Goal: Task Accomplishment & Management: Manage account settings

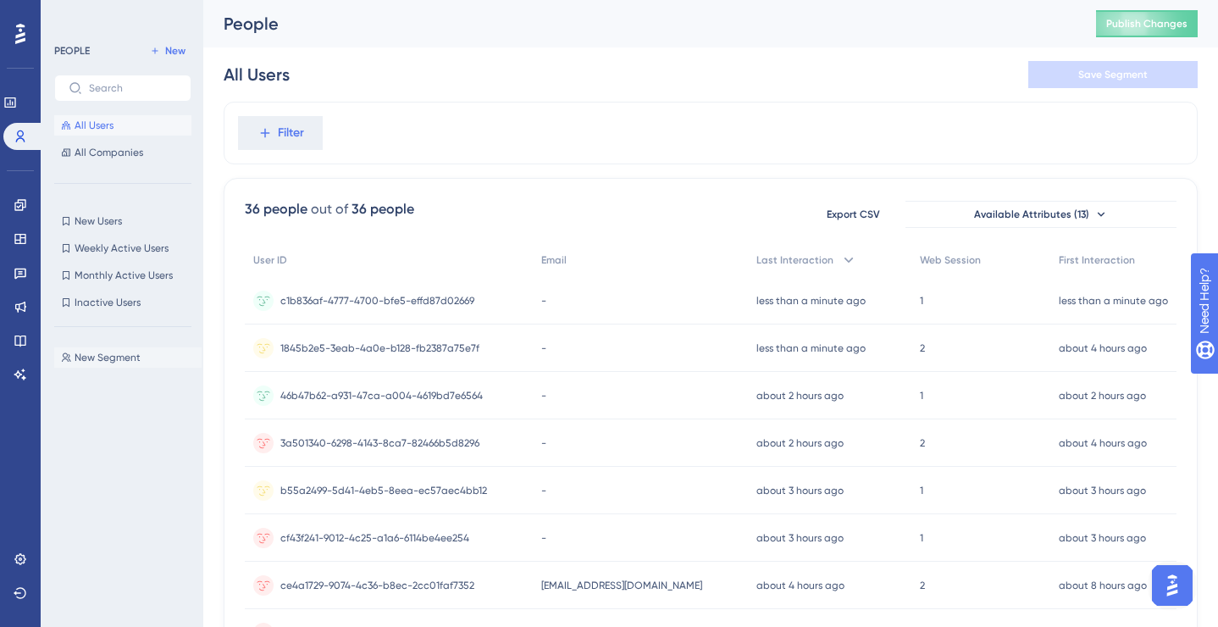
click at [101, 356] on span "New Segment" at bounding box center [108, 358] width 66 height 14
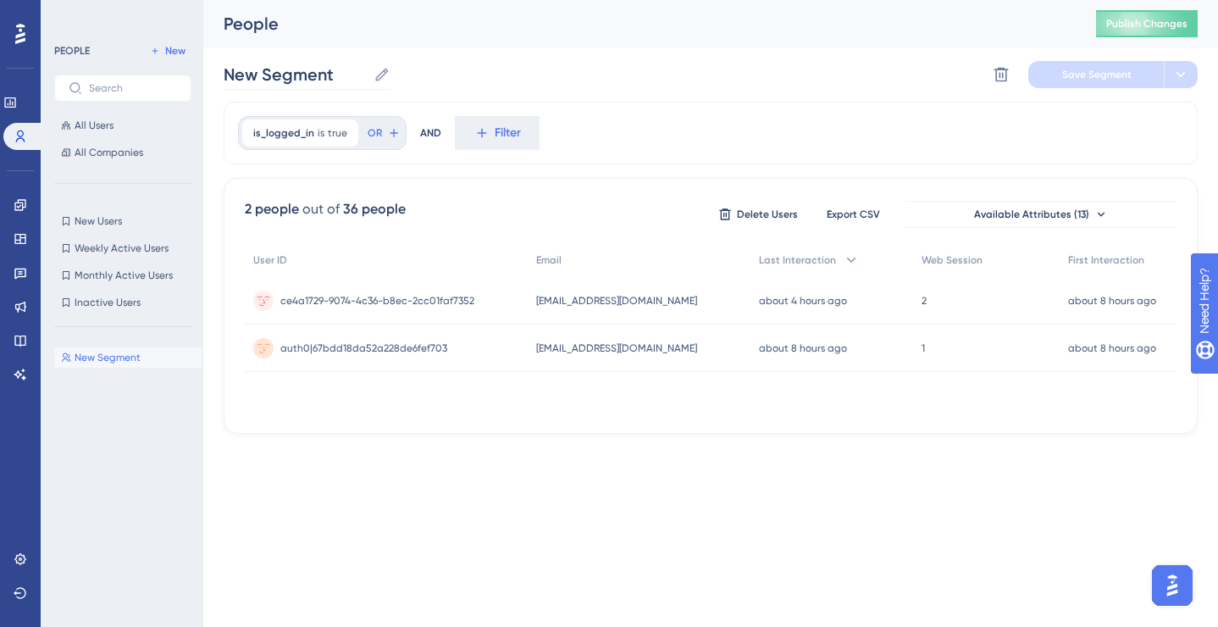
click at [384, 72] on icon at bounding box center [381, 74] width 17 height 17
click at [367, 72] on input "New Segment" at bounding box center [295, 75] width 143 height 24
click at [382, 75] on icon at bounding box center [381, 74] width 13 height 13
click at [367, 75] on input "New Segment" at bounding box center [295, 75] width 143 height 24
drag, startPoint x: 339, startPoint y: 74, endPoint x: 176, endPoint y: 70, distance: 162.6
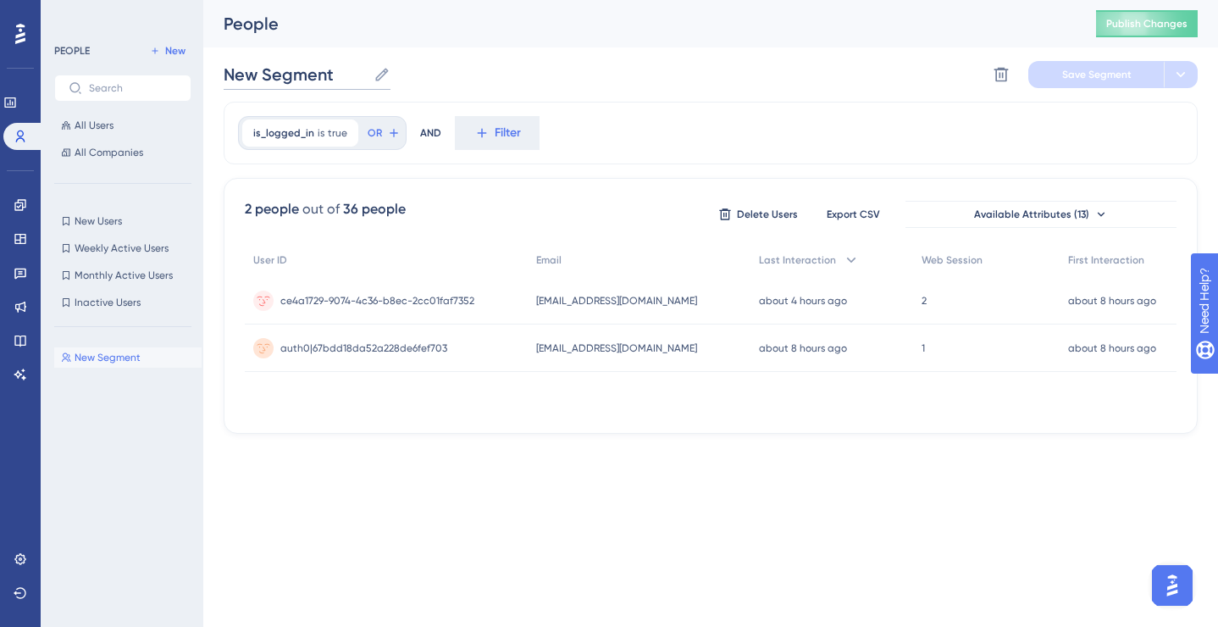
click at [203, 70] on div "Performance Users Engagement Widgets Feedback Product Updates Knowledge Base AI…" at bounding box center [710, 230] width 1014 height 461
type input "Is logged in"
click at [583, 79] on div "Is logged in Is logged in Delete Segment Save Segment Actions" at bounding box center [711, 74] width 974 height 54
click at [1119, 80] on span "Save Segment" at bounding box center [1096, 75] width 69 height 14
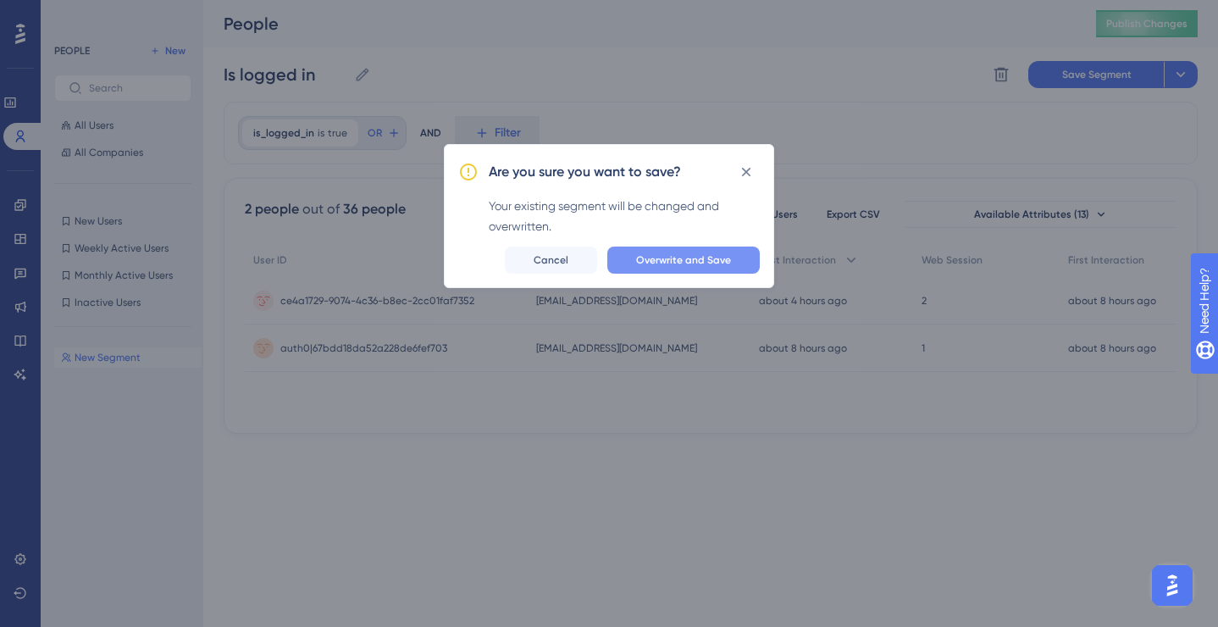
click at [693, 260] on span "Overwrite and Save" at bounding box center [683, 260] width 95 height 14
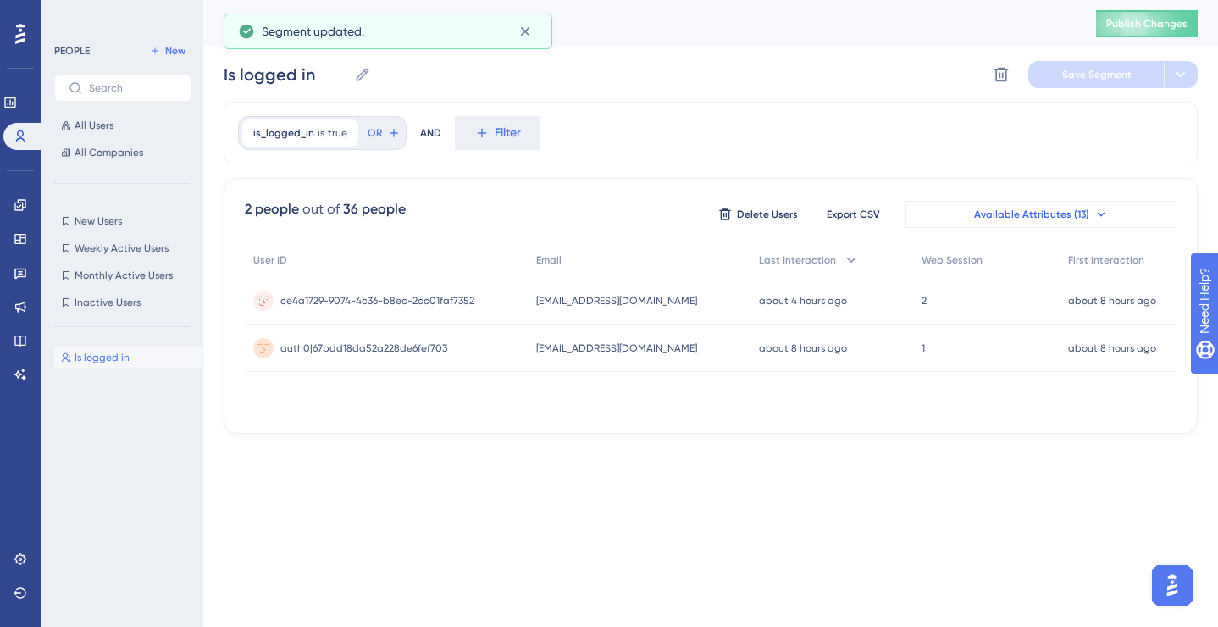
click at [980, 208] on span "Available Attributes (13)" at bounding box center [1031, 214] width 115 height 14
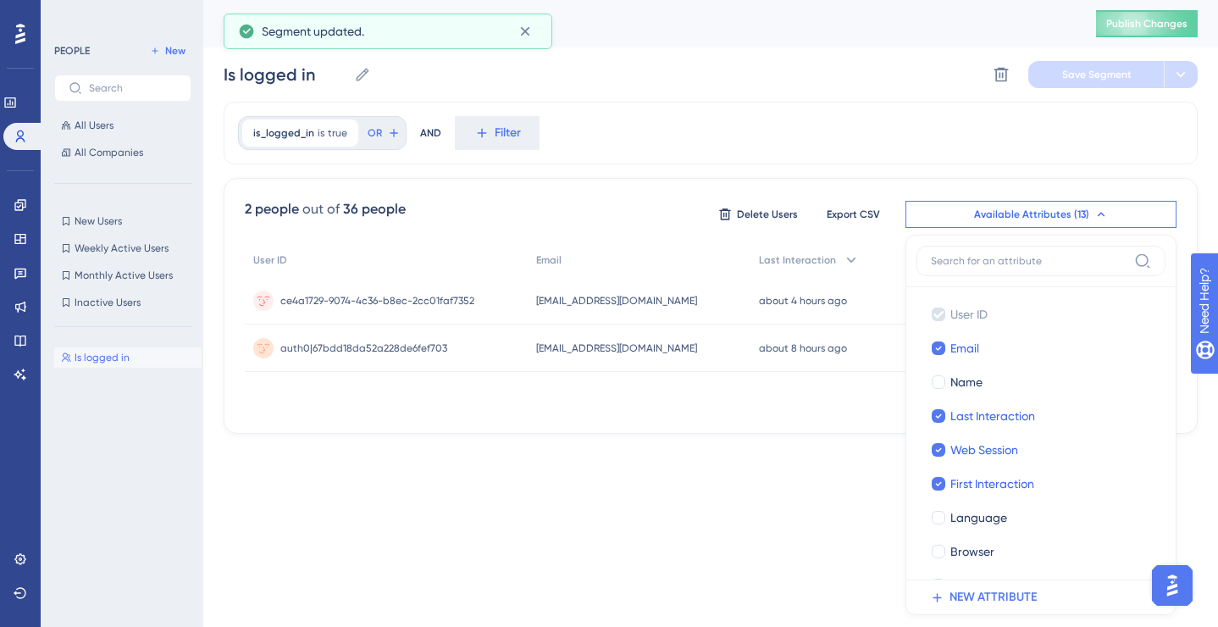
scroll to position [94, 0]
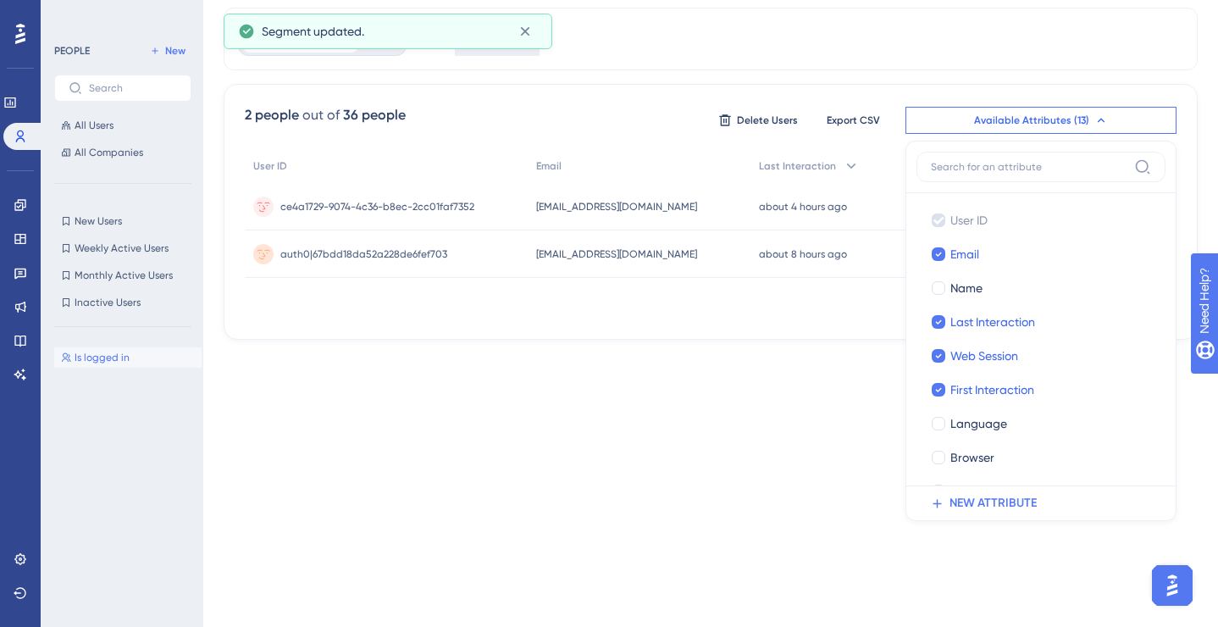
click at [960, 127] on button "Available Attributes (13)" at bounding box center [1040, 120] width 271 height 27
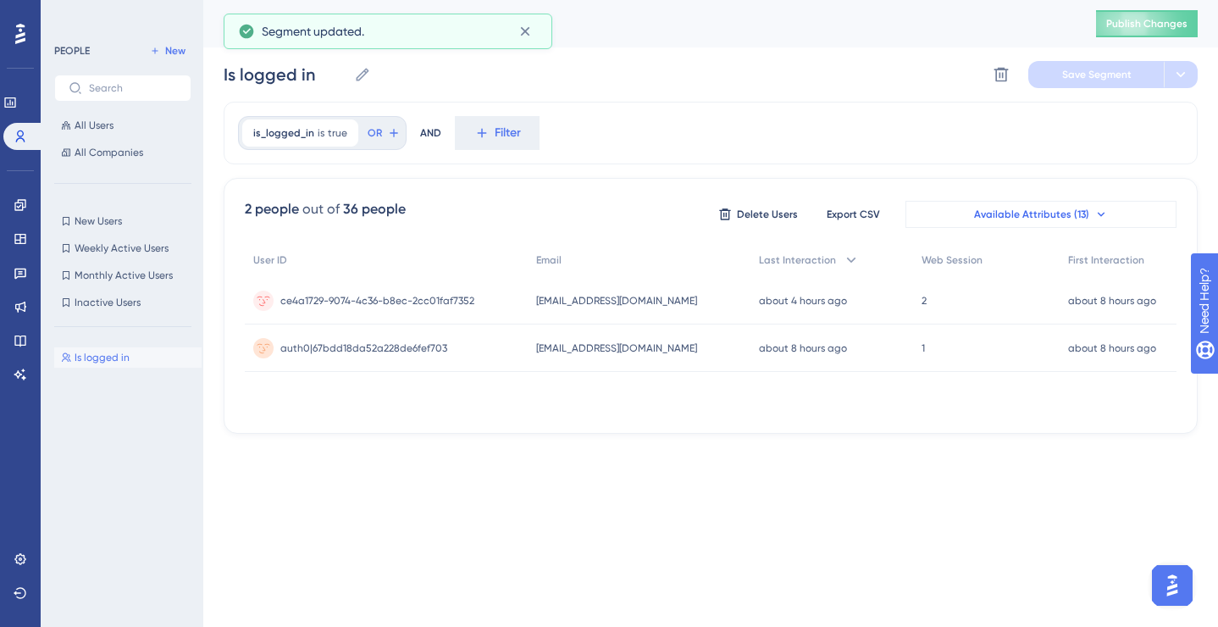
scroll to position [0, 0]
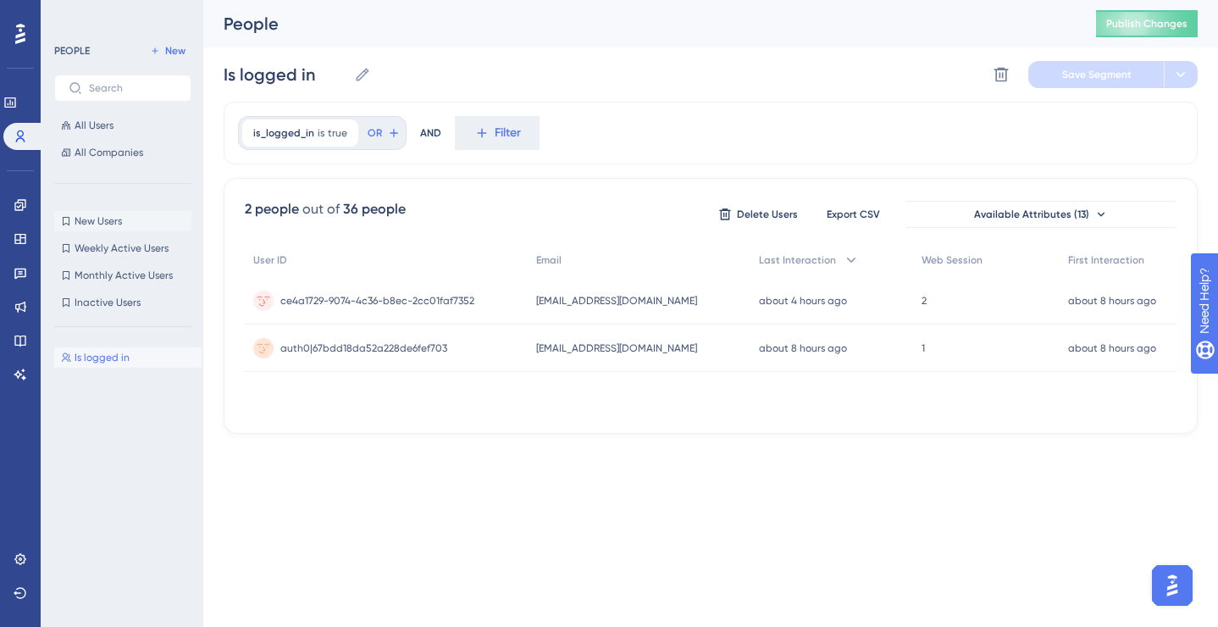
click at [100, 222] on span "New Users" at bounding box center [98, 221] width 47 height 14
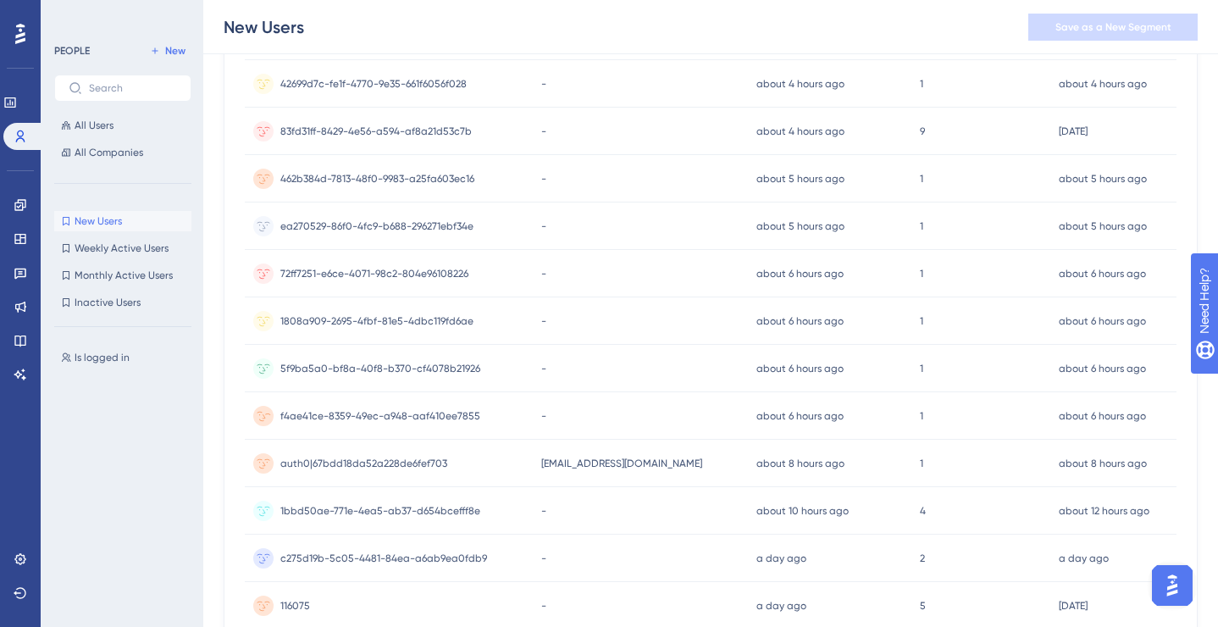
scroll to position [735, 0]
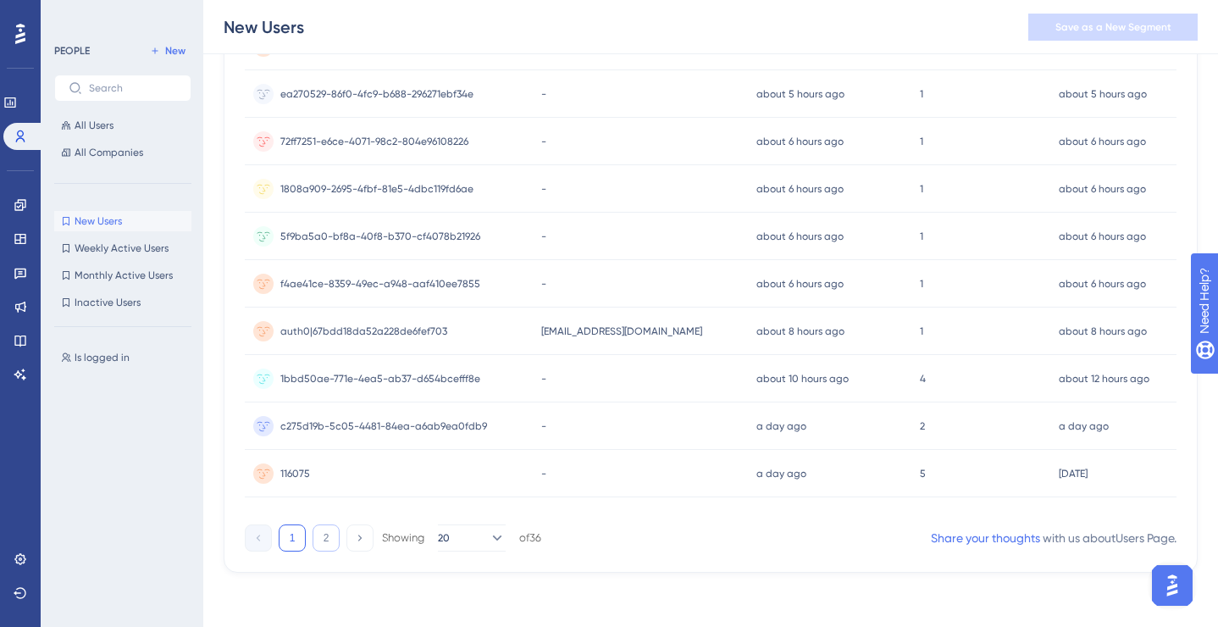
click at [325, 532] on button "2" at bounding box center [325, 537] width 27 height 27
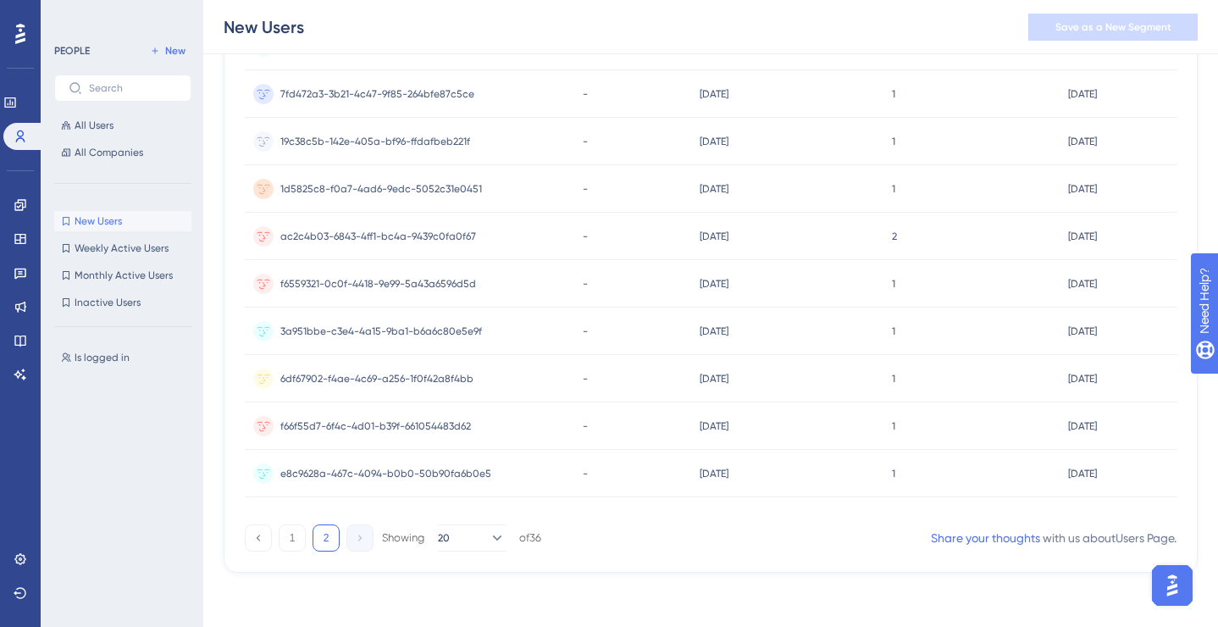
scroll to position [551, 0]
click at [289, 539] on button "1" at bounding box center [292, 537] width 27 height 27
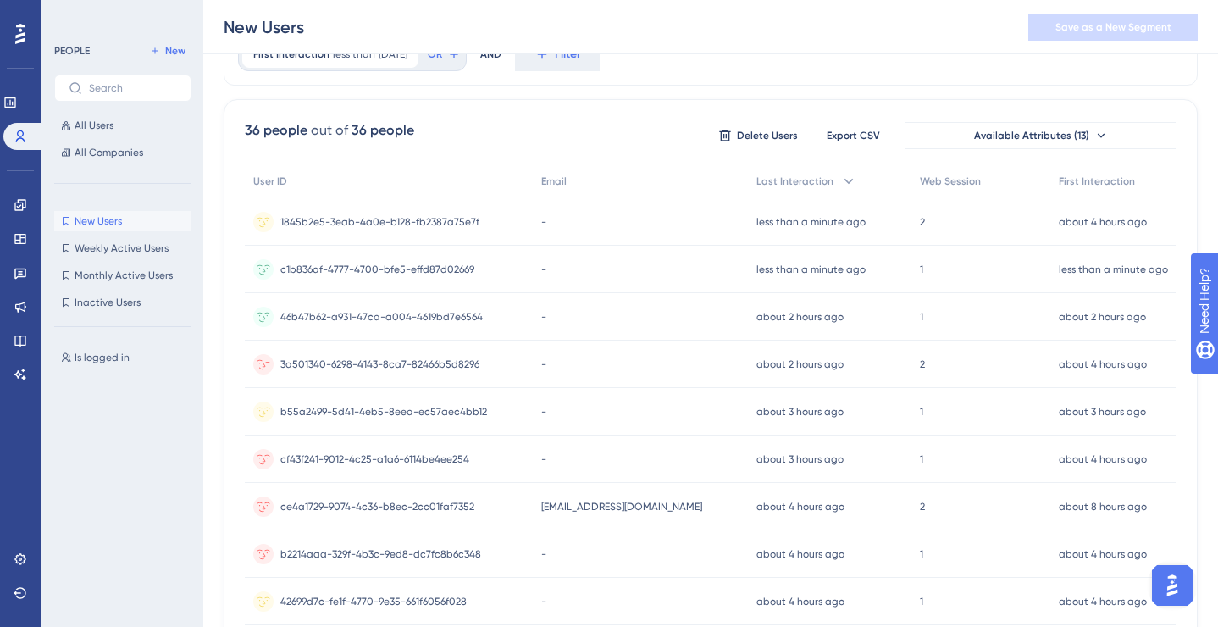
scroll to position [0, 0]
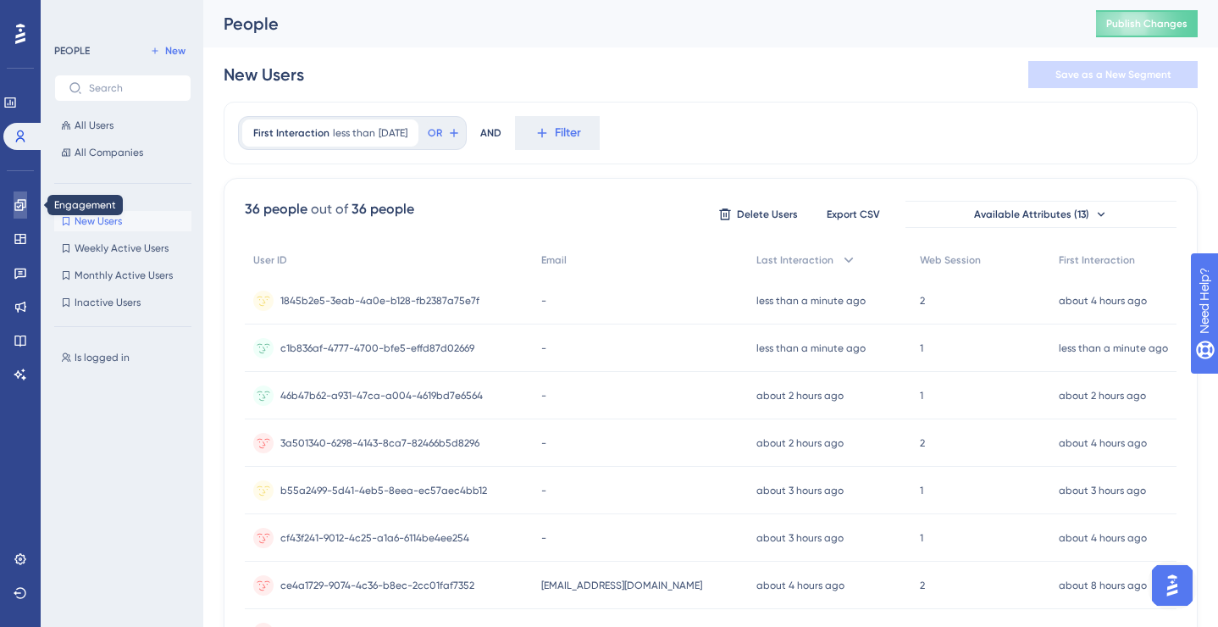
click at [20, 207] on icon at bounding box center [21, 205] width 14 height 14
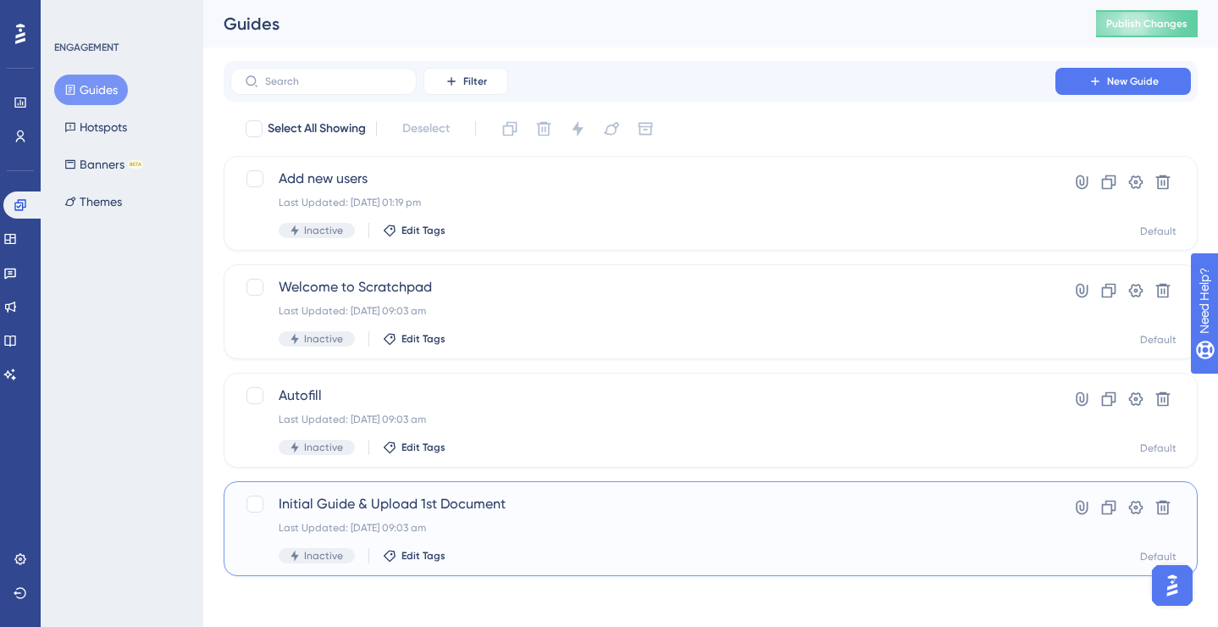
click at [496, 506] on span "Initial Guide & Upload 1st Document" at bounding box center [643, 504] width 728 height 20
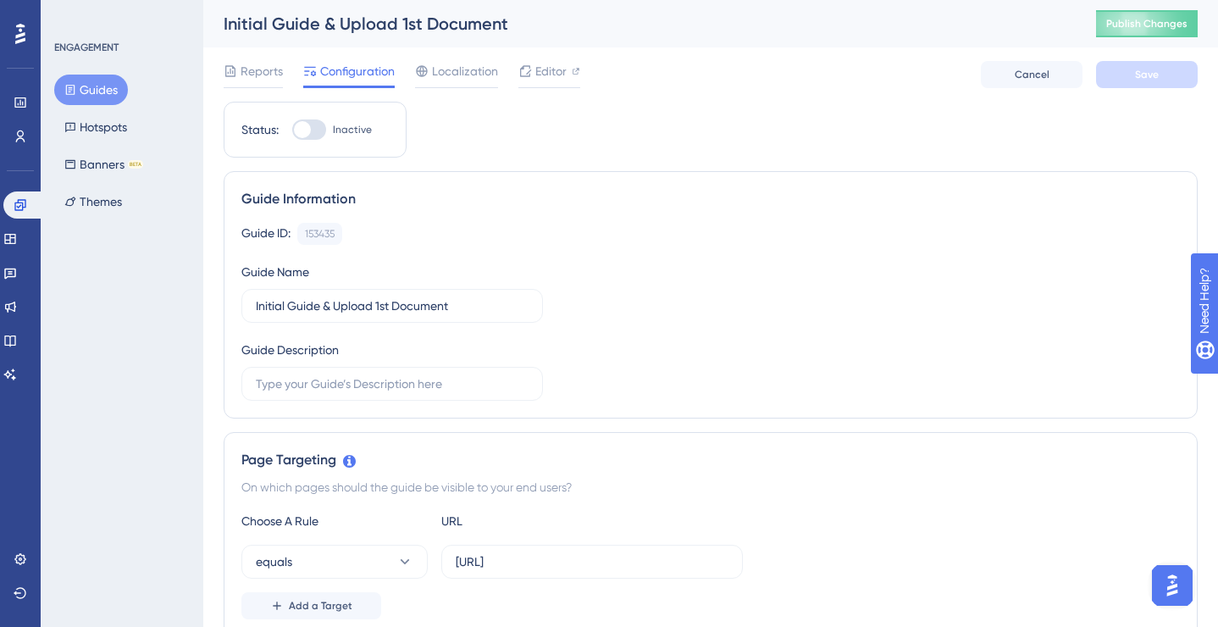
click at [308, 130] on div at bounding box center [302, 129] width 17 height 17
click at [292, 130] on input "Inactive" at bounding box center [291, 130] width 1 height 1
checkbox input "true"
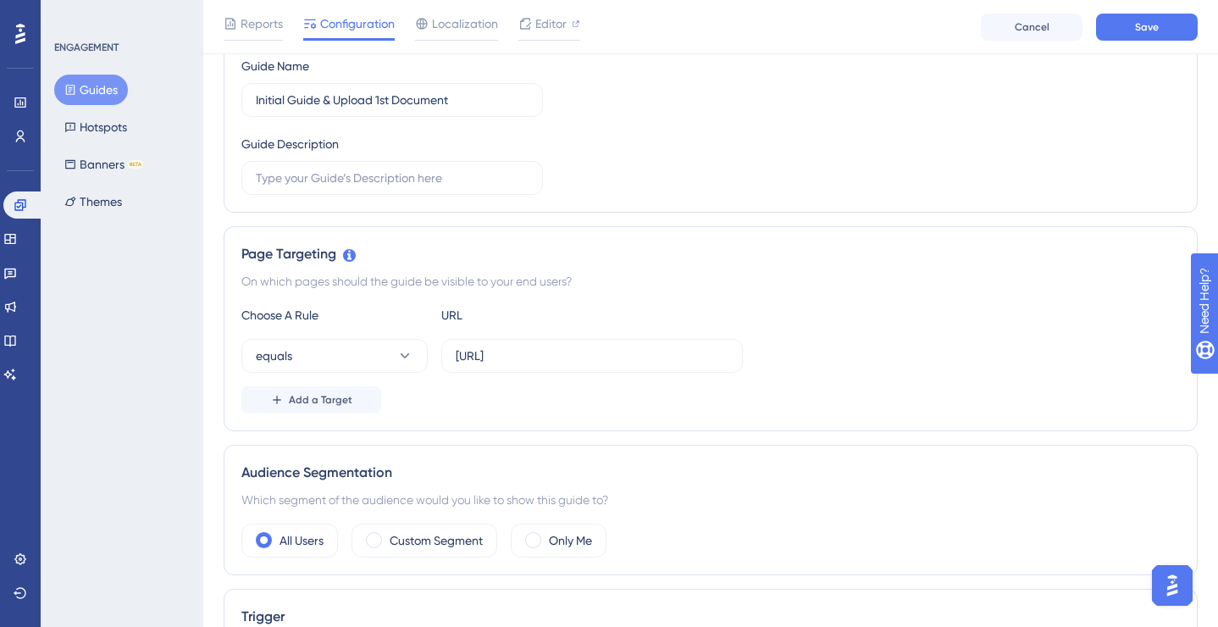
scroll to position [223, 0]
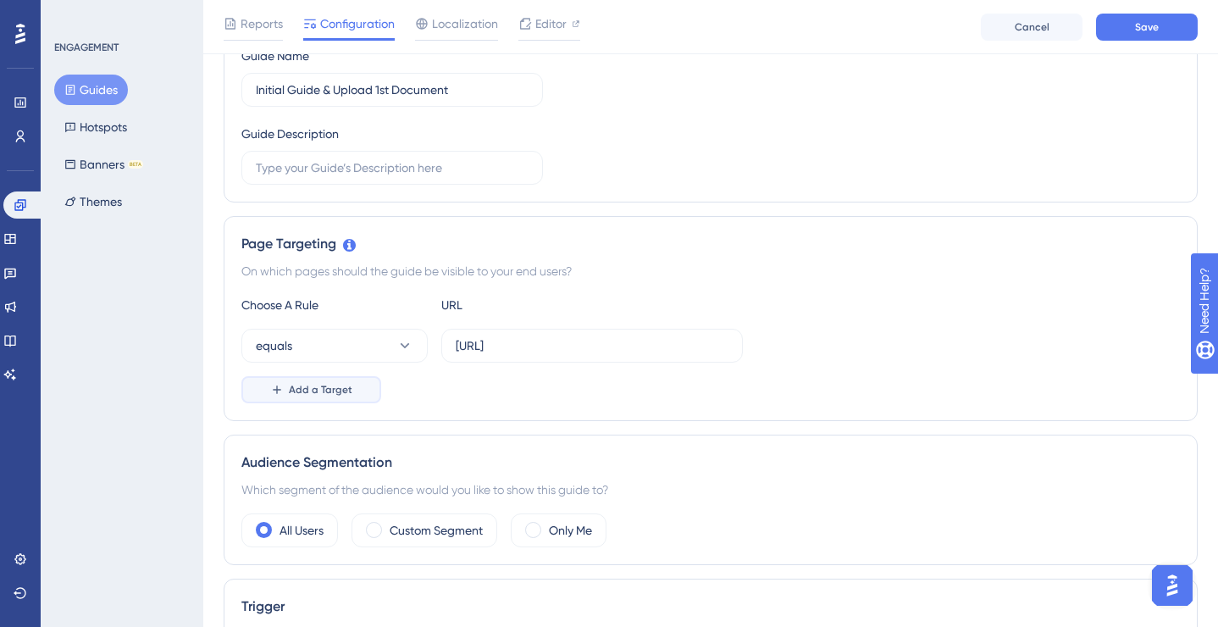
click at [352, 386] on button "Add a Target" at bounding box center [311, 389] width 140 height 27
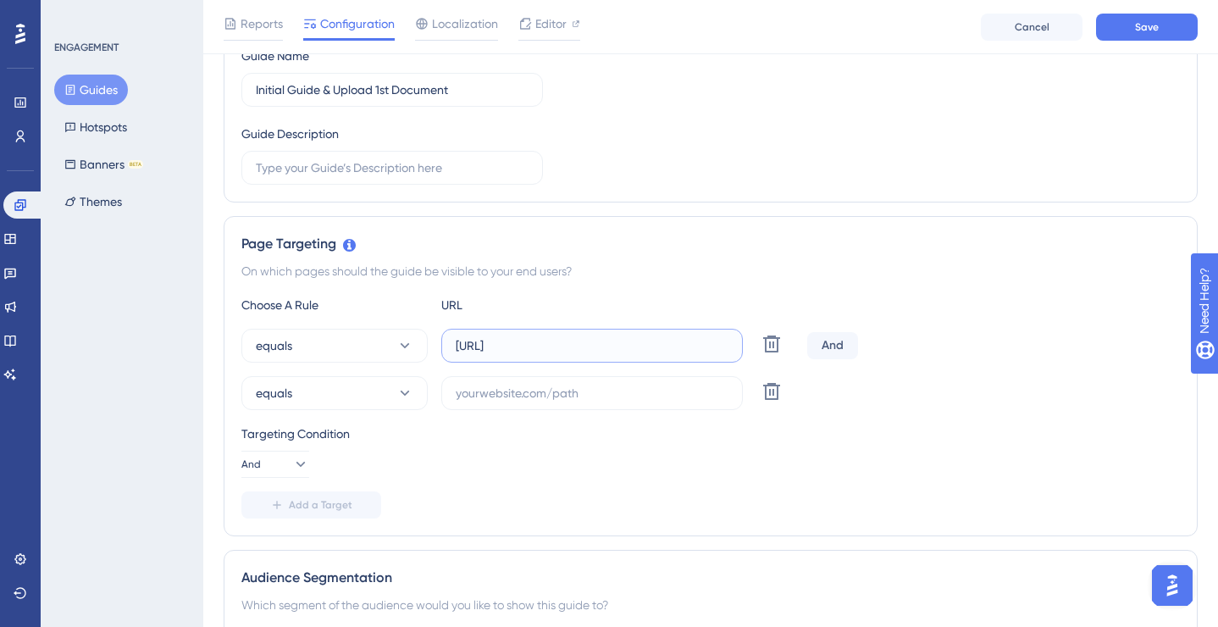
click at [522, 346] on input "[URL]" at bounding box center [592, 345] width 273 height 19
type input "[URL]"
click at [773, 387] on icon at bounding box center [771, 391] width 20 height 20
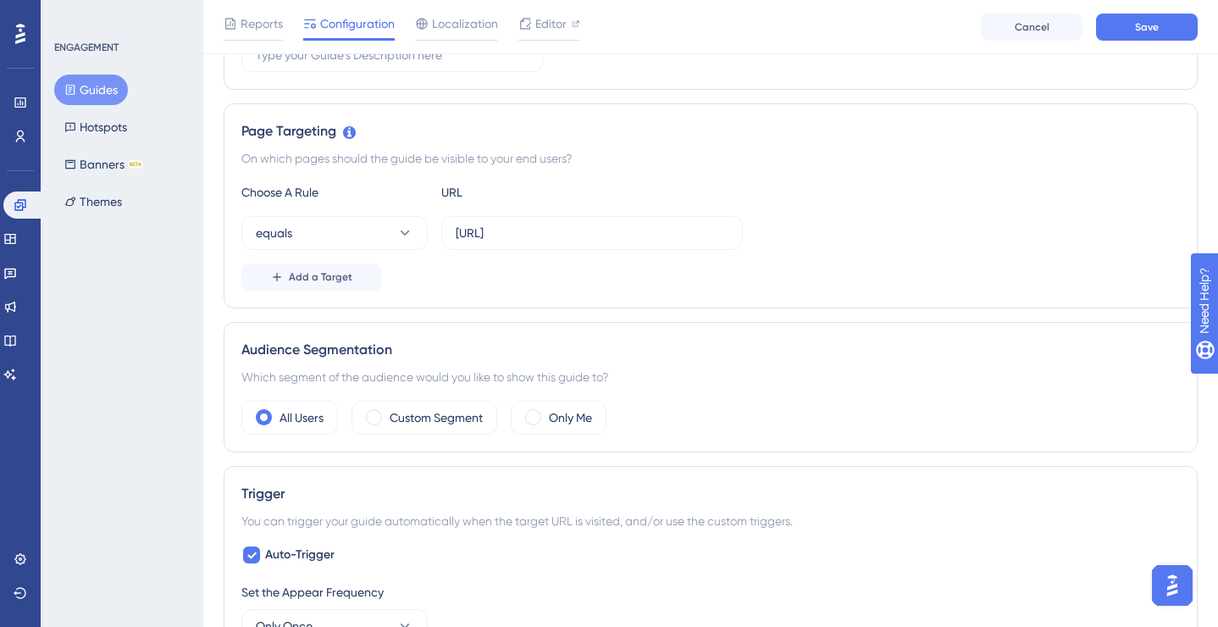
scroll to position [340, 0]
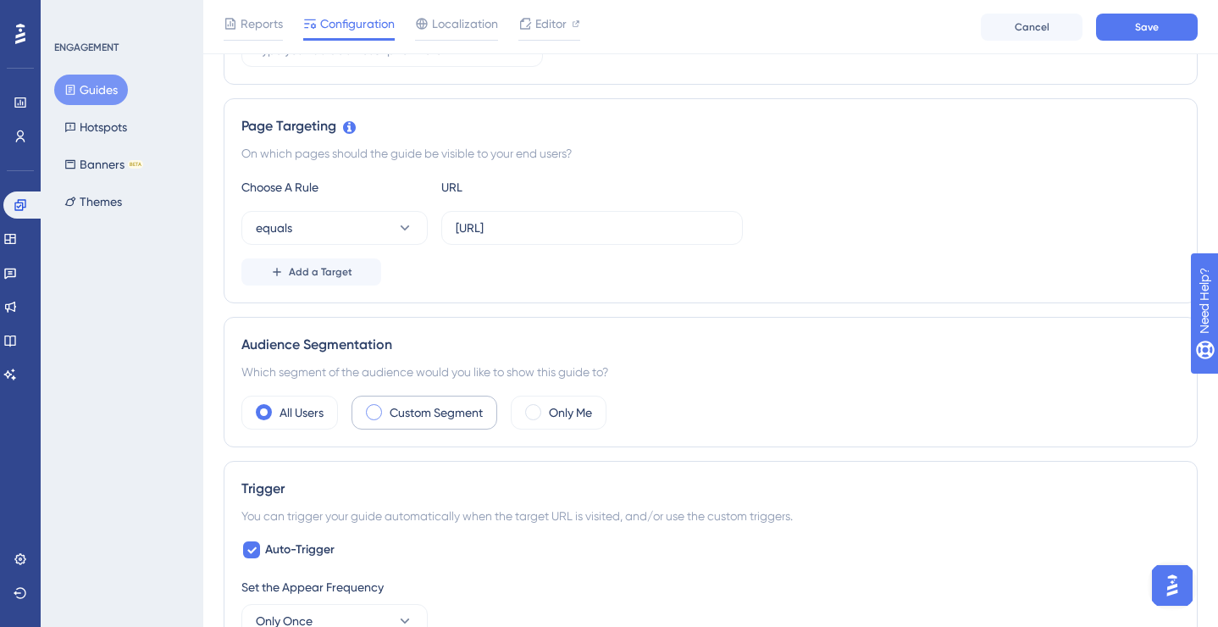
click at [407, 415] on label "Custom Segment" at bounding box center [435, 412] width 93 height 20
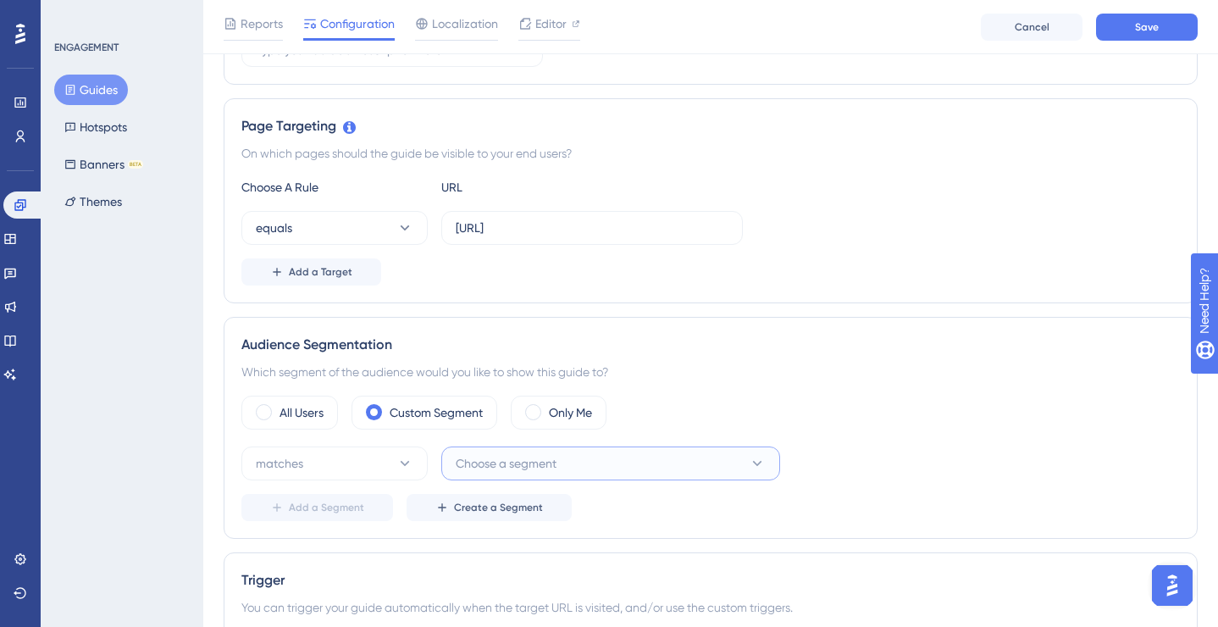
click at [510, 456] on span "Choose a segment" at bounding box center [506, 463] width 101 height 20
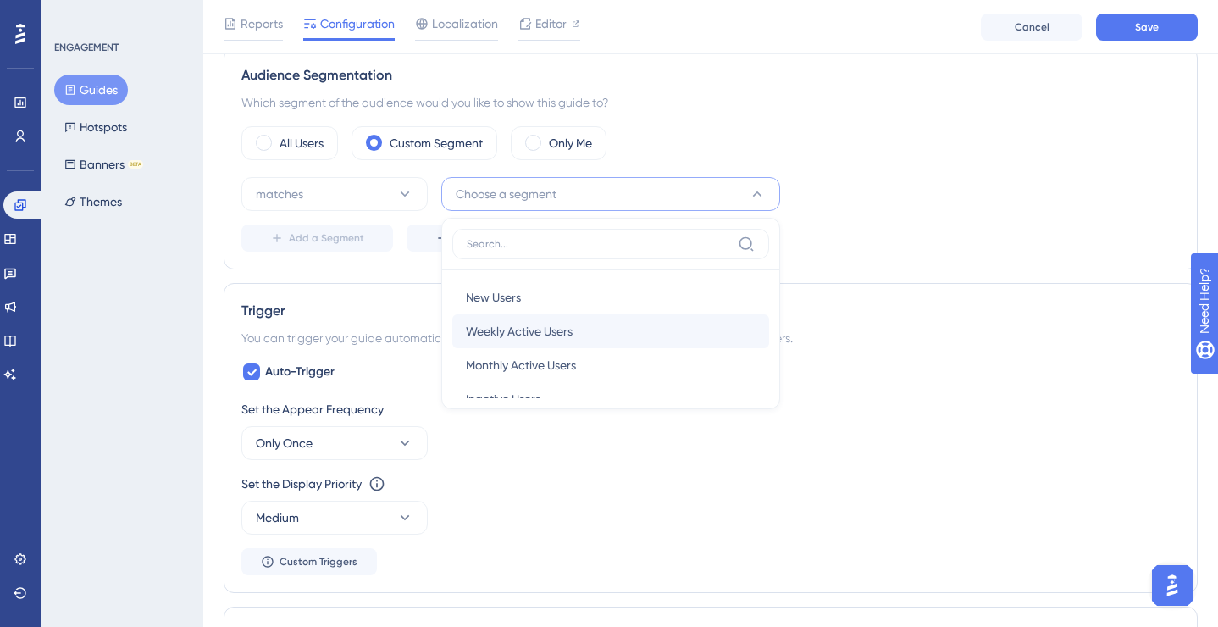
scroll to position [62, 0]
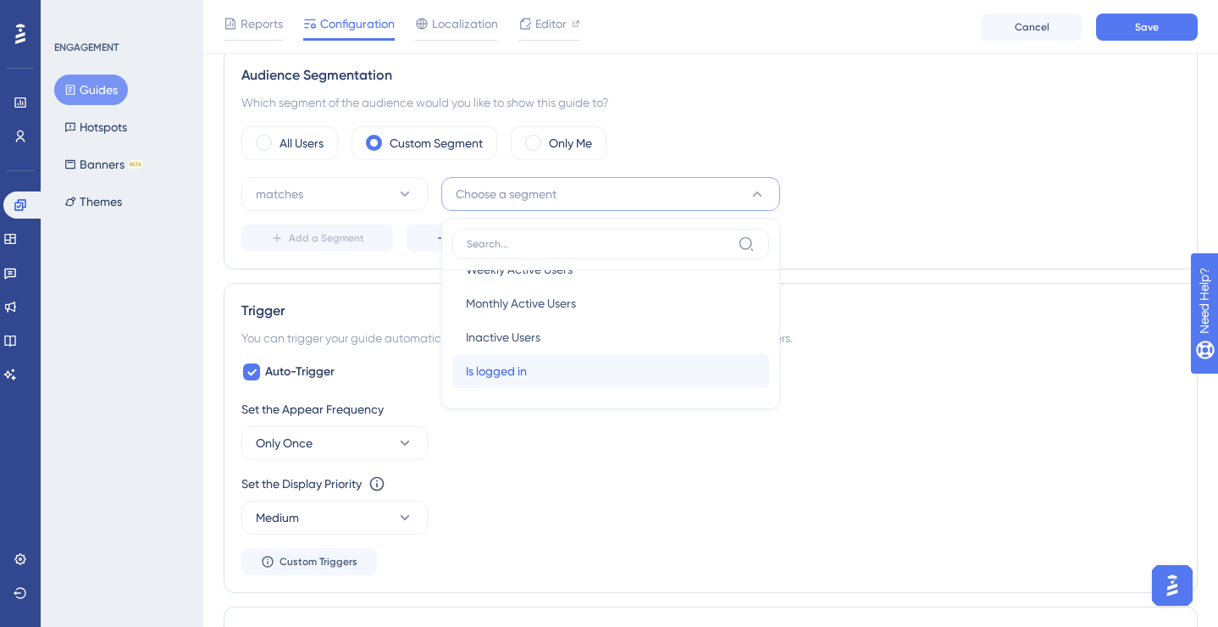
click at [497, 364] on span "Is logged in" at bounding box center [496, 371] width 61 height 20
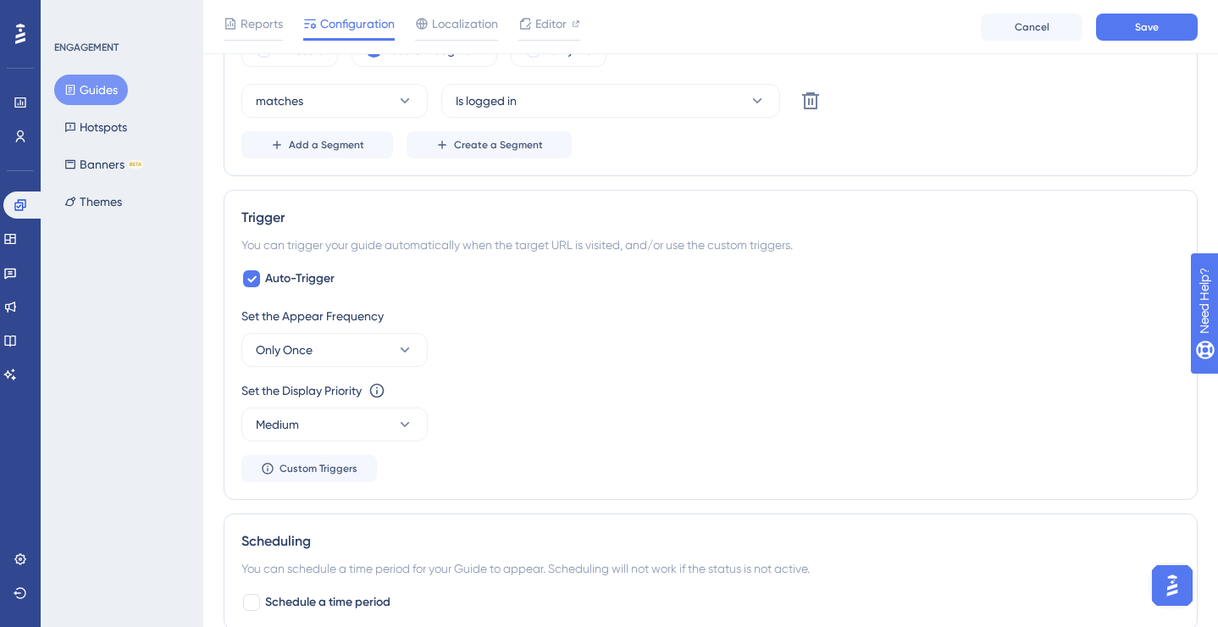
scroll to position [745, 0]
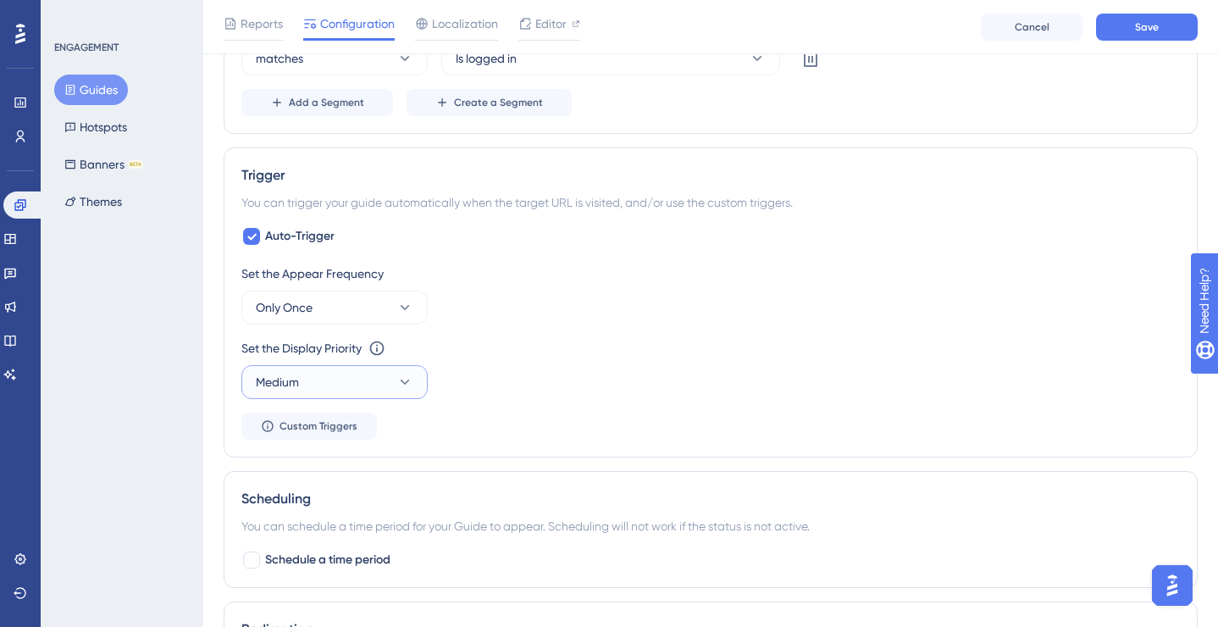
click at [404, 373] on button "Medium" at bounding box center [334, 382] width 186 height 34
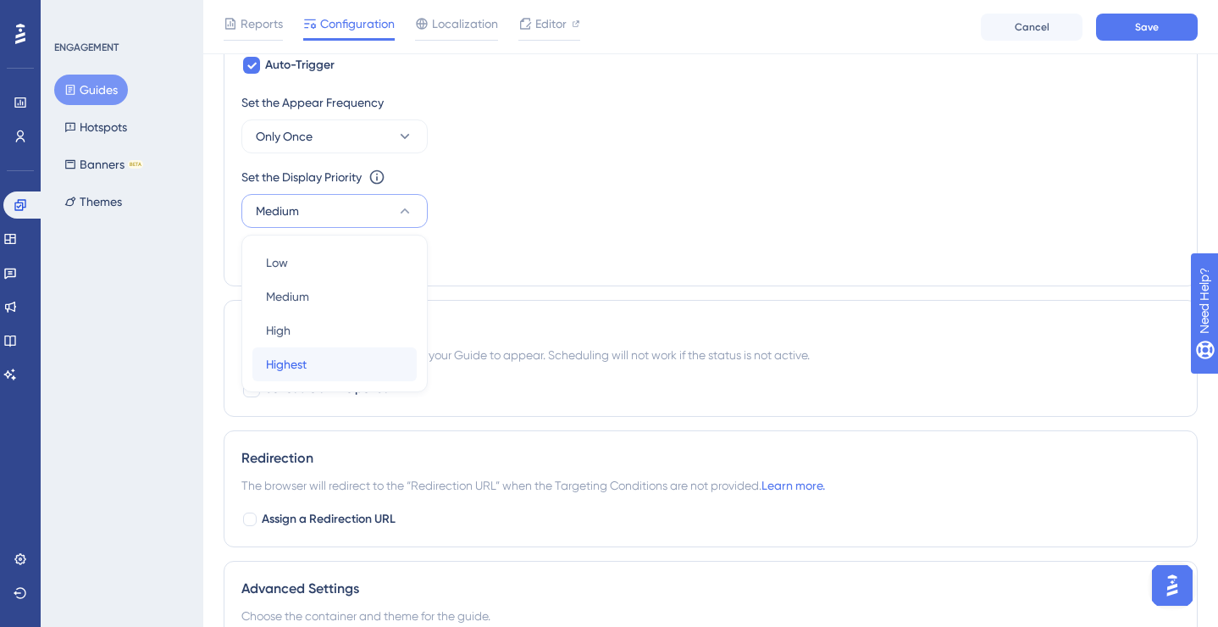
click at [346, 363] on div "Highest Highest" at bounding box center [334, 364] width 137 height 34
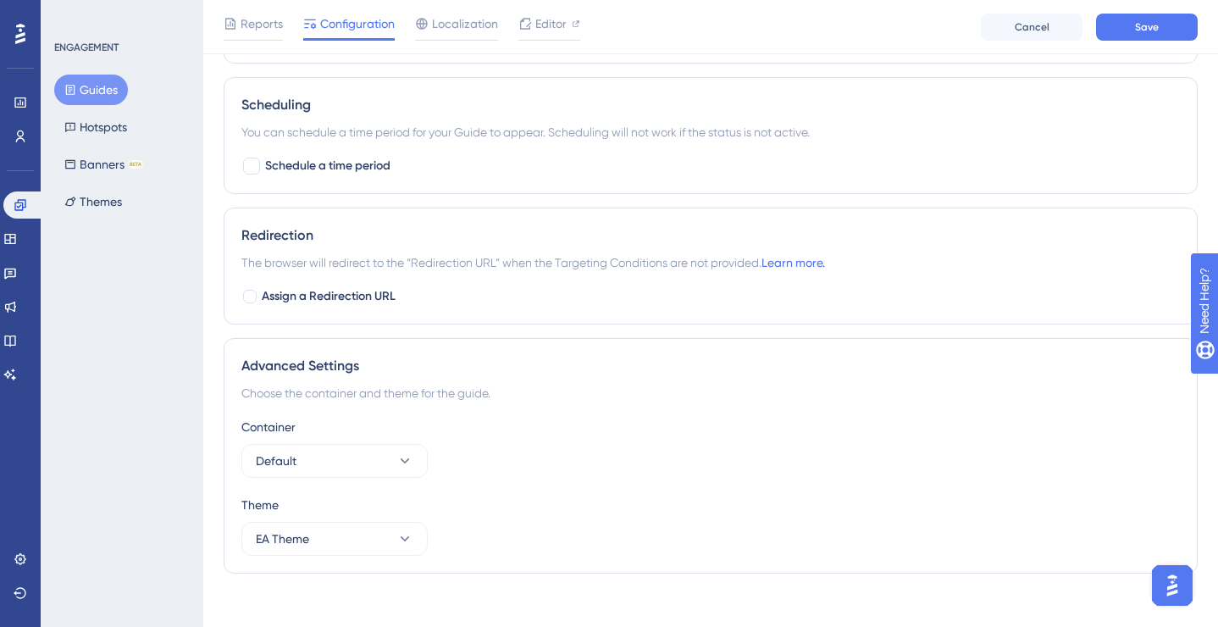
scroll to position [1153, 0]
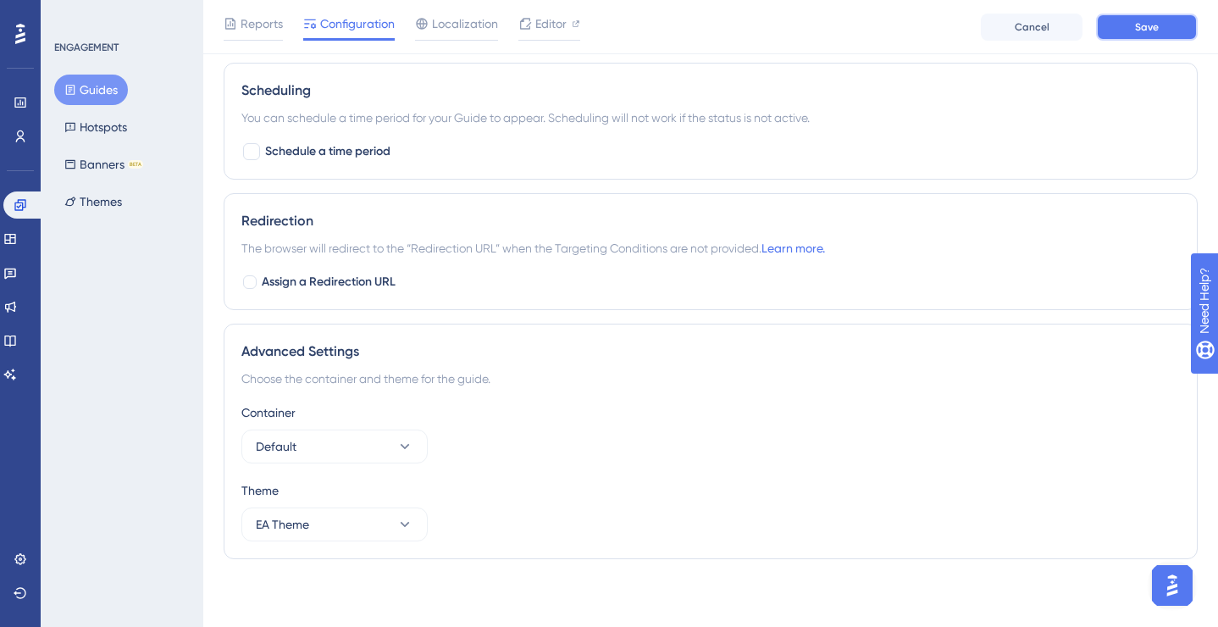
click at [1131, 25] on button "Save" at bounding box center [1147, 27] width 102 height 27
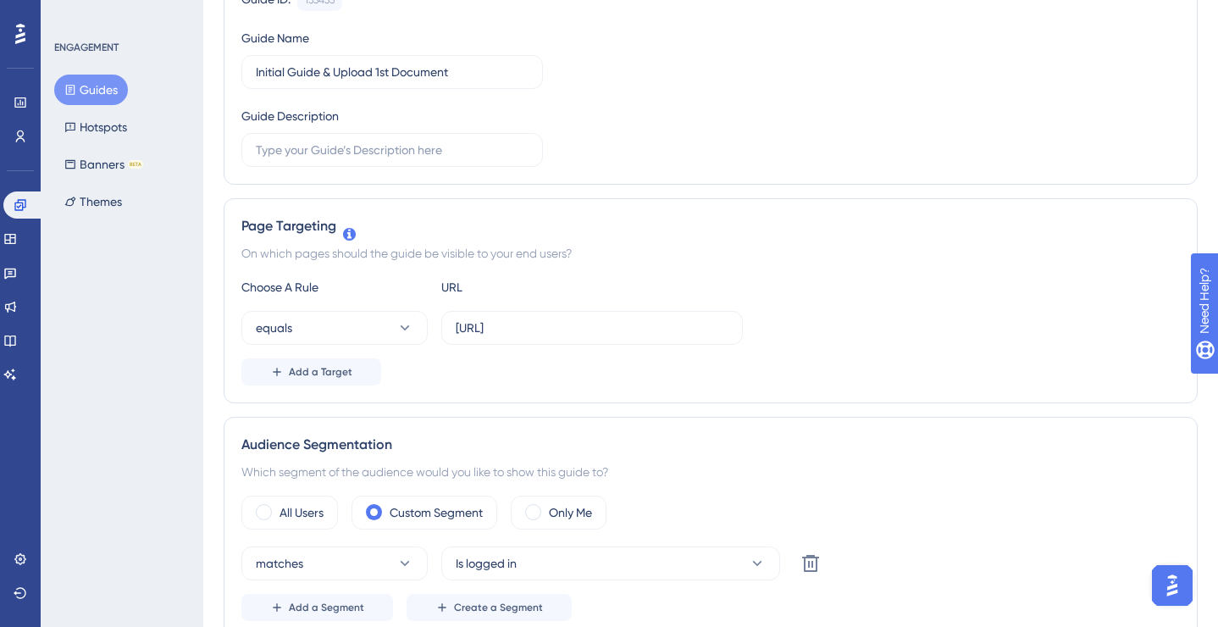
scroll to position [0, 0]
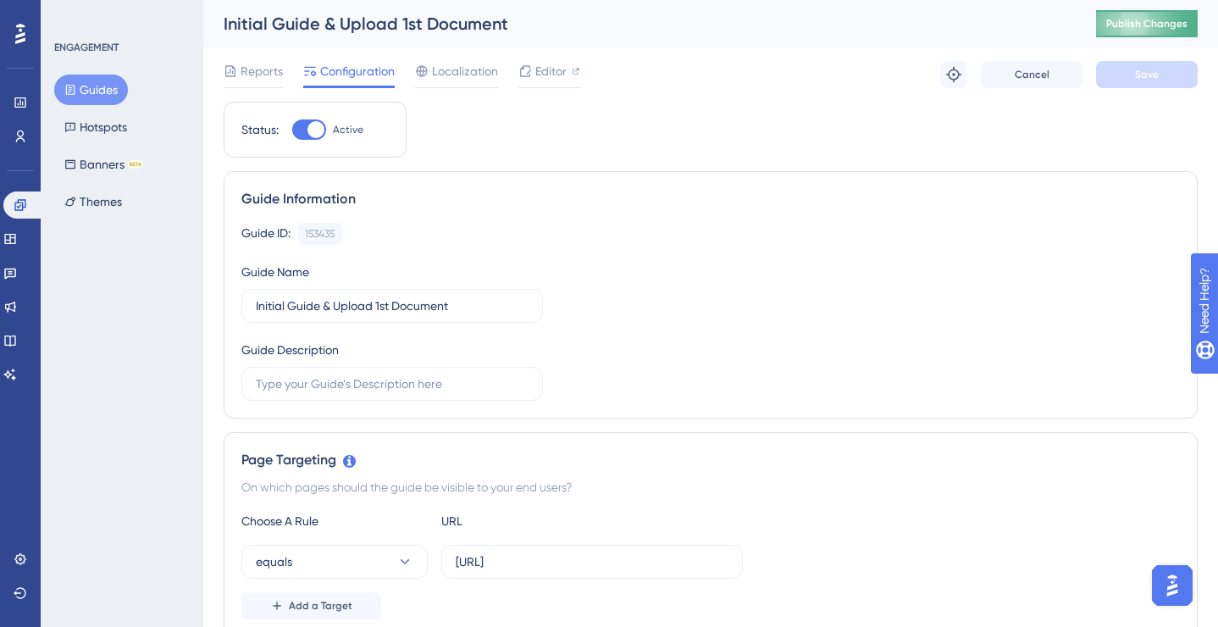
click at [1168, 20] on span "Publish Changes" at bounding box center [1146, 24] width 81 height 14
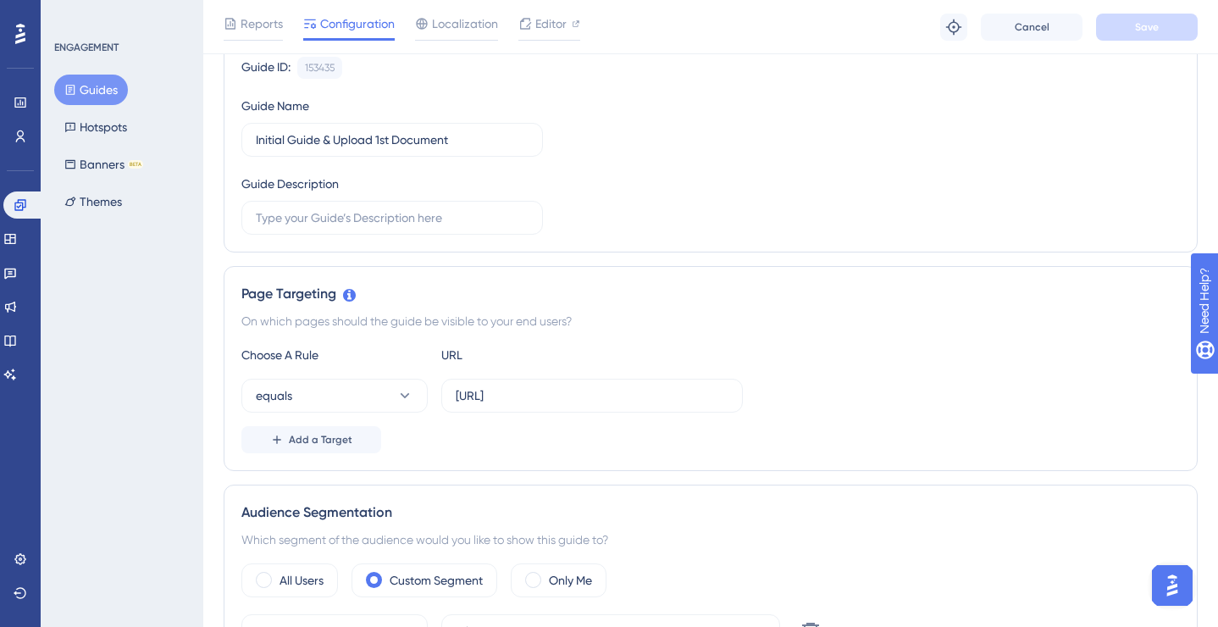
scroll to position [481, 0]
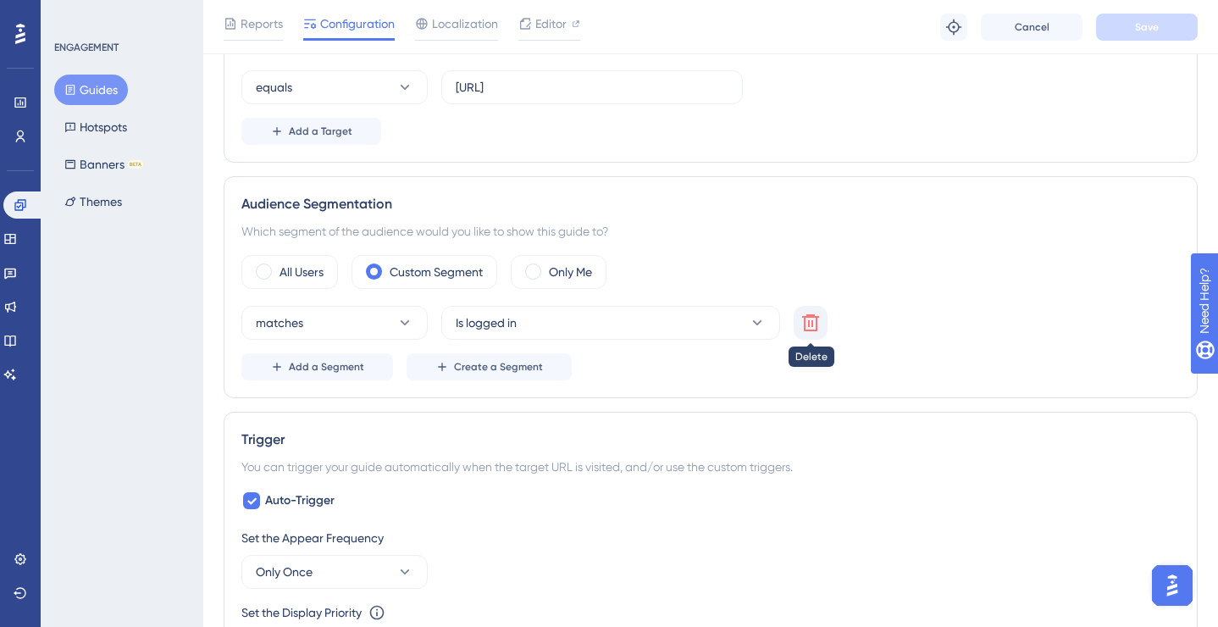
click at [808, 319] on icon at bounding box center [810, 322] width 20 height 20
click at [1124, 18] on button "Save" at bounding box center [1147, 27] width 102 height 27
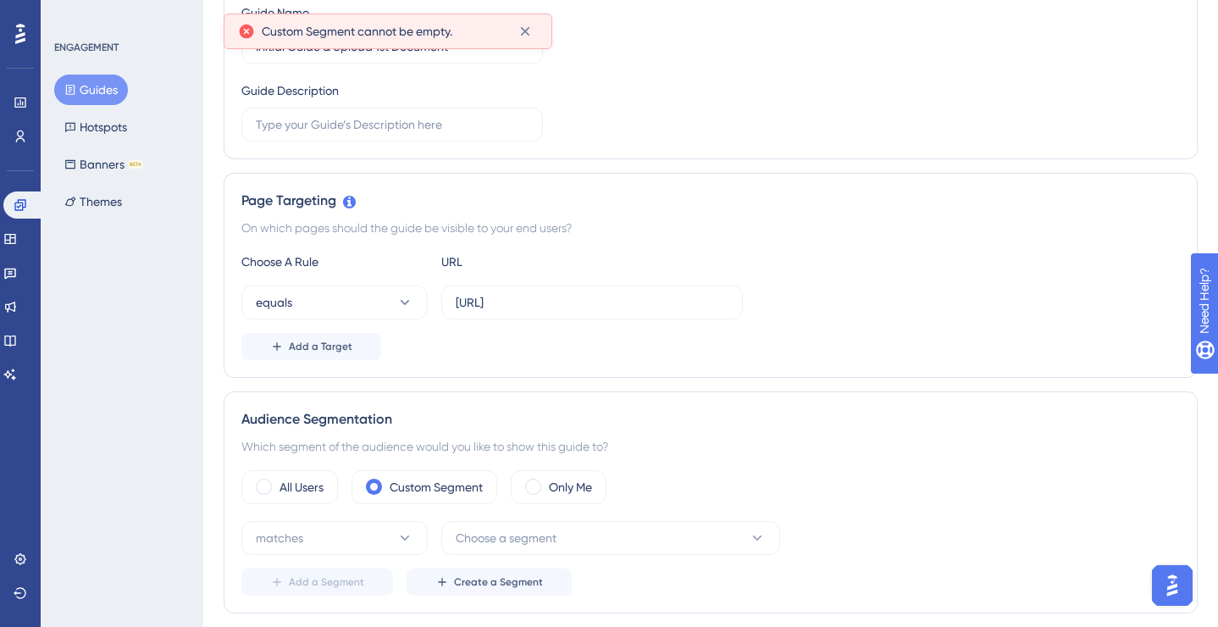
scroll to position [597, 0]
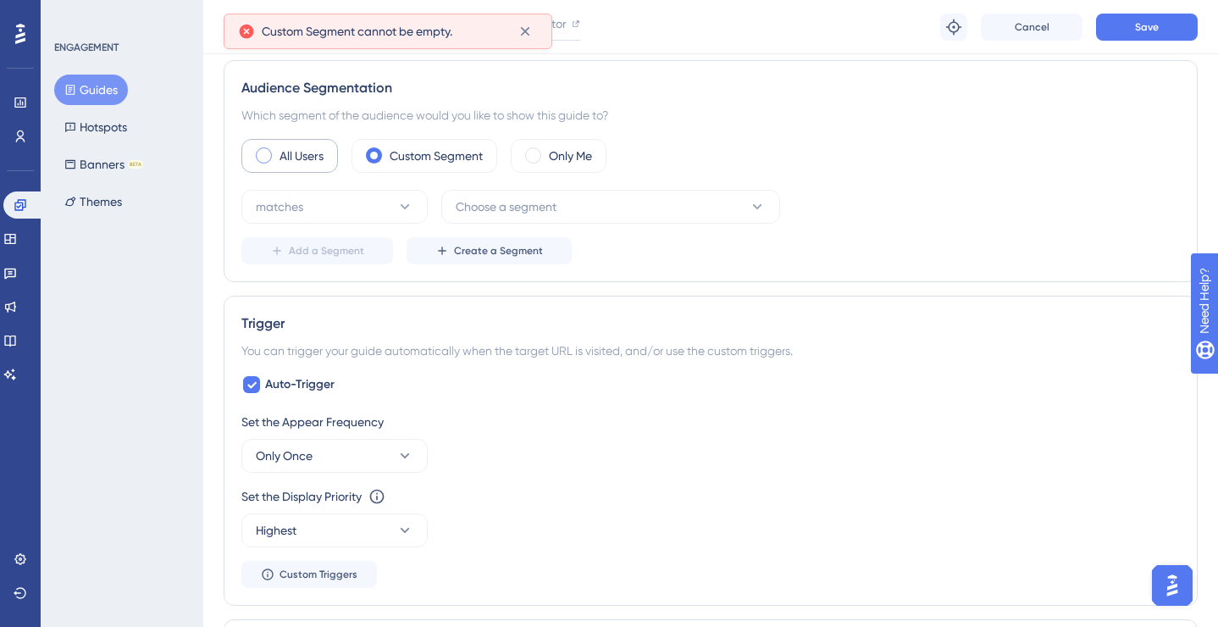
click at [262, 149] on span at bounding box center [264, 155] width 16 height 16
click at [277, 150] on input "radio" at bounding box center [277, 150] width 0 height 0
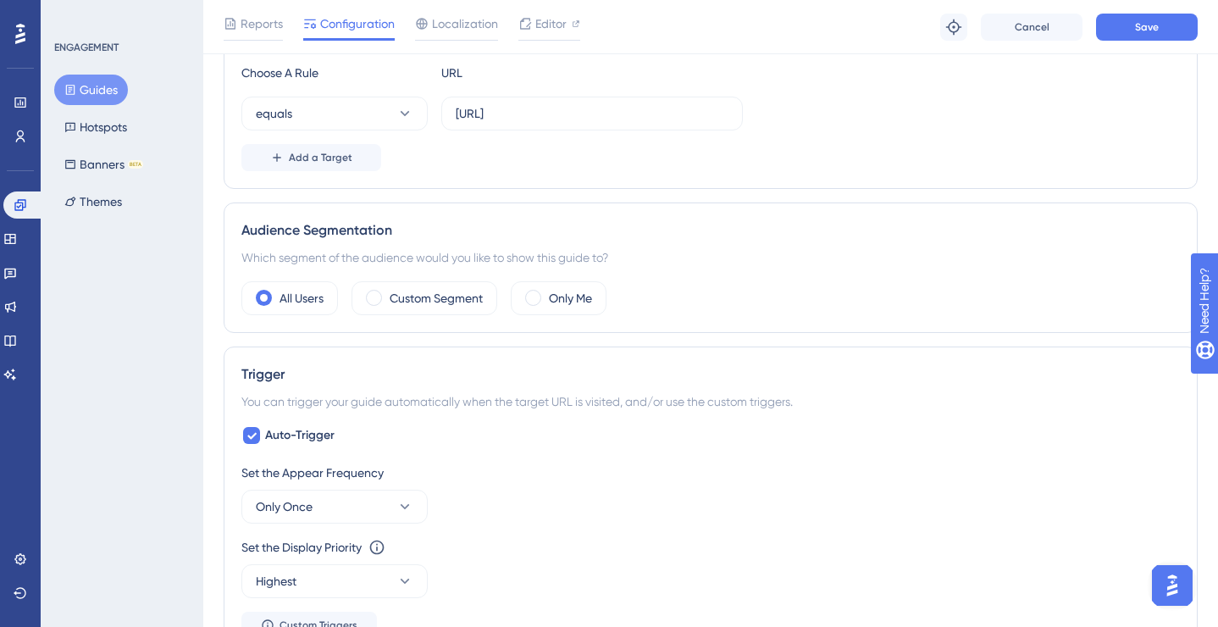
scroll to position [231, 0]
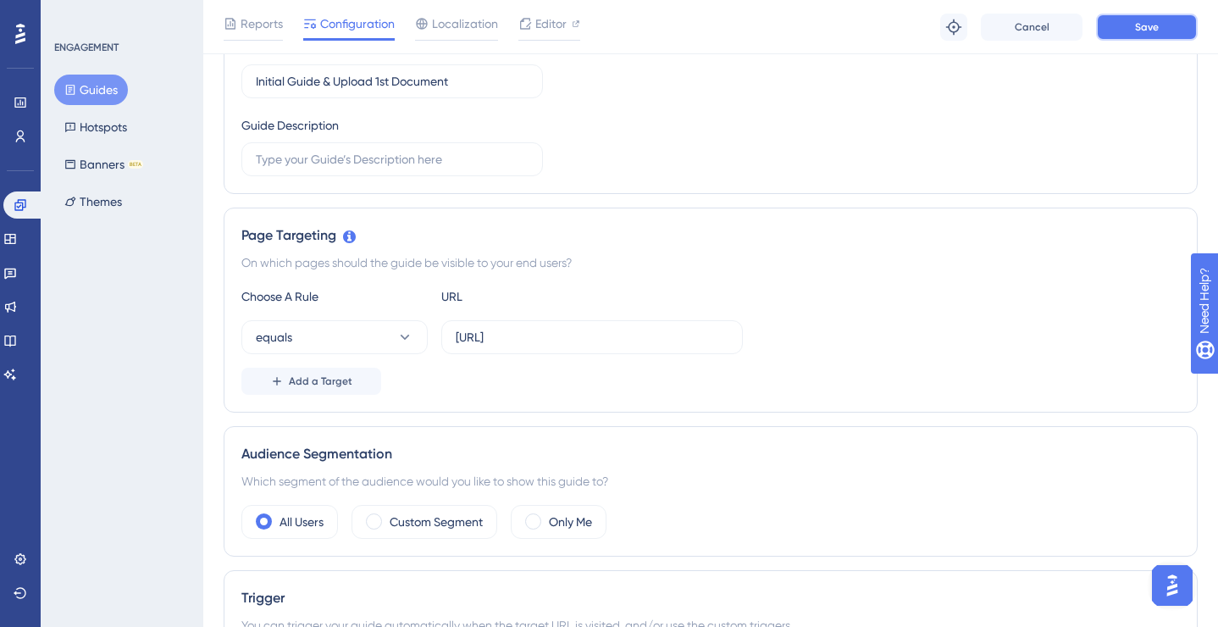
click at [1146, 26] on span "Save" at bounding box center [1147, 27] width 24 height 14
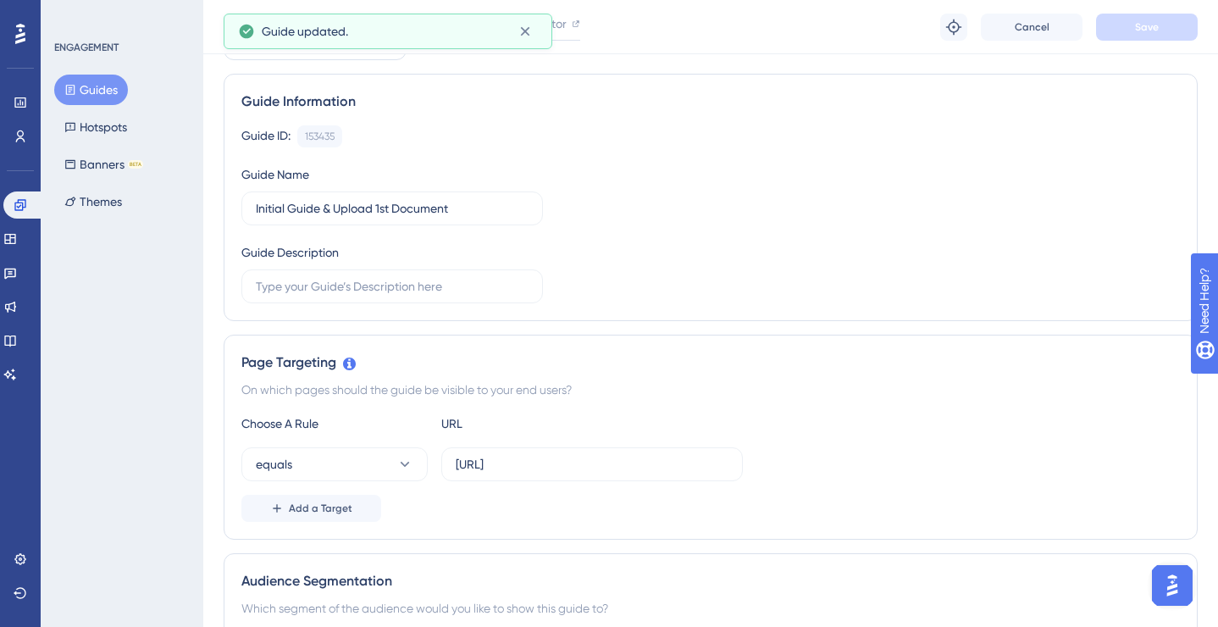
scroll to position [0, 0]
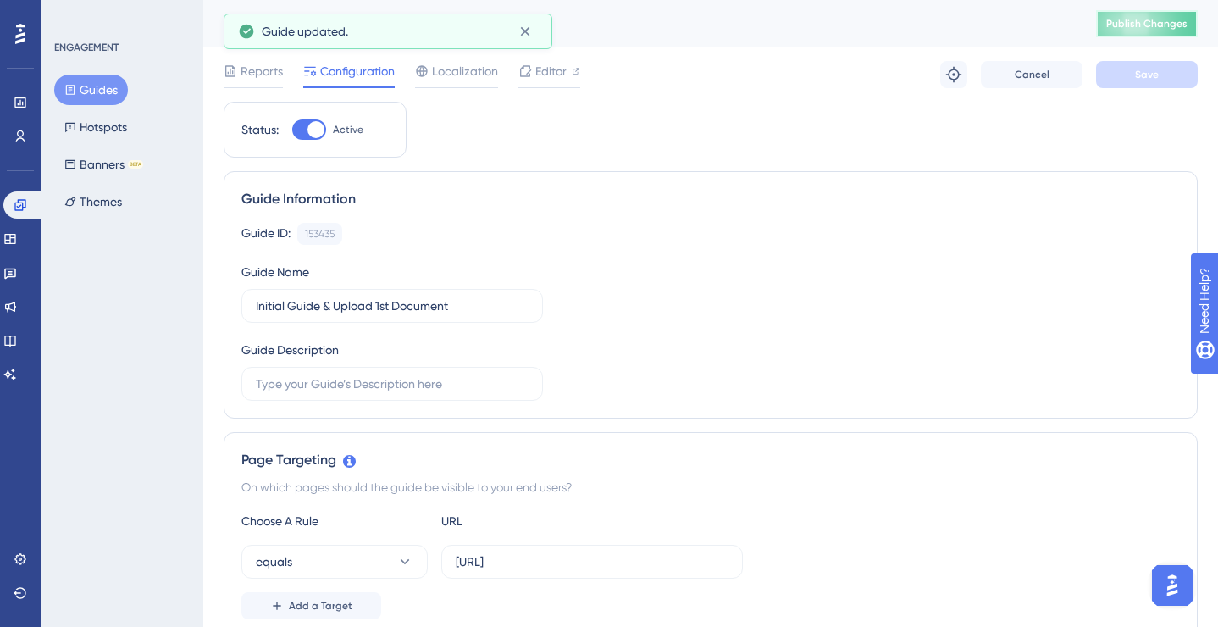
click at [1135, 26] on span "Publish Changes" at bounding box center [1146, 24] width 81 height 14
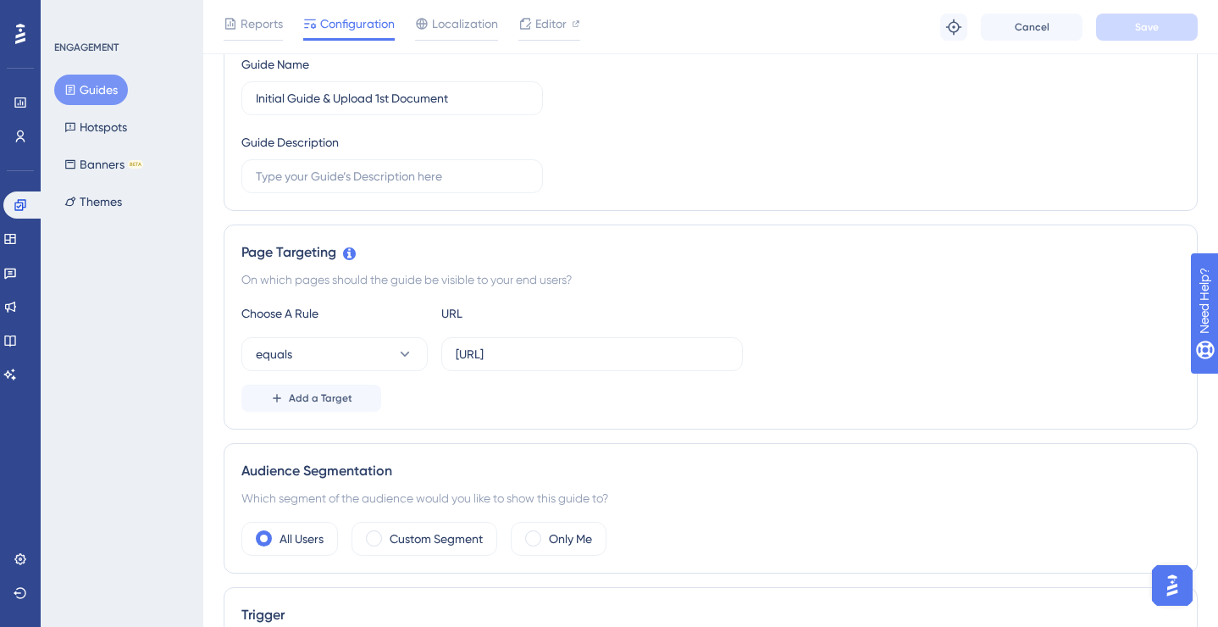
scroll to position [235, 0]
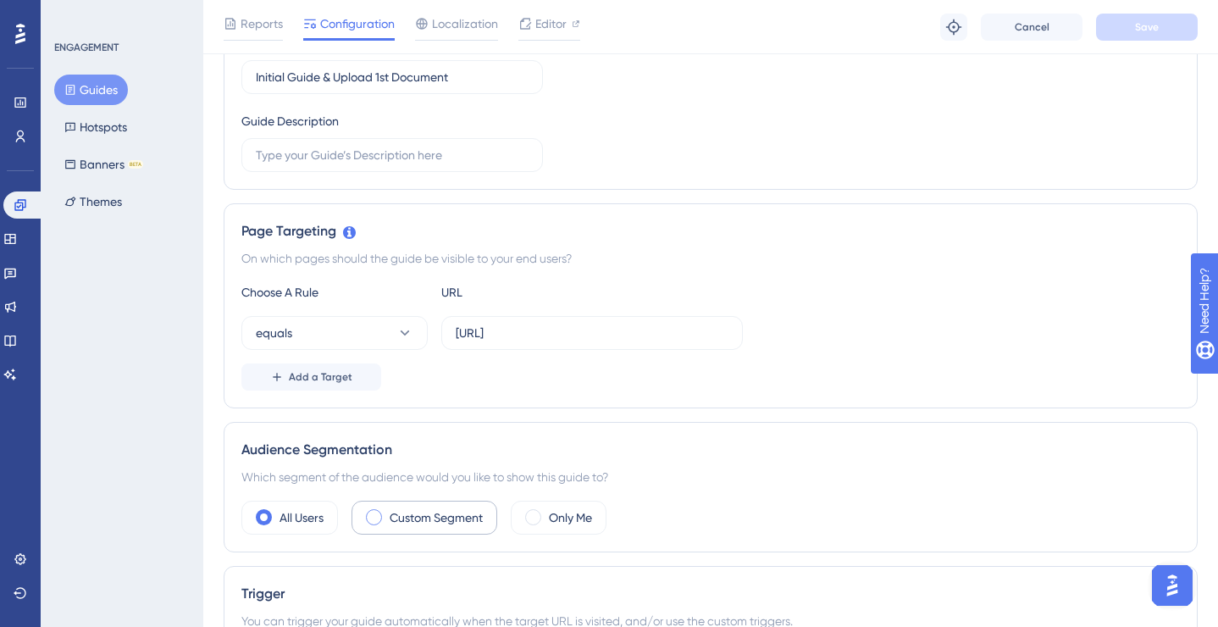
click at [390, 513] on label "Custom Segment" at bounding box center [435, 517] width 93 height 20
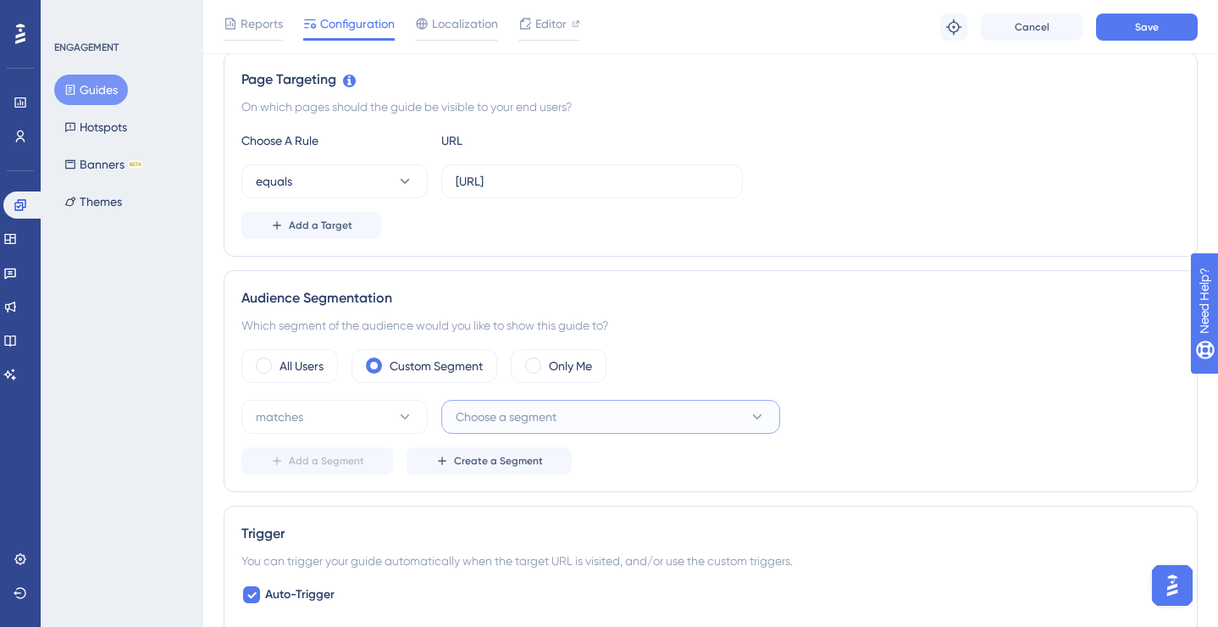
click at [460, 421] on span "Choose a segment" at bounding box center [506, 416] width 101 height 20
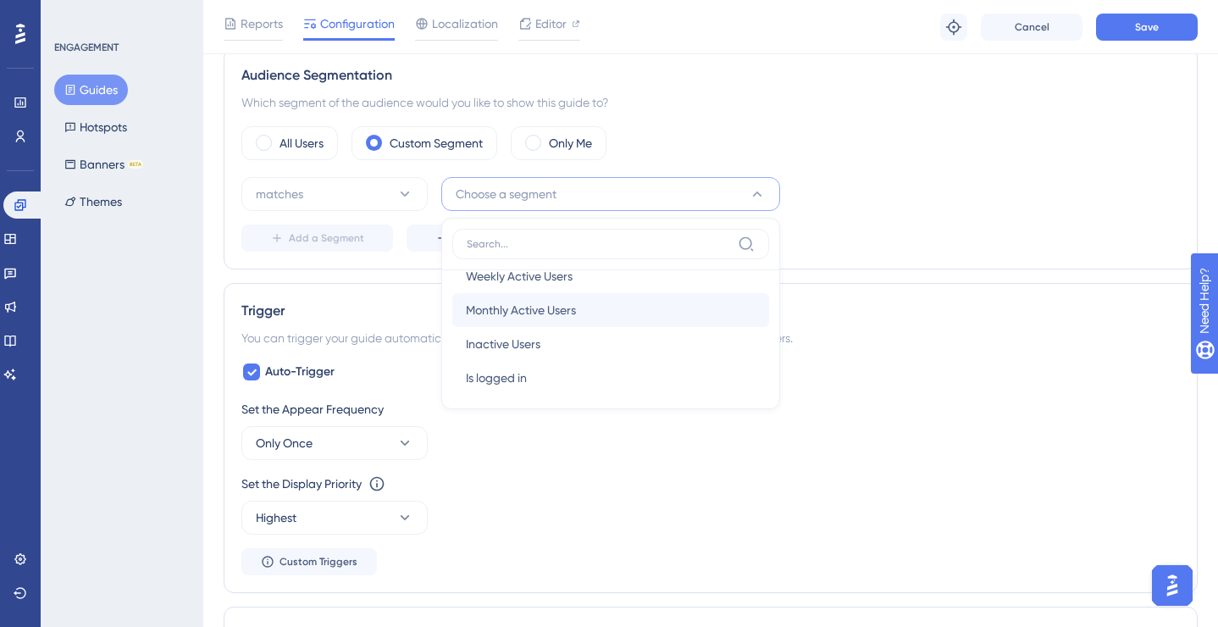
scroll to position [62, 0]
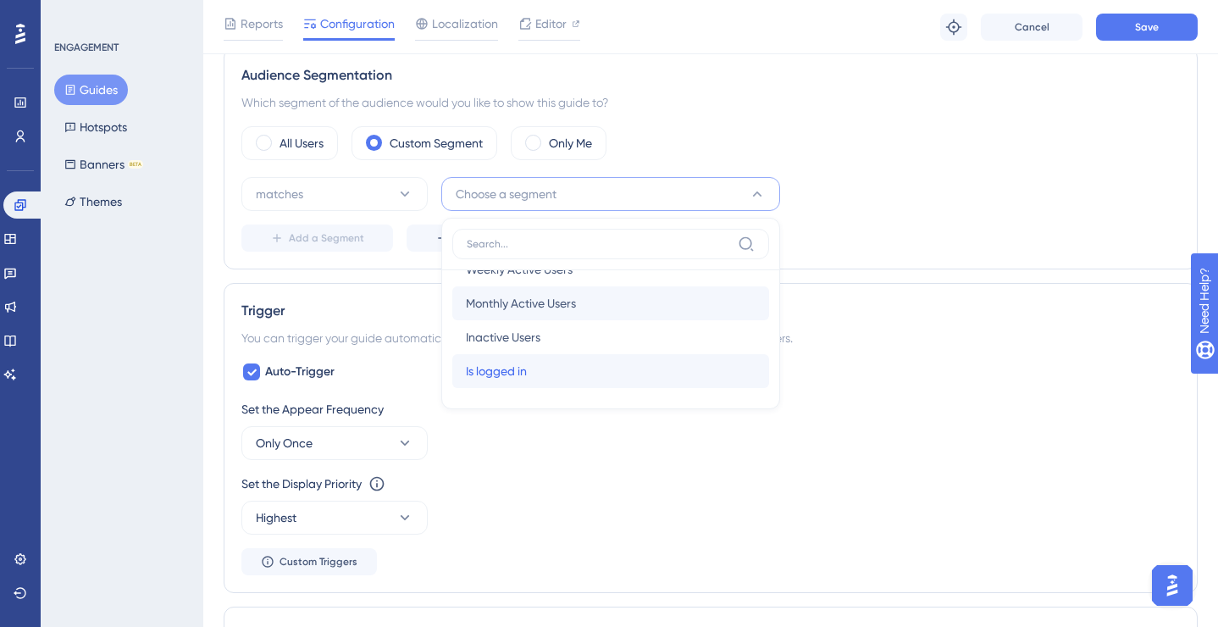
click at [486, 363] on span "Is logged in" at bounding box center [496, 371] width 61 height 20
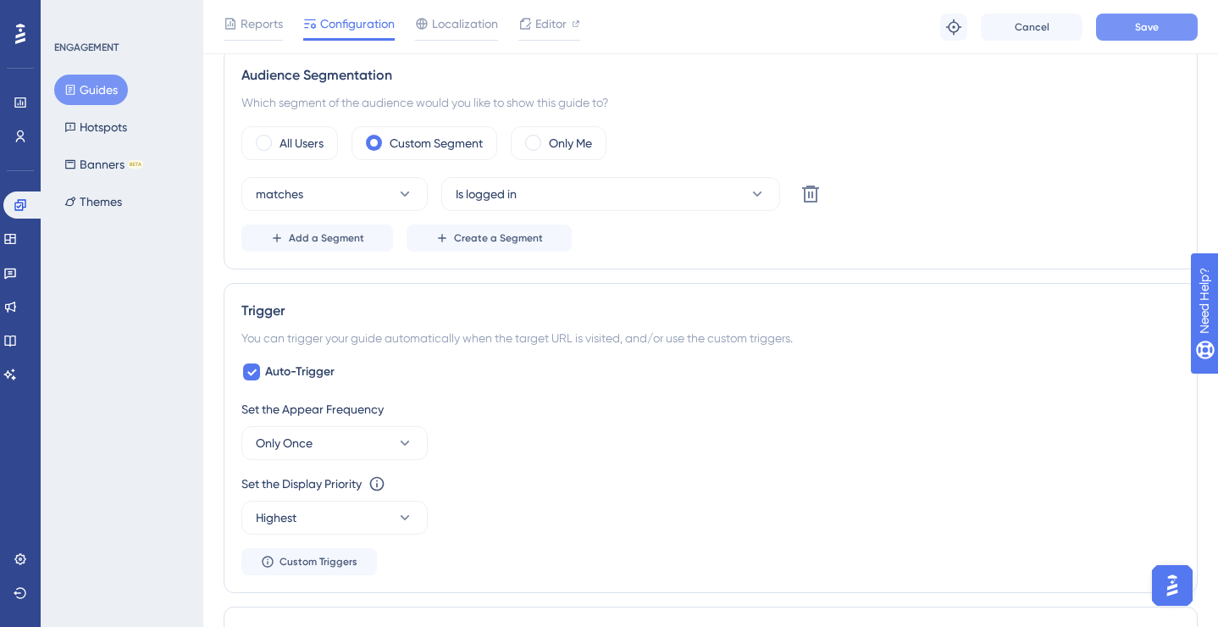
click at [1152, 30] on span "Save" at bounding box center [1147, 27] width 24 height 14
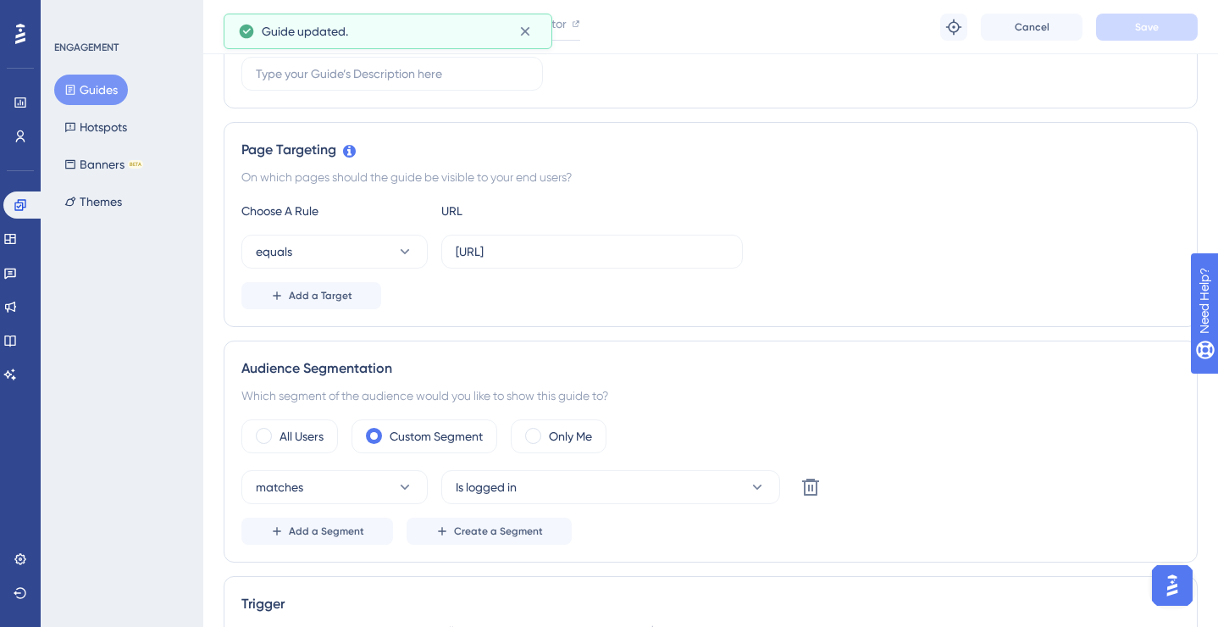
scroll to position [0, 0]
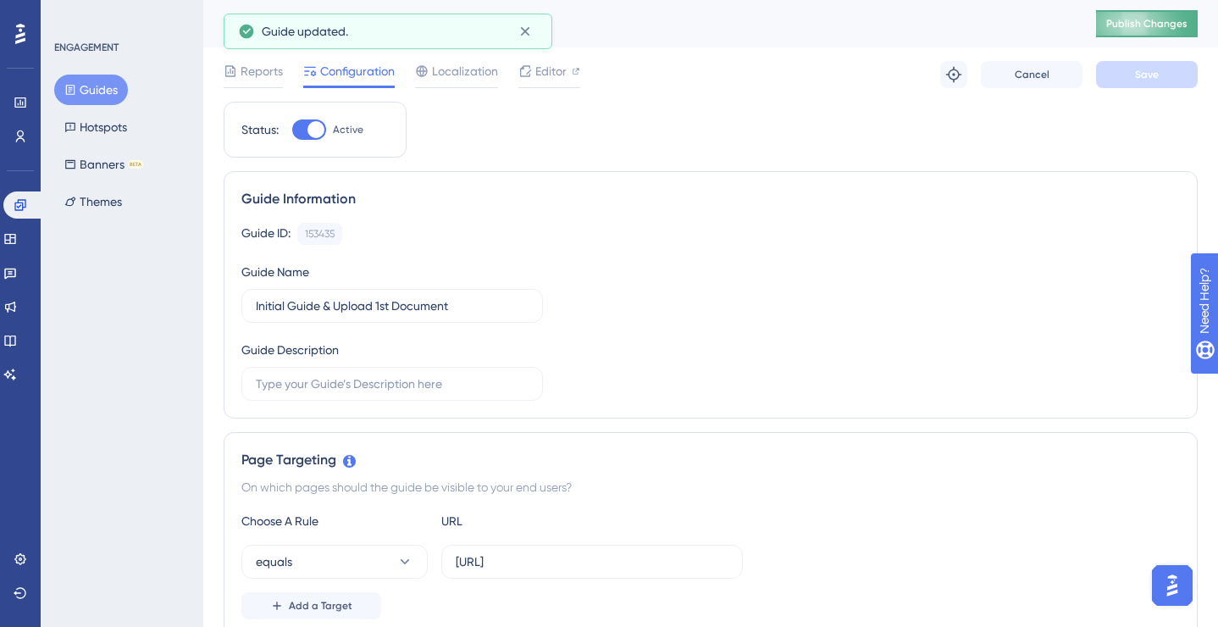
click at [1141, 23] on span "Publish Changes" at bounding box center [1146, 24] width 81 height 14
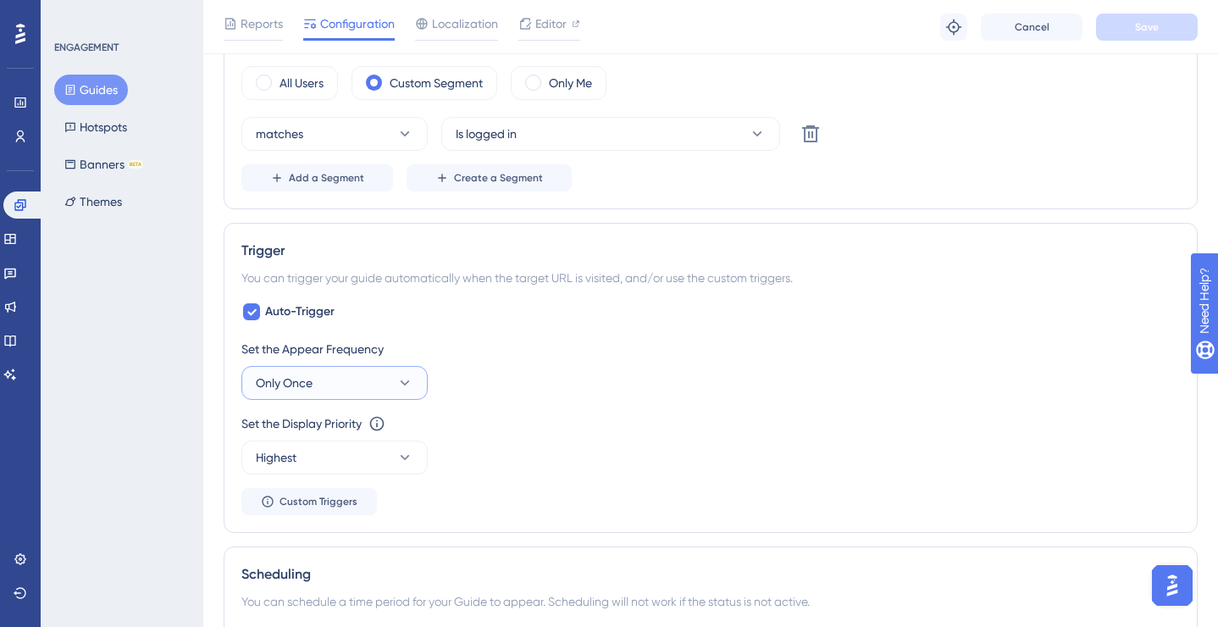
click at [323, 381] on button "Only Once" at bounding box center [334, 383] width 186 height 34
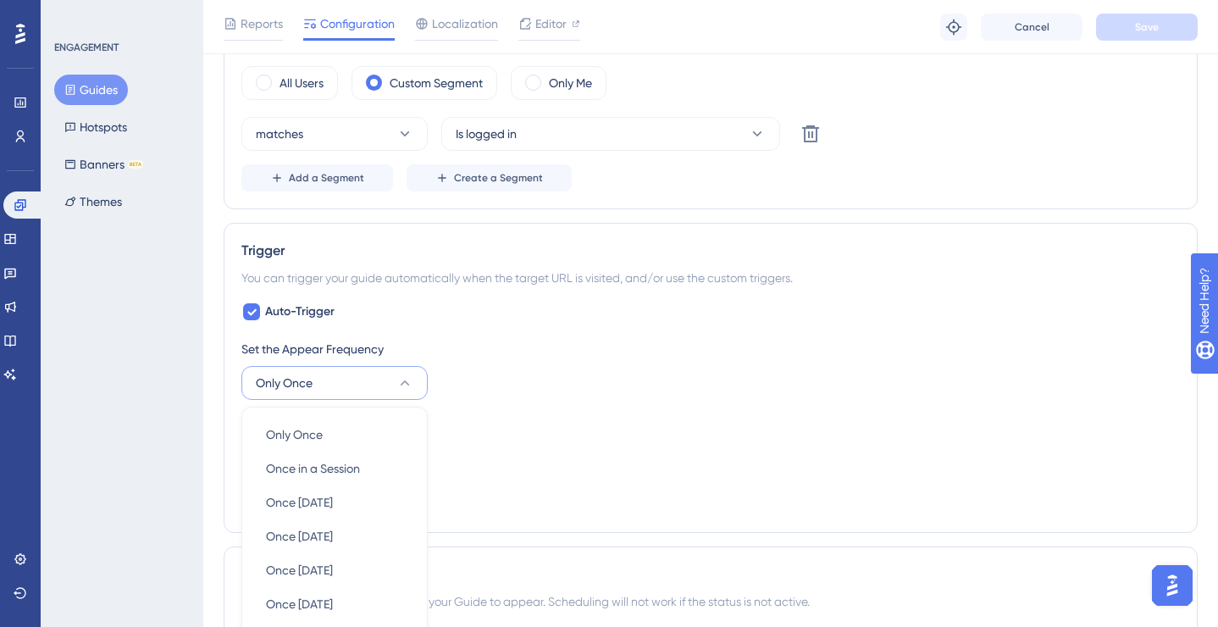
scroll to position [882, 0]
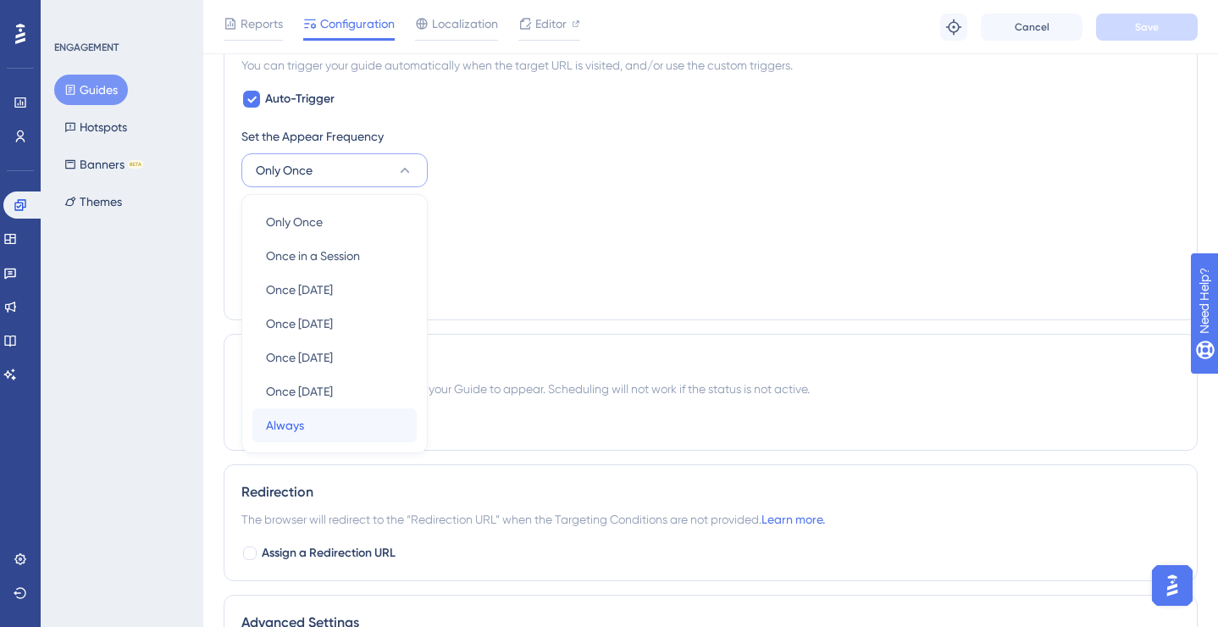
click at [304, 418] on div "Always Always" at bounding box center [334, 425] width 137 height 34
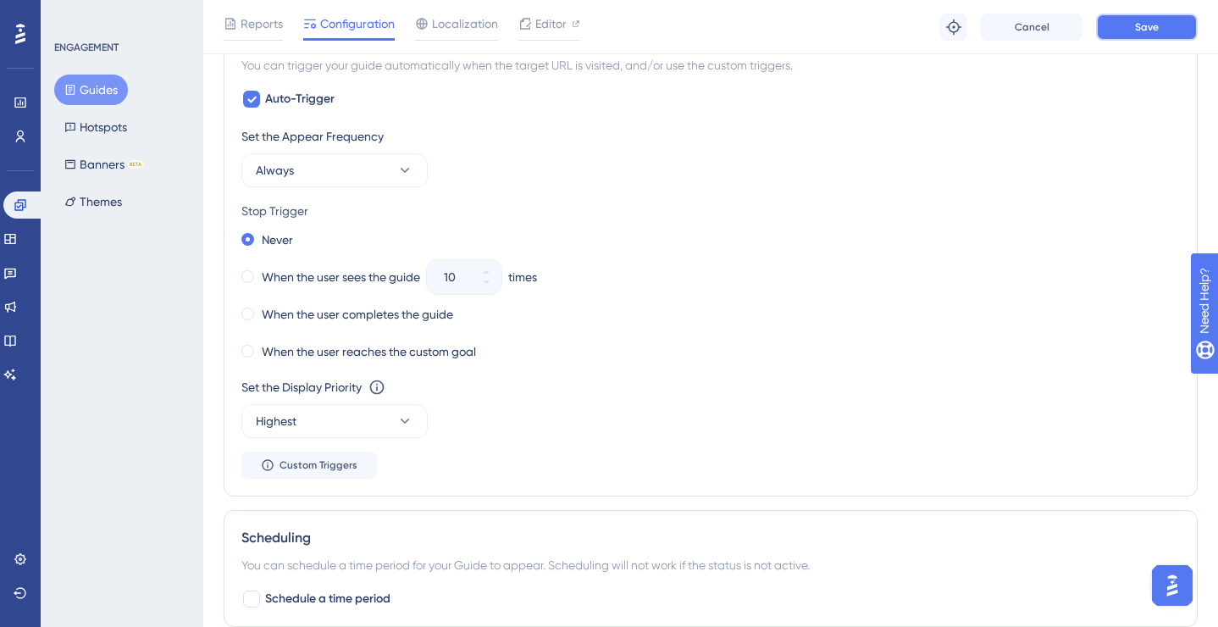
click at [1134, 23] on button "Save" at bounding box center [1147, 27] width 102 height 27
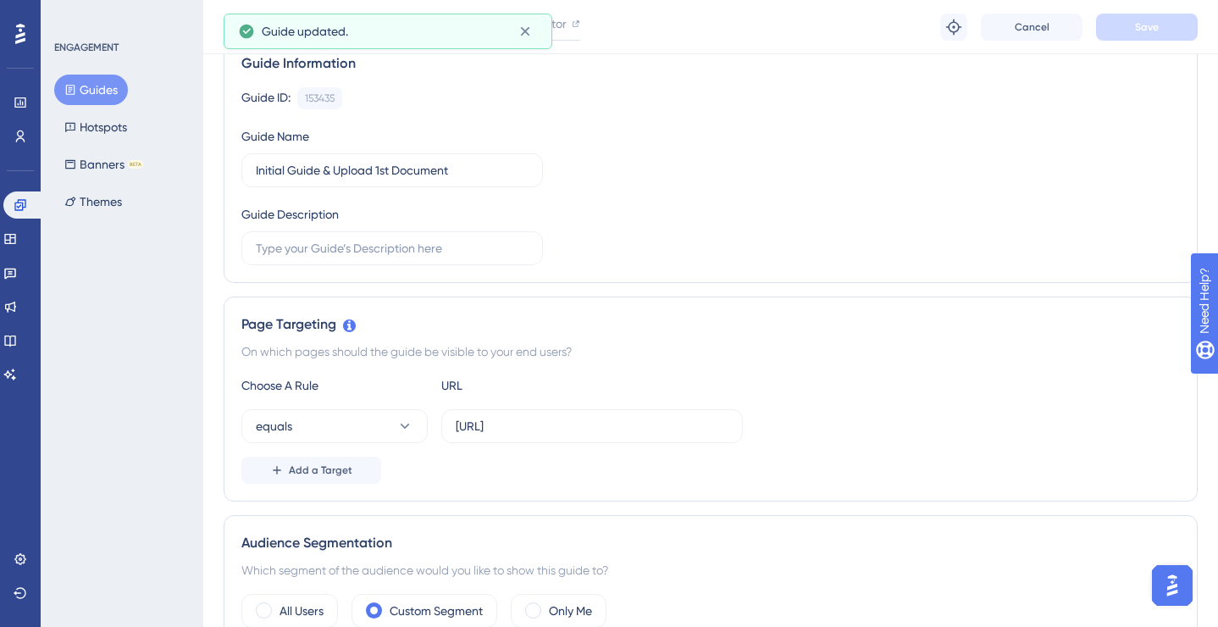
scroll to position [0, 0]
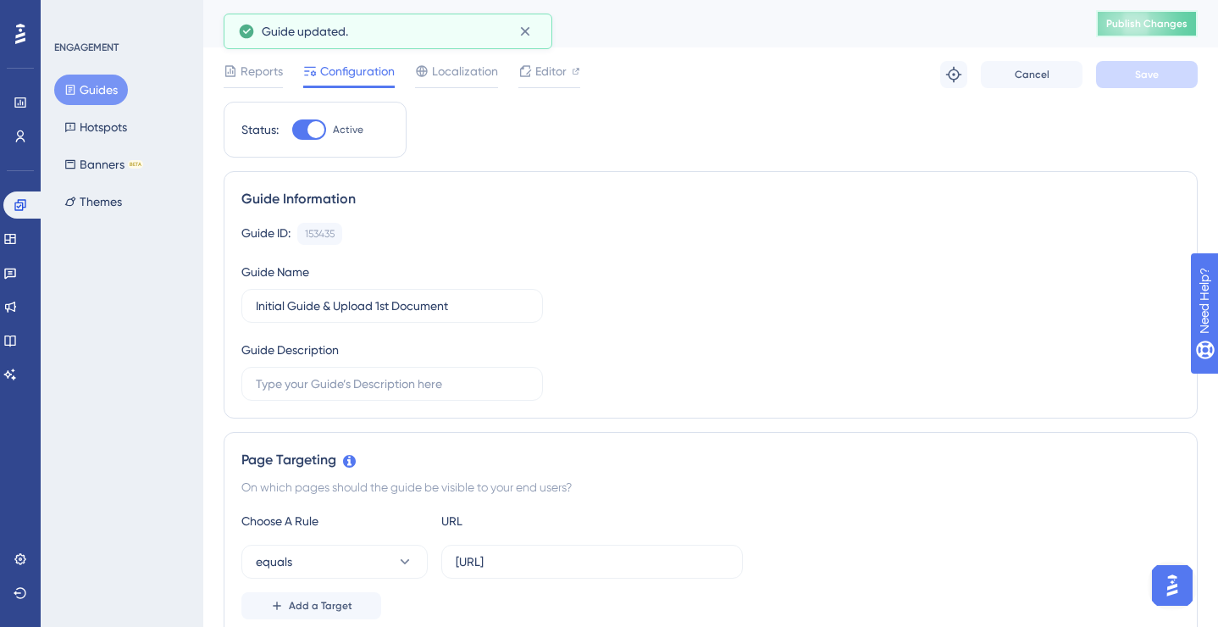
click at [1116, 22] on span "Publish Changes" at bounding box center [1146, 24] width 81 height 14
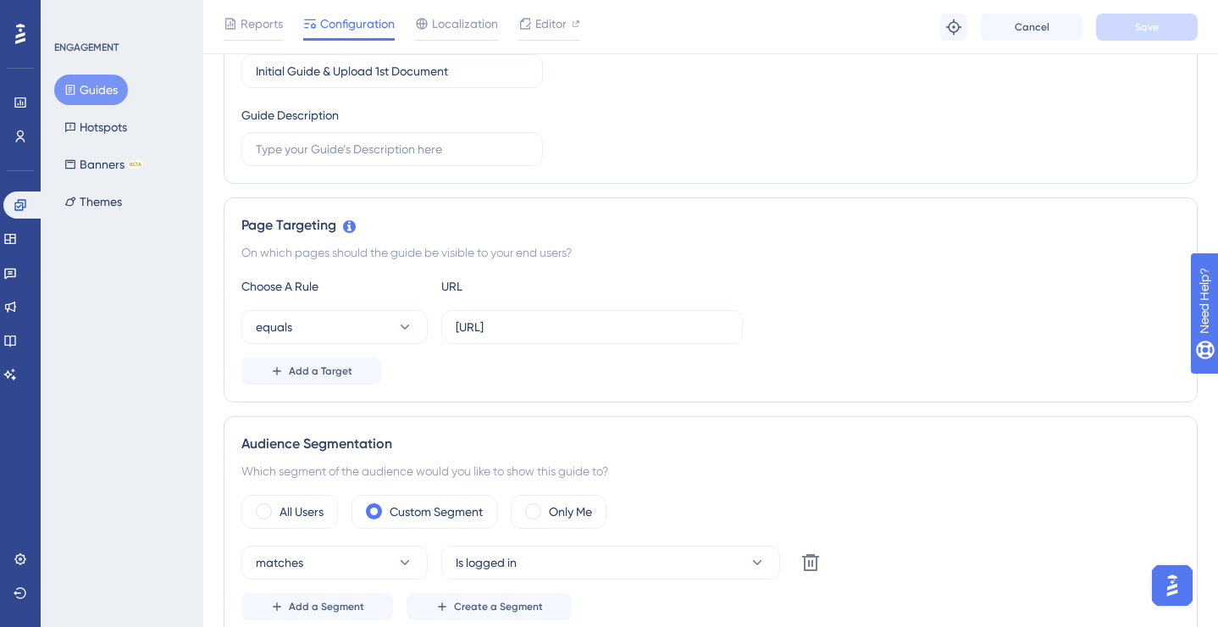
scroll to position [243, 0]
click at [260, 504] on span at bounding box center [264, 509] width 16 height 16
click at [277, 504] on input "radio" at bounding box center [277, 504] width 0 height 0
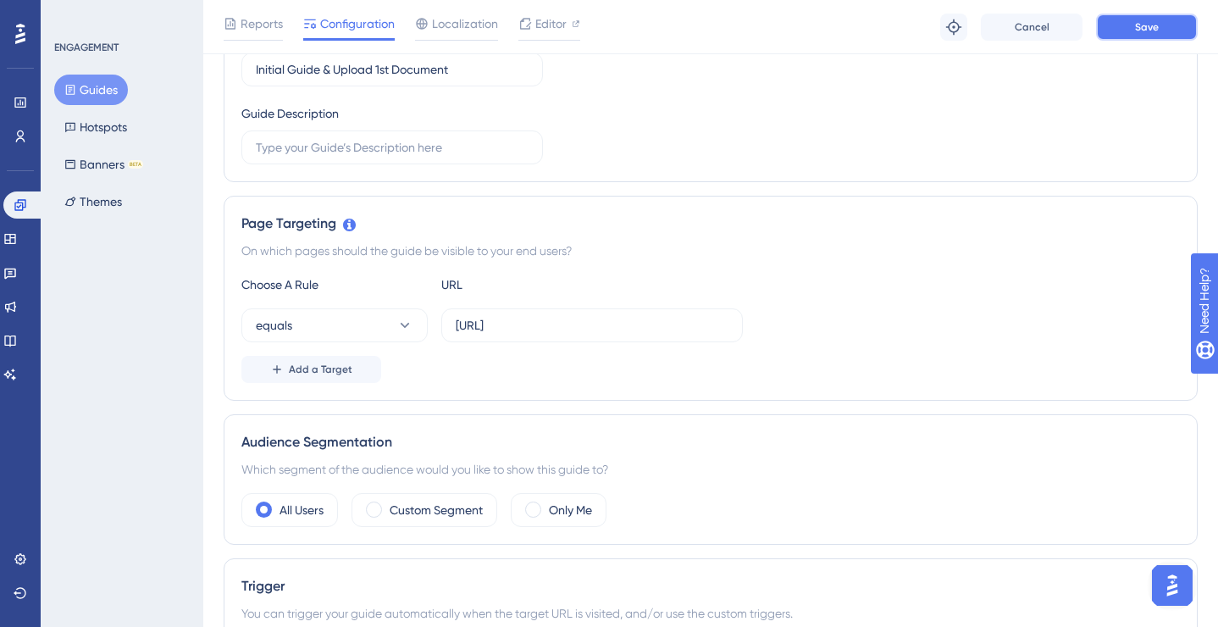
click at [1111, 31] on button "Save" at bounding box center [1147, 27] width 102 height 27
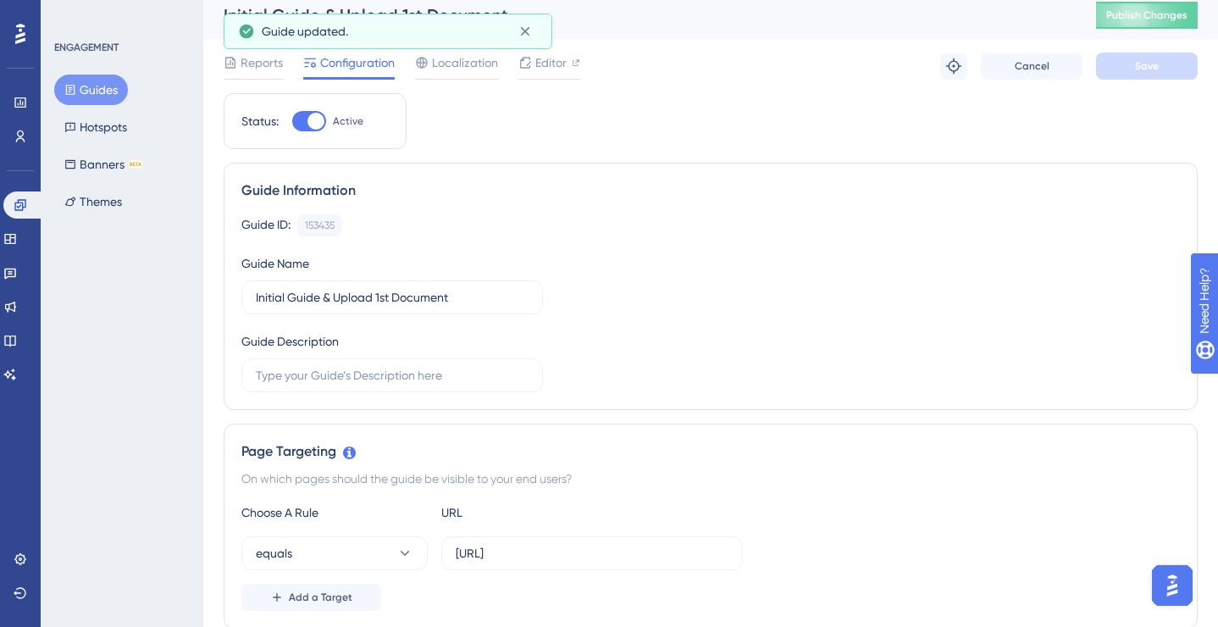
scroll to position [0, 0]
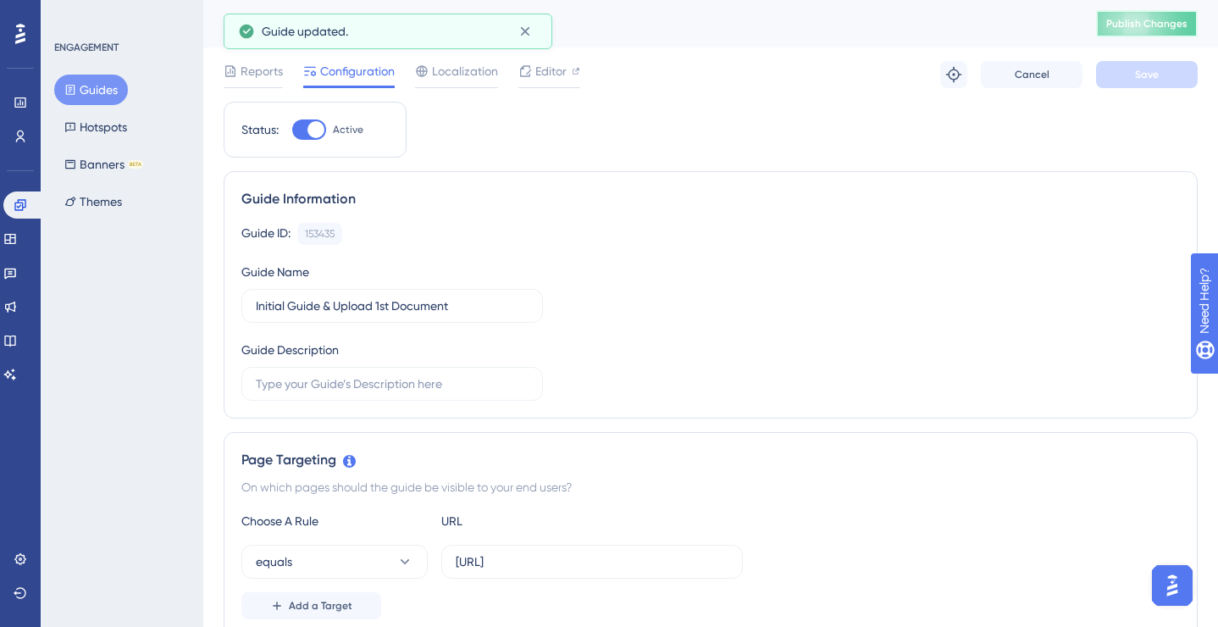
click at [1143, 25] on span "Publish Changes" at bounding box center [1146, 24] width 81 height 14
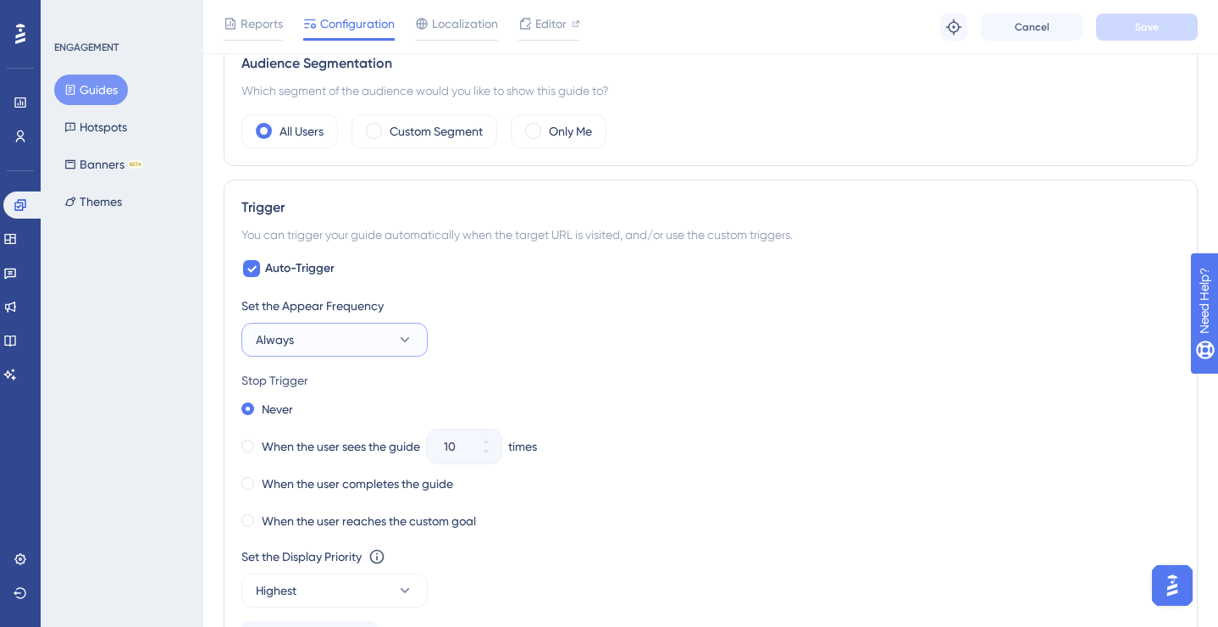
click at [347, 338] on button "Always" at bounding box center [334, 340] width 186 height 34
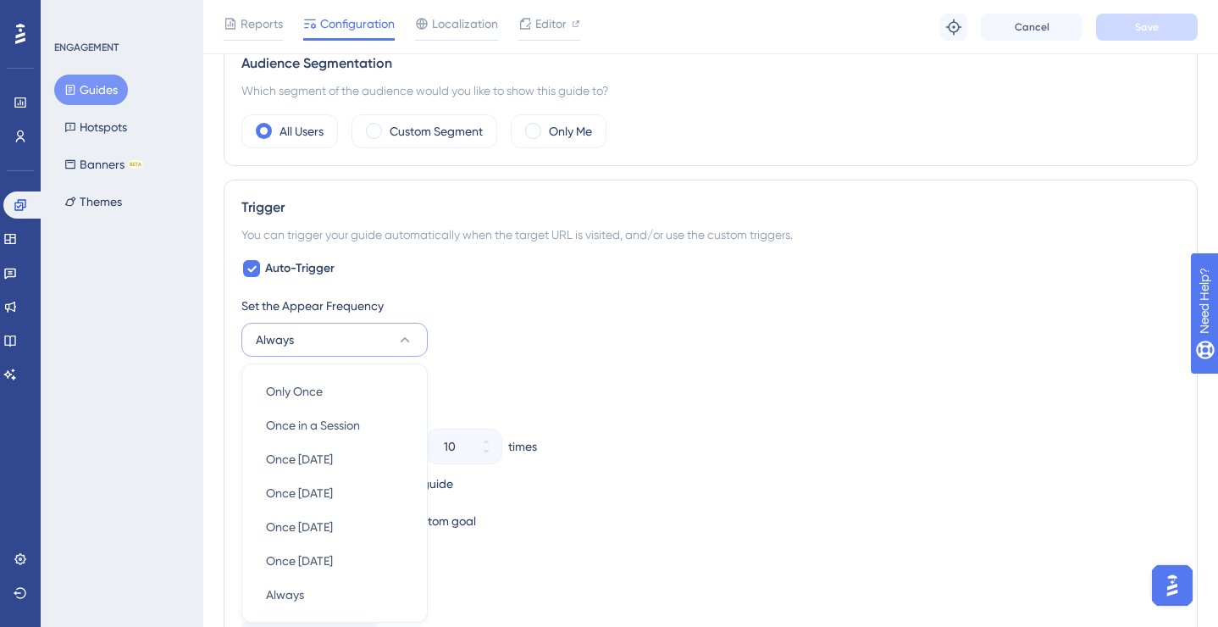
scroll to position [801, 0]
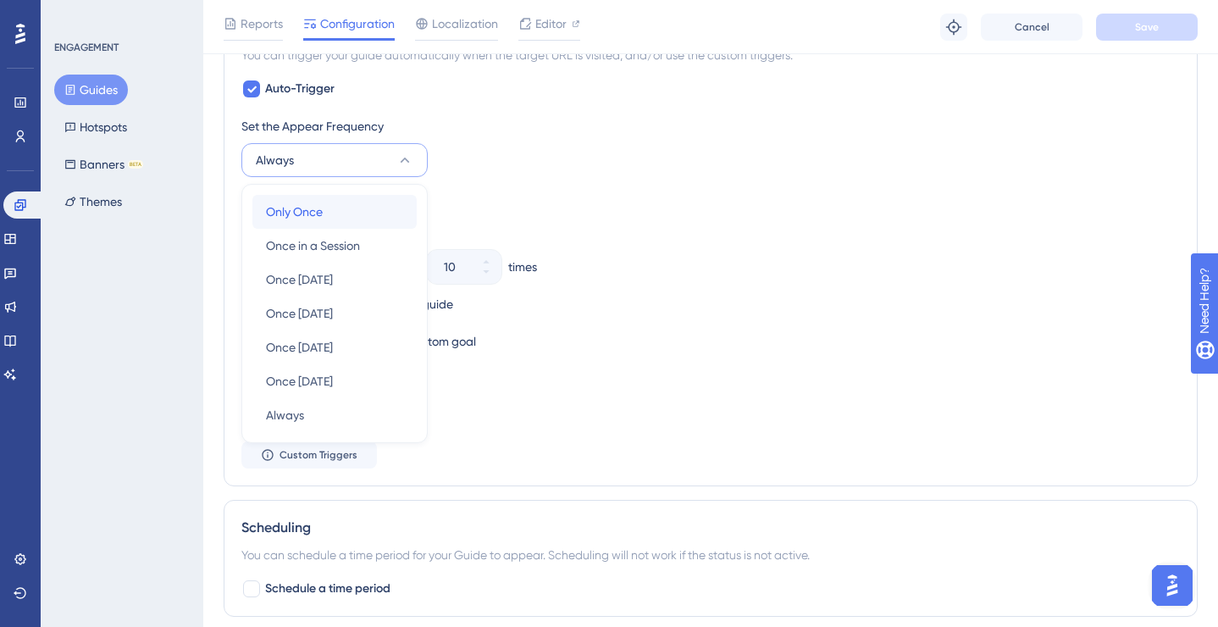
click at [336, 211] on div "Only Once Only Once" at bounding box center [334, 212] width 137 height 34
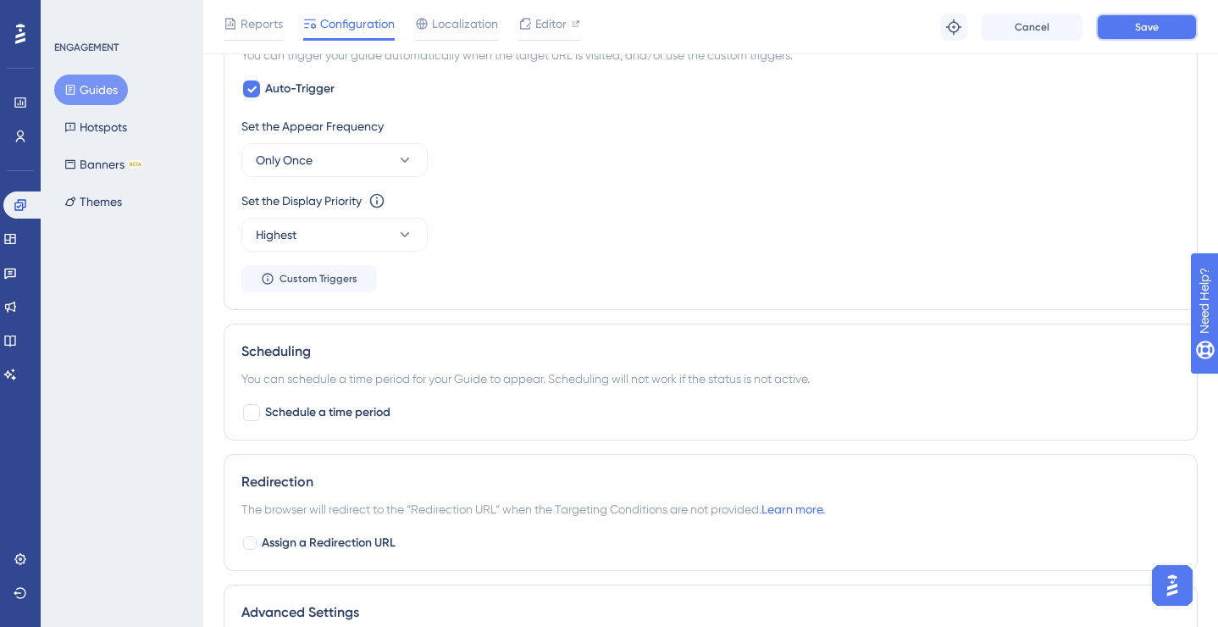
click at [1152, 26] on span "Save" at bounding box center [1147, 27] width 24 height 14
click at [78, 93] on button "Guides" at bounding box center [91, 90] width 74 height 30
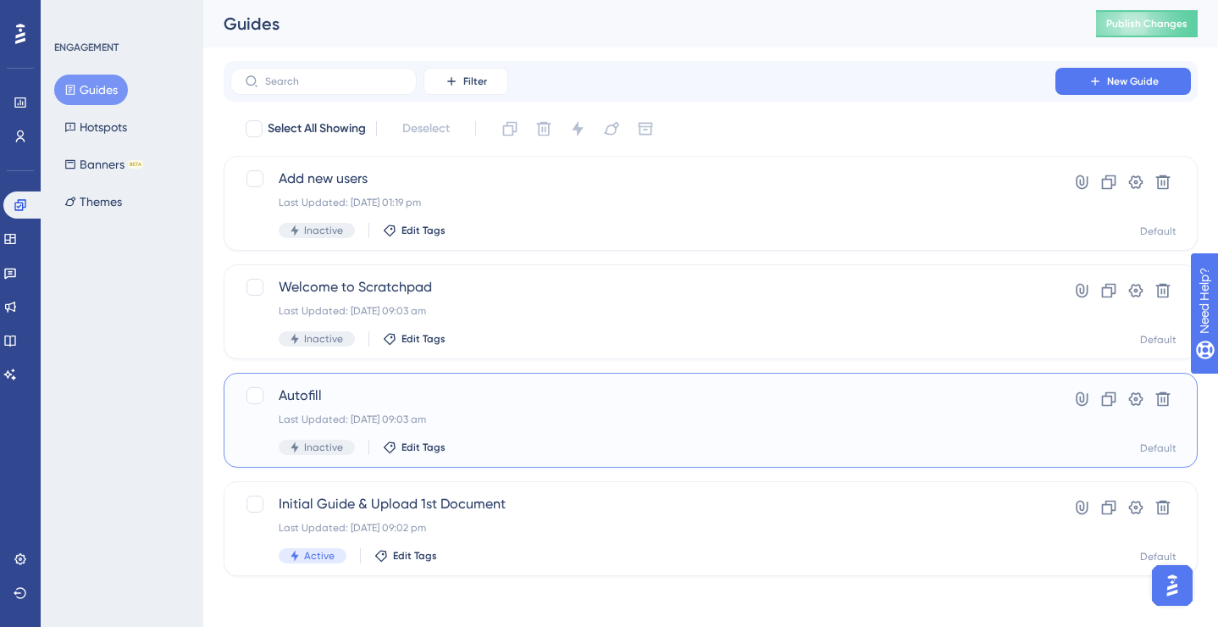
click at [492, 415] on div "Last Updated: [DATE] 09:03 am" at bounding box center [643, 419] width 728 height 14
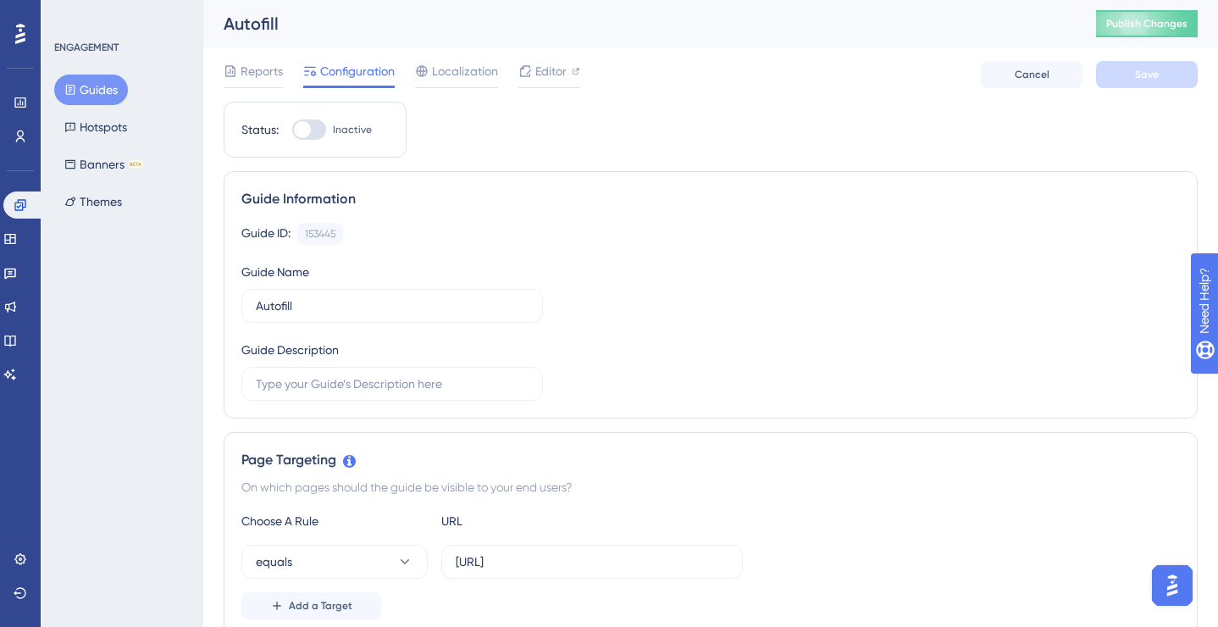
click at [299, 129] on div at bounding box center [302, 129] width 17 height 17
click at [292, 130] on input "Inactive" at bounding box center [291, 130] width 1 height 1
checkbox input "true"
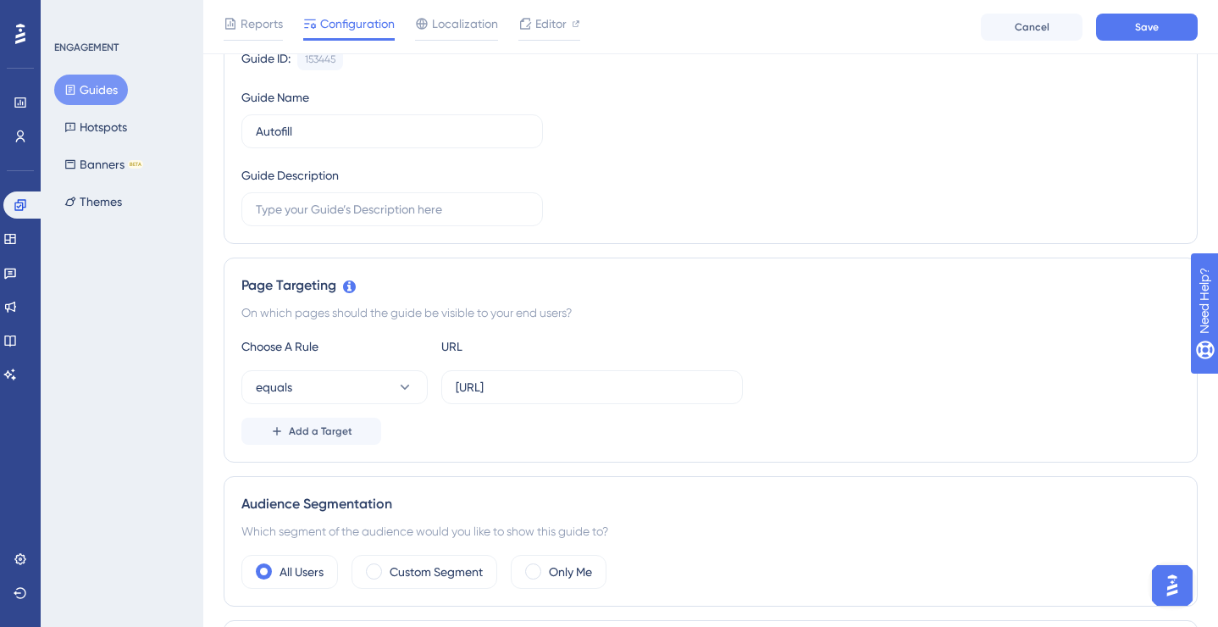
scroll to position [199, 0]
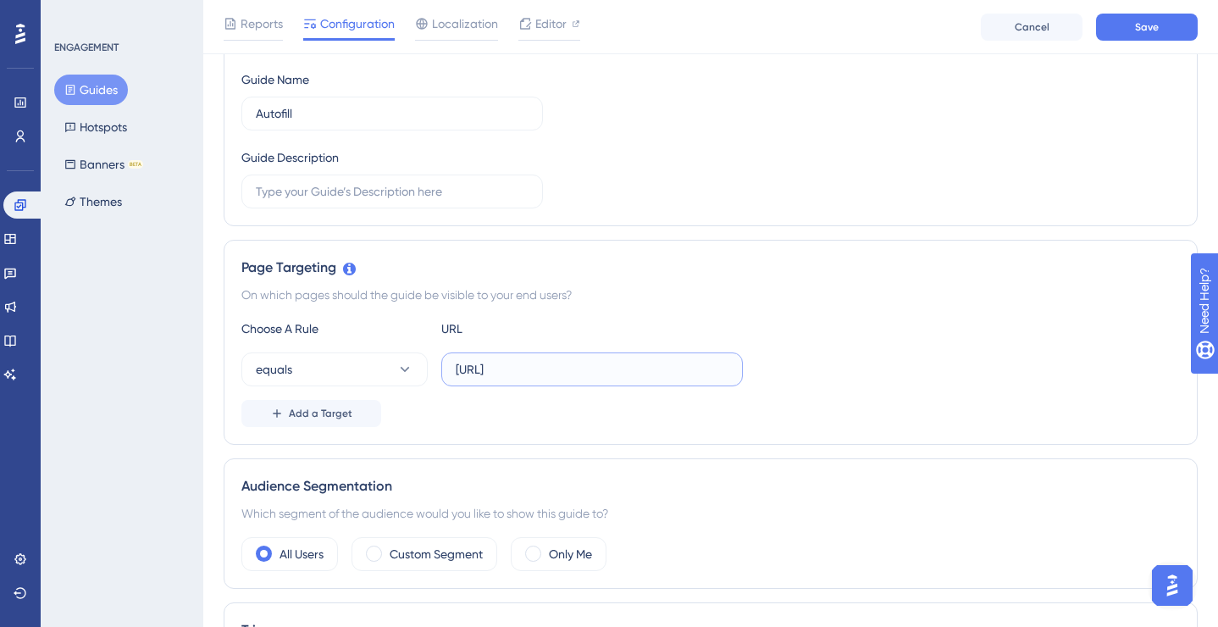
drag, startPoint x: 549, startPoint y: 368, endPoint x: 517, endPoint y: 368, distance: 32.2
click at [516, 368] on input "[URL]" at bounding box center [592, 369] width 273 height 19
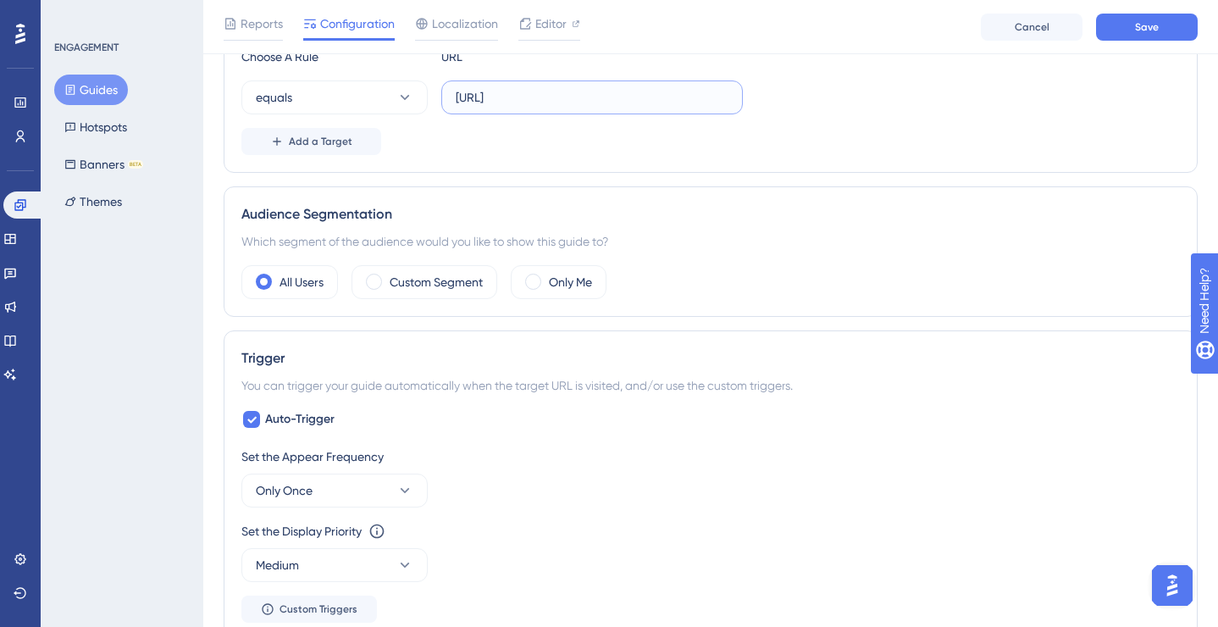
scroll to position [489, 0]
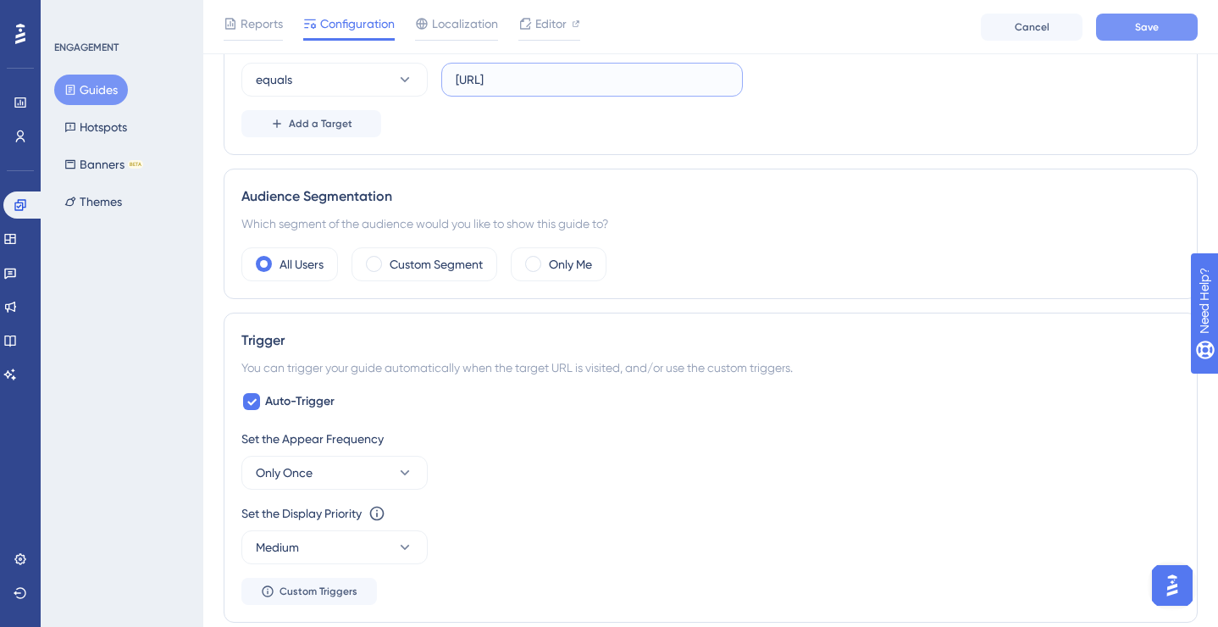
type input "[URL]"
click at [1141, 29] on span "Save" at bounding box center [1147, 27] width 24 height 14
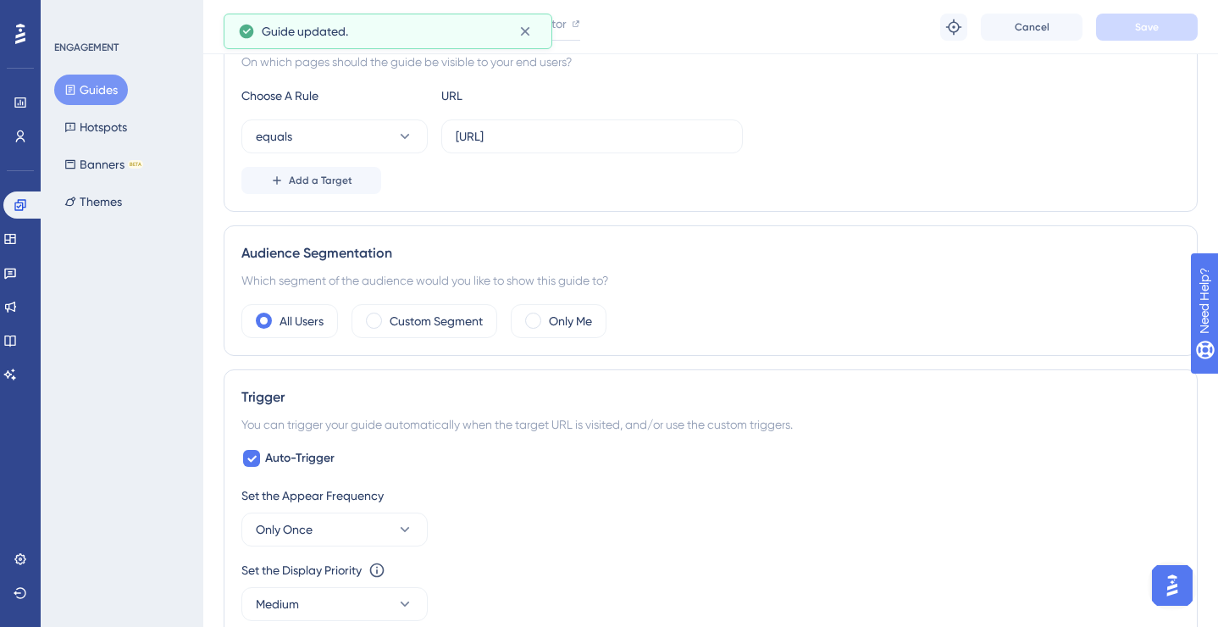
scroll to position [366, 0]
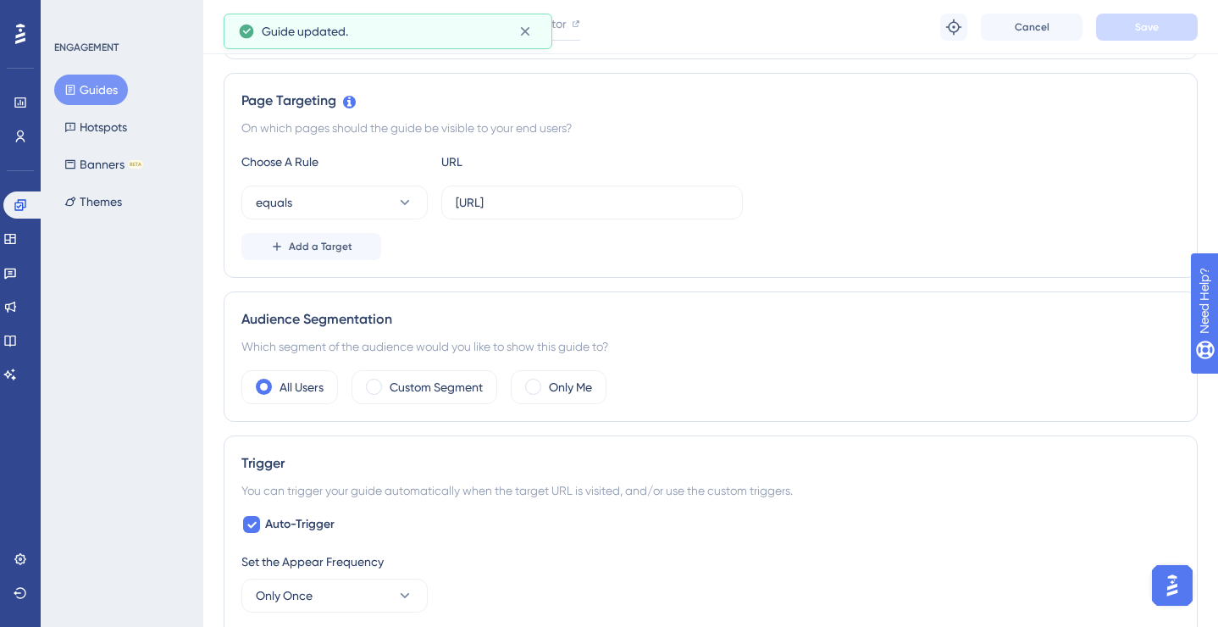
click at [107, 88] on button "Guides" at bounding box center [91, 90] width 74 height 30
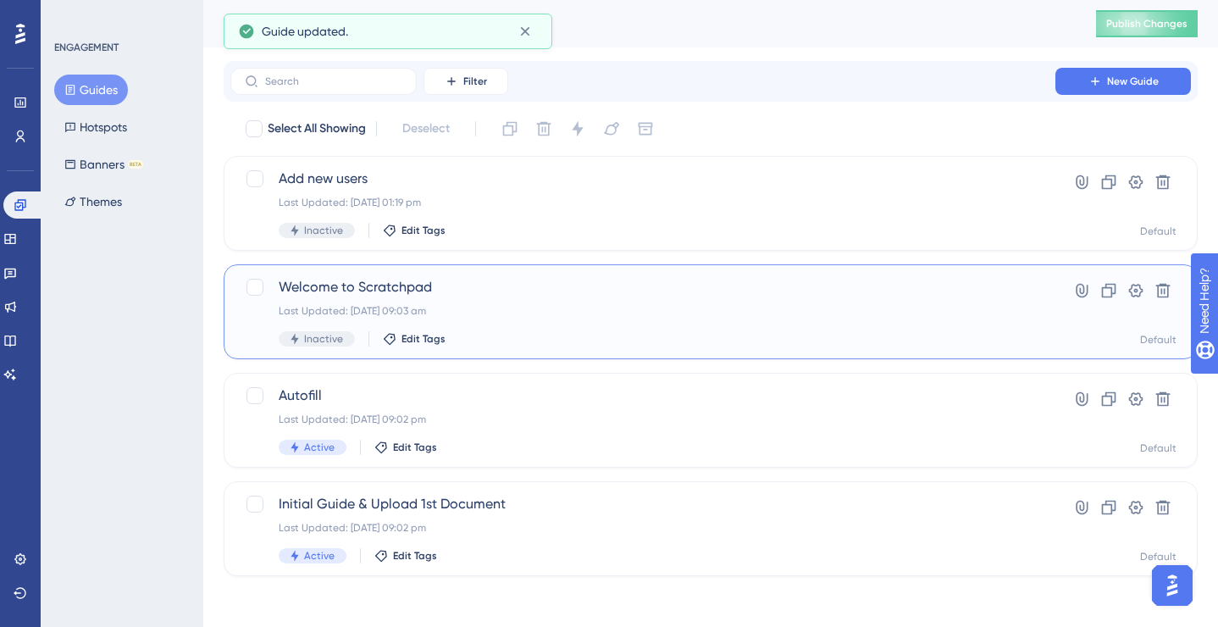
click at [524, 300] on div "Welcome to Scratchpad Last Updated: [DATE] 09:03 am Inactive Edit Tags" at bounding box center [643, 311] width 728 height 69
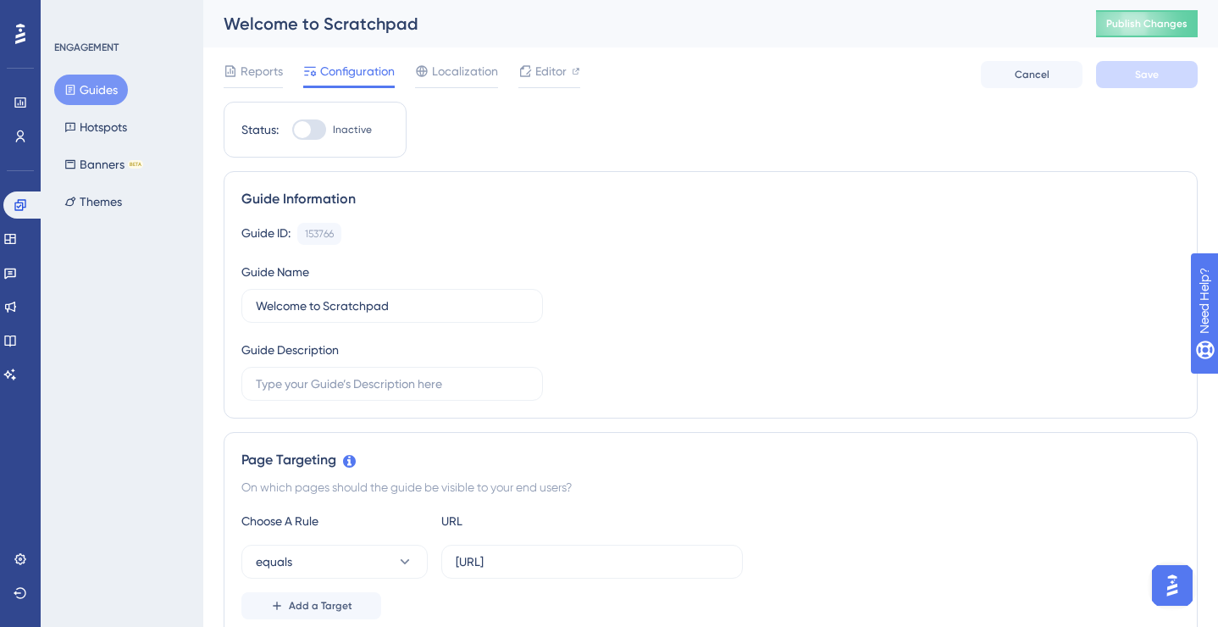
click at [311, 129] on div at bounding box center [309, 129] width 34 height 20
click at [292, 130] on input "Inactive" at bounding box center [291, 130] width 1 height 1
checkbox input "true"
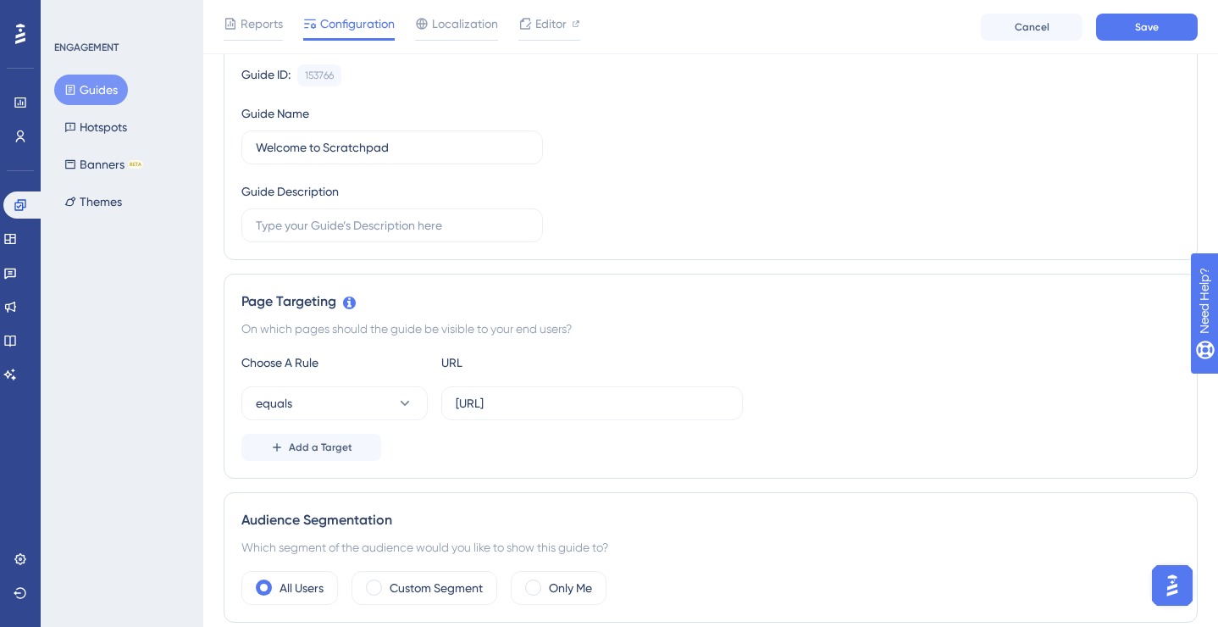
scroll to position [171, 0]
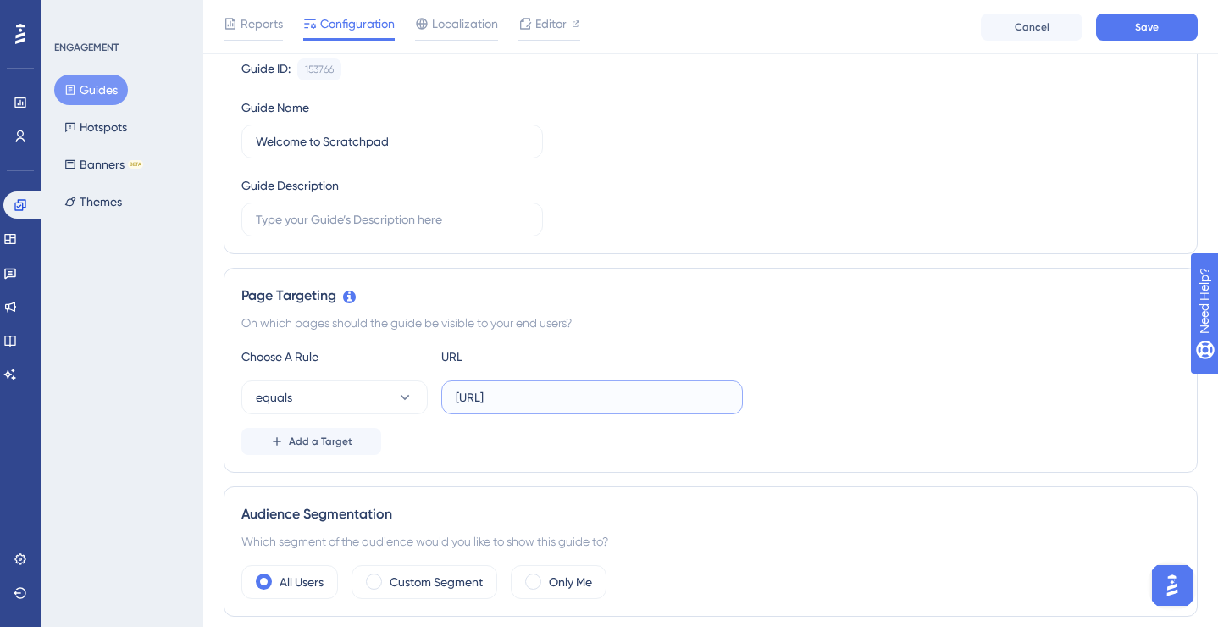
drag, startPoint x: 549, startPoint y: 397, endPoint x: 515, endPoint y: 397, distance: 33.9
click at [515, 397] on input "[URL]" at bounding box center [592, 397] width 273 height 19
type input "[URL]"
click at [1146, 26] on span "Save" at bounding box center [1147, 27] width 24 height 14
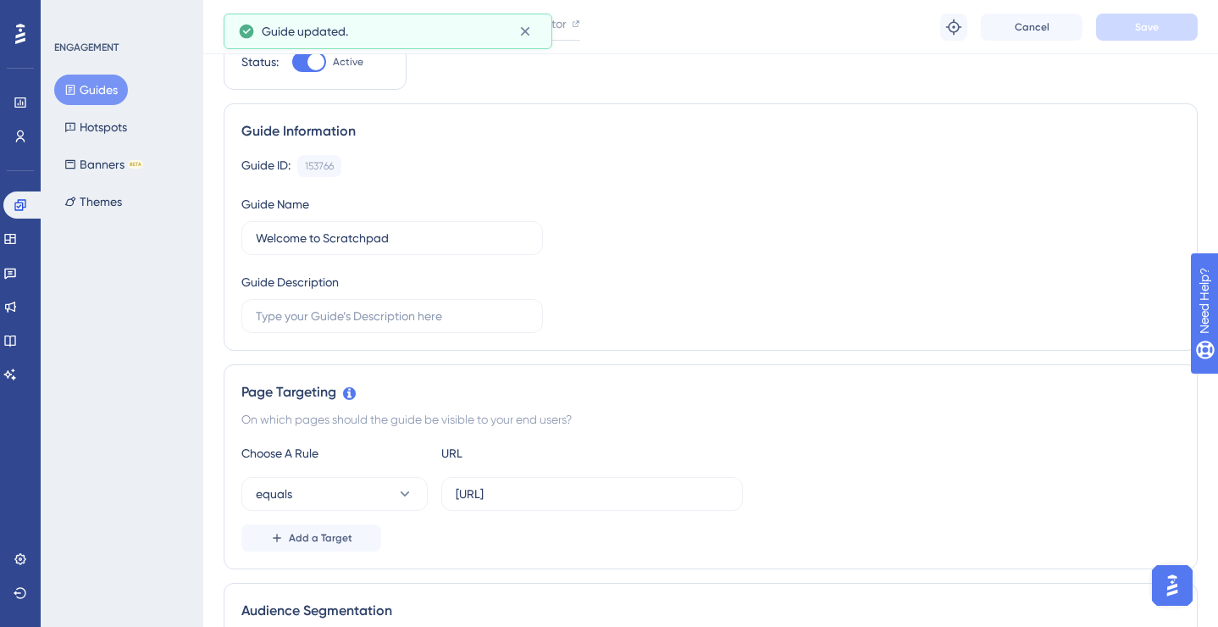
scroll to position [0, 0]
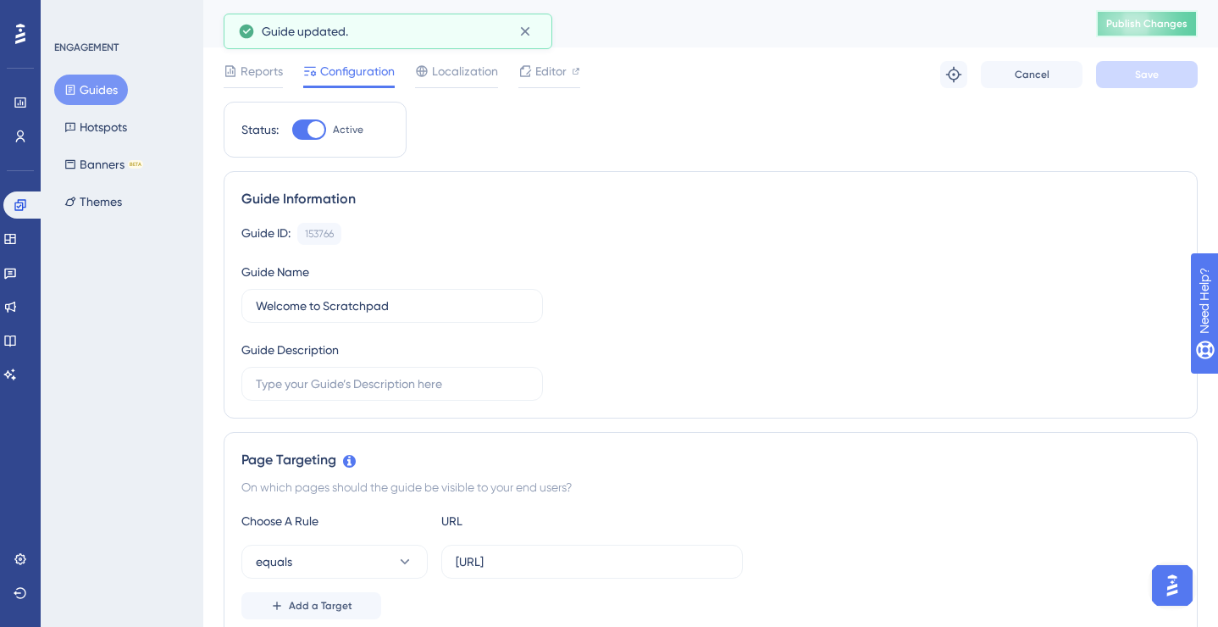
click at [1144, 27] on span "Publish Changes" at bounding box center [1146, 24] width 81 height 14
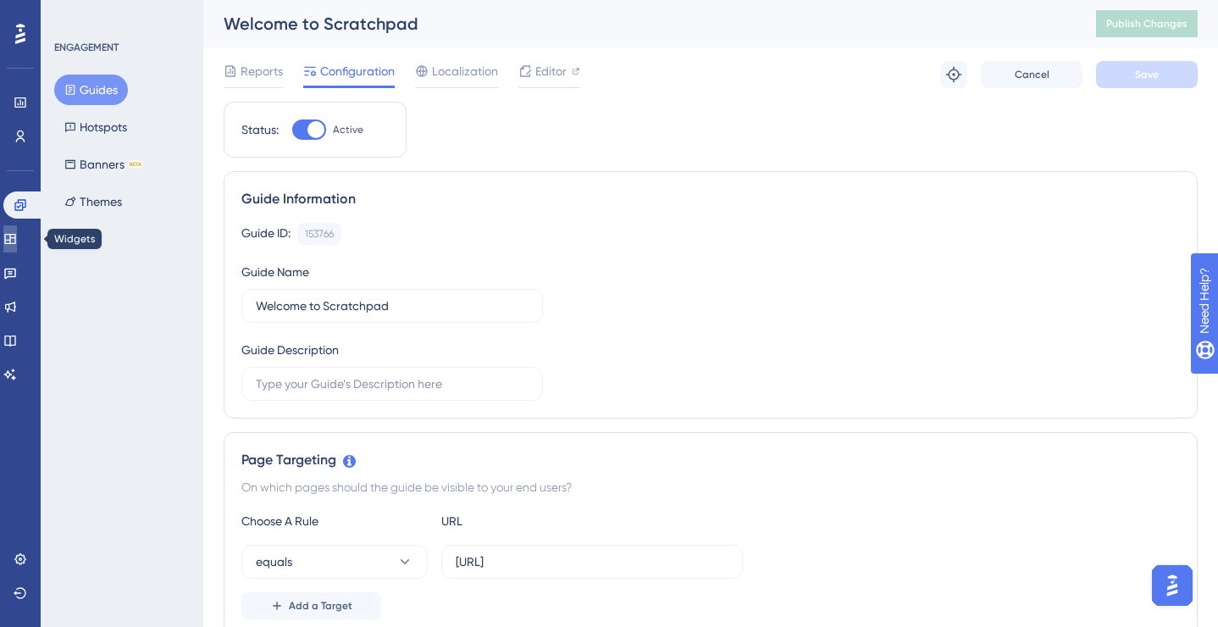
click at [17, 231] on link at bounding box center [10, 238] width 14 height 27
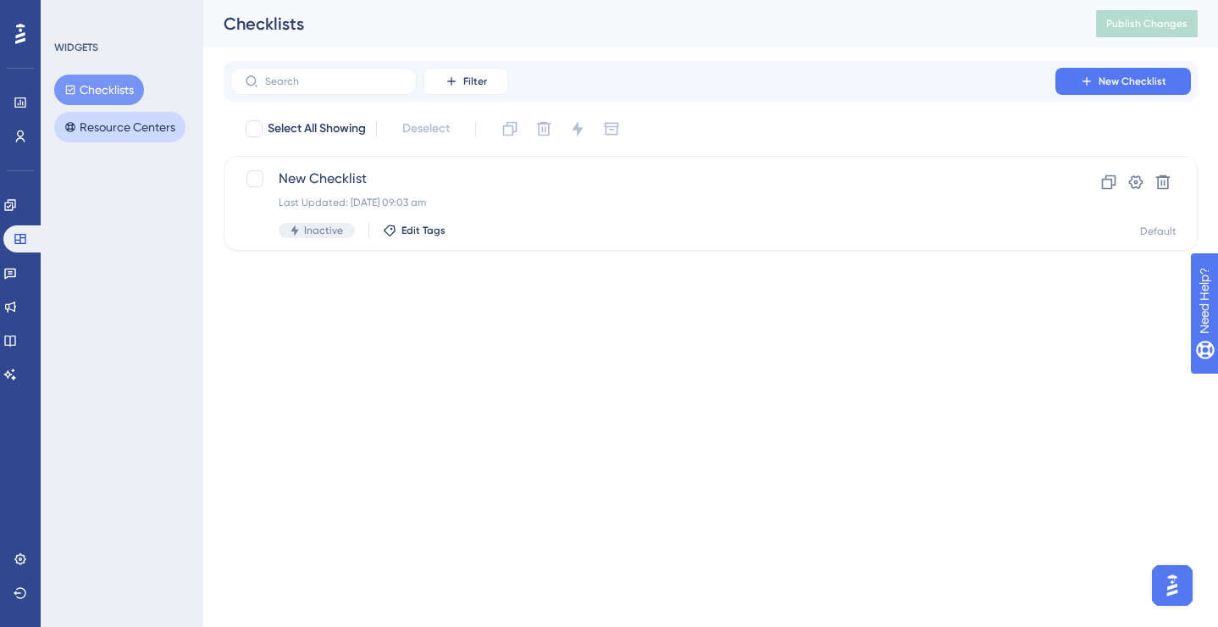
click at [140, 113] on button "Resource Centers" at bounding box center [119, 127] width 131 height 30
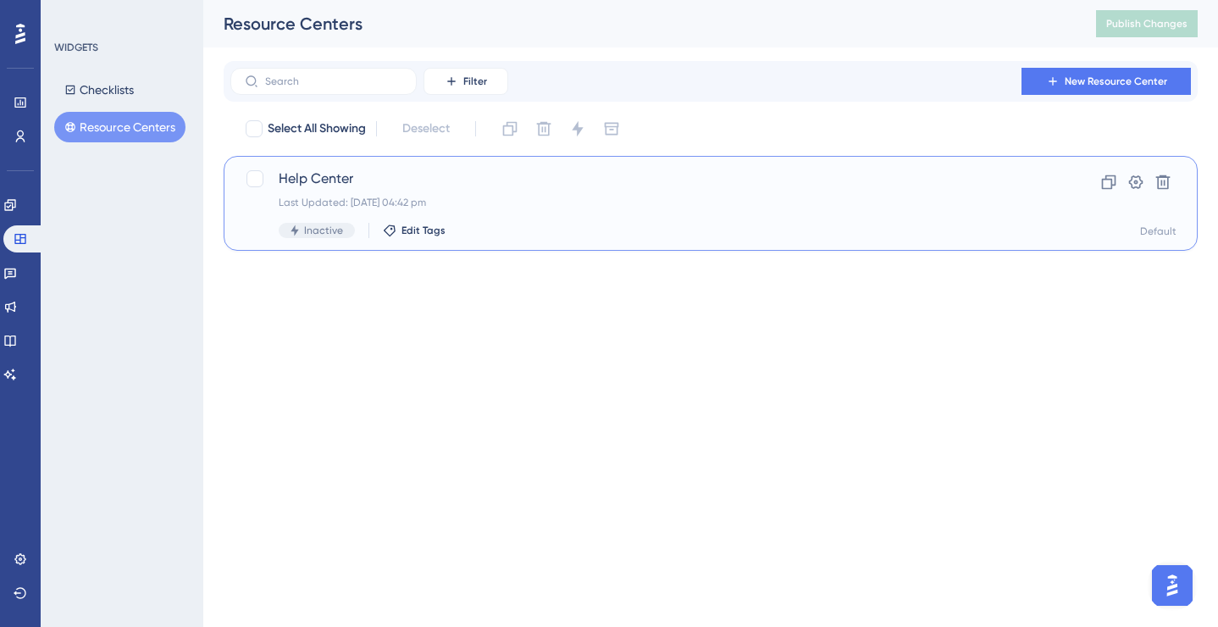
click at [340, 182] on span "Help Center" at bounding box center [643, 178] width 728 height 20
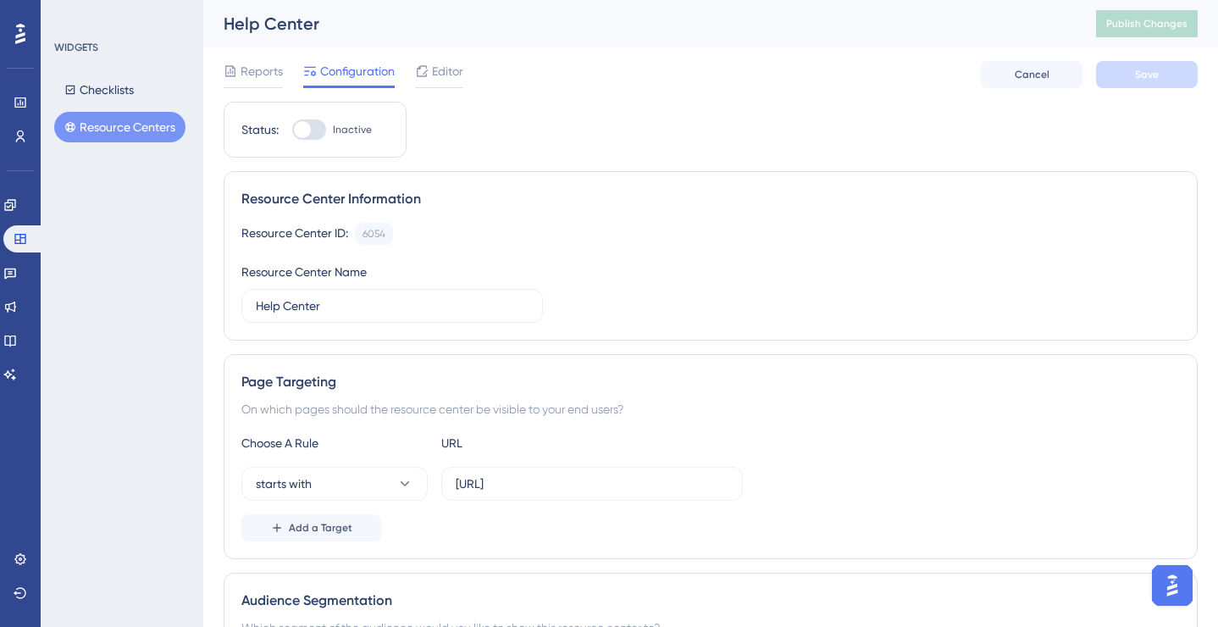
click at [297, 137] on div at bounding box center [309, 129] width 34 height 20
click at [292, 130] on input "Inactive" at bounding box center [291, 130] width 1 height 1
checkbox input "true"
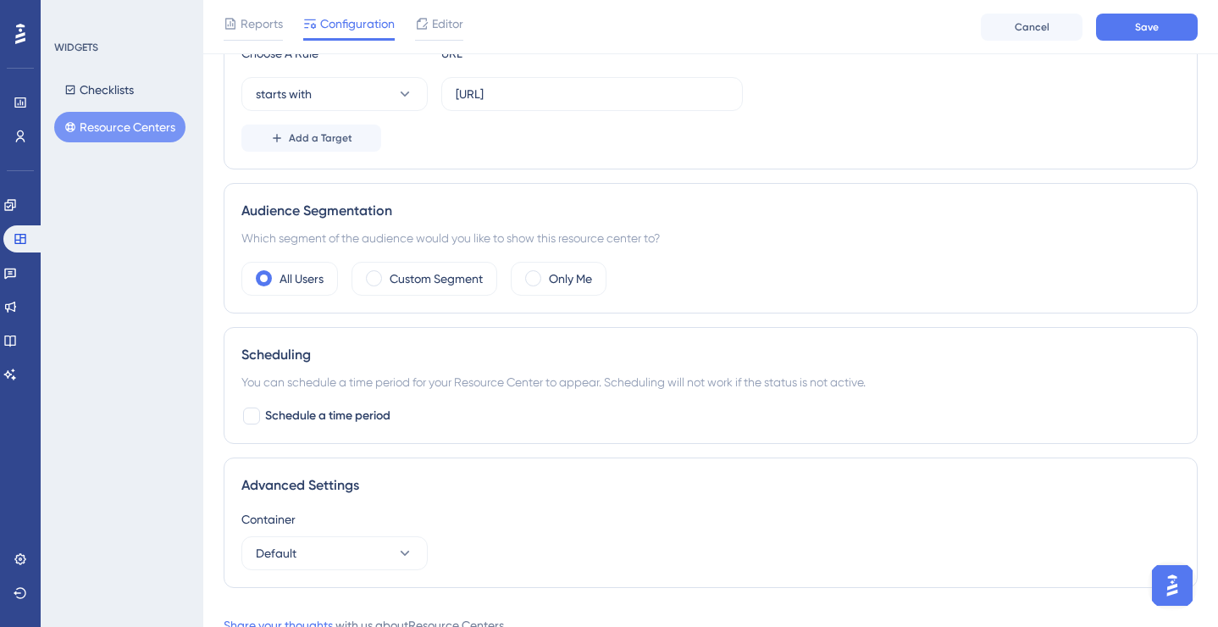
scroll to position [459, 0]
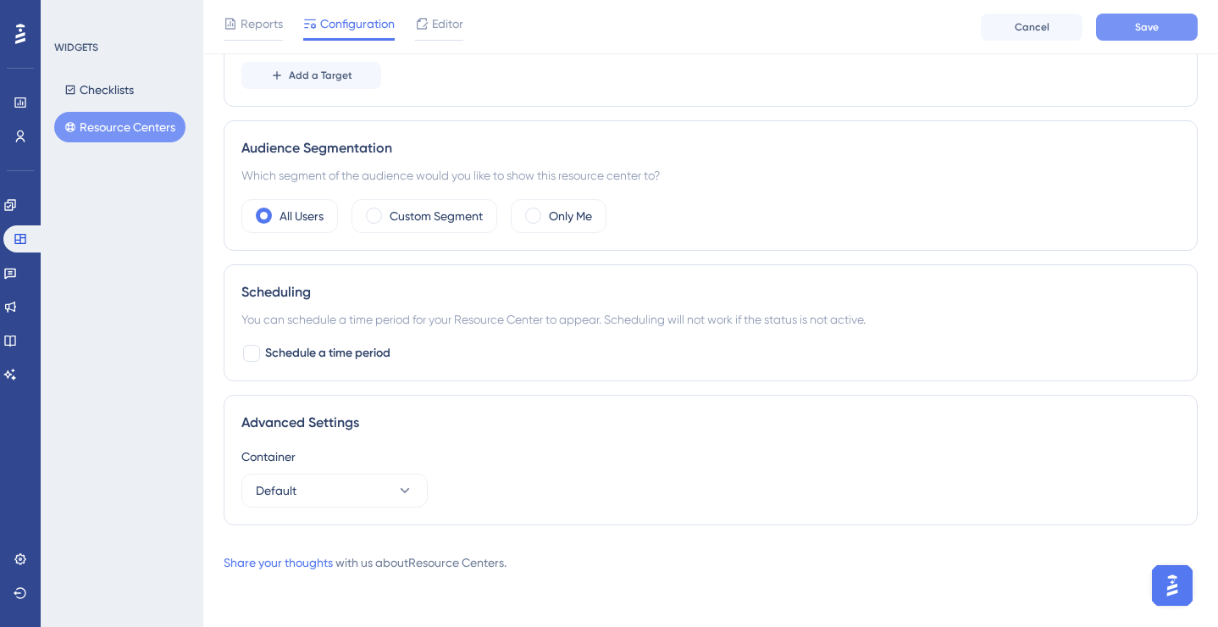
click at [1152, 22] on span "Save" at bounding box center [1147, 27] width 24 height 14
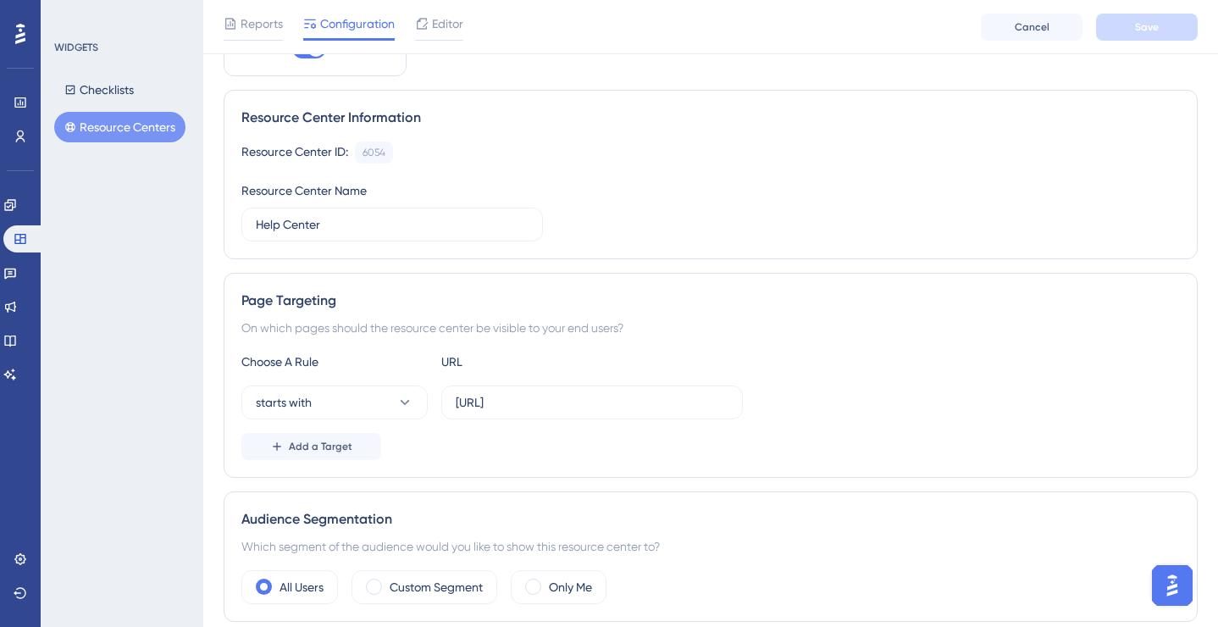
scroll to position [0, 0]
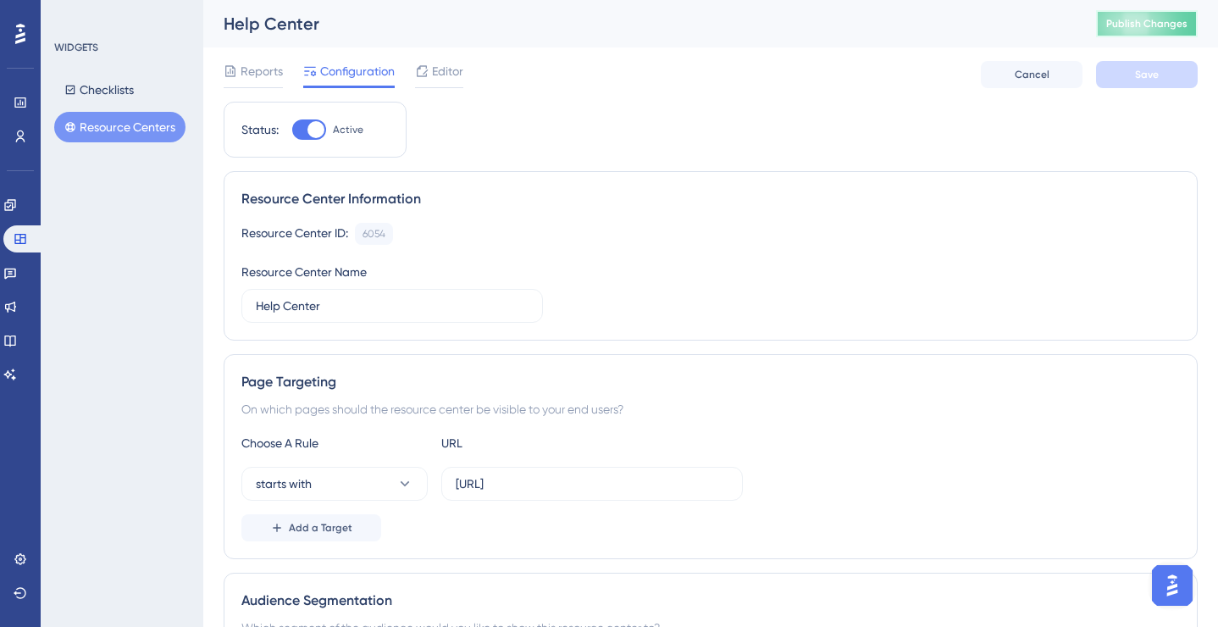
click at [1146, 13] on button "Publish Changes" at bounding box center [1147, 23] width 102 height 27
click at [103, 87] on button "Checklists" at bounding box center [99, 90] width 90 height 30
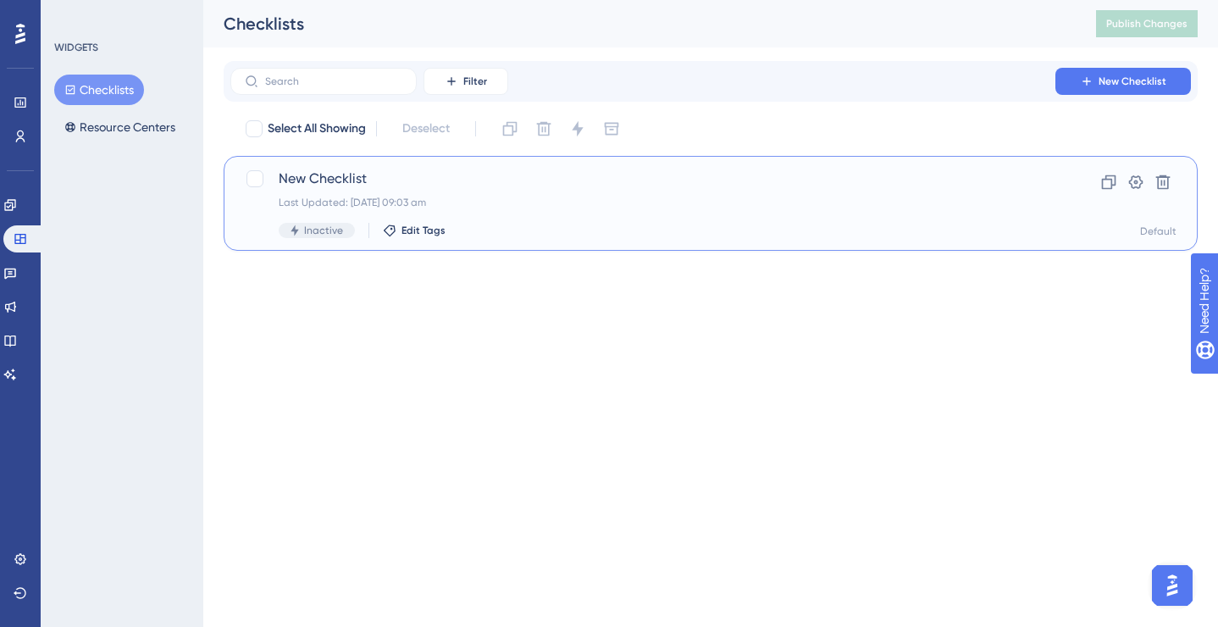
click at [372, 194] on div "New Checklist Last Updated: [DATE] 09:03 am Inactive Edit Tags" at bounding box center [643, 202] width 728 height 69
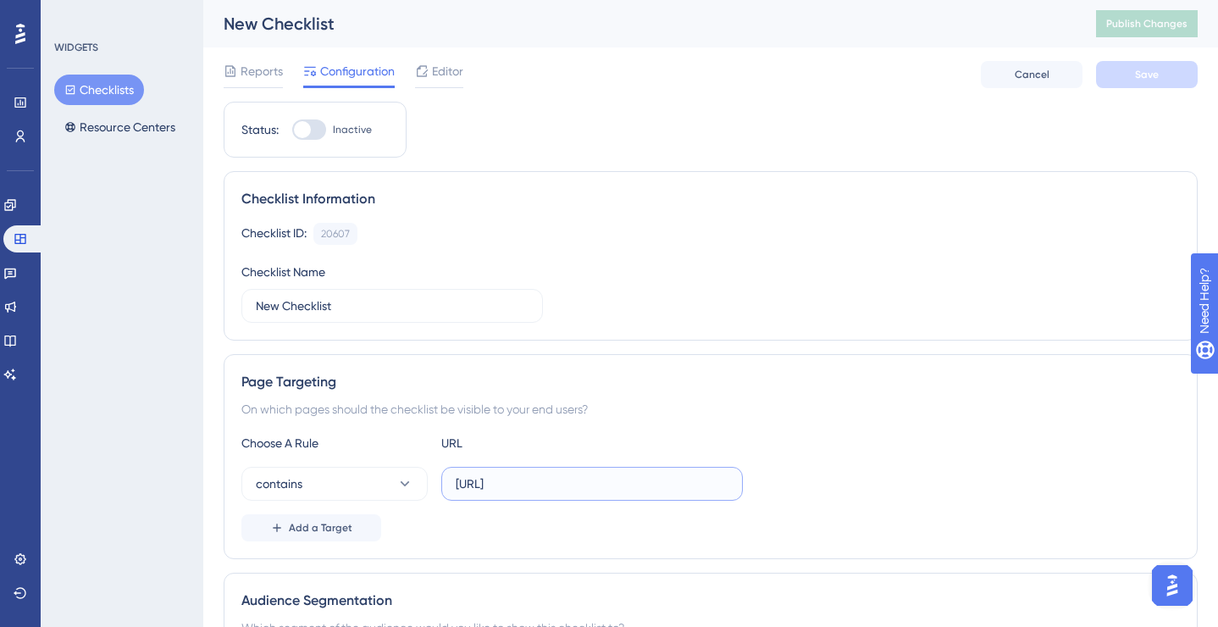
drag, startPoint x: 550, startPoint y: 483, endPoint x: 515, endPoint y: 483, distance: 35.6
click at [515, 483] on input "[URL]" at bounding box center [592, 483] width 273 height 19
type input "[URL]"
click at [307, 121] on div at bounding box center [309, 129] width 34 height 20
click at [292, 130] on input "Inactive" at bounding box center [291, 130] width 1 height 1
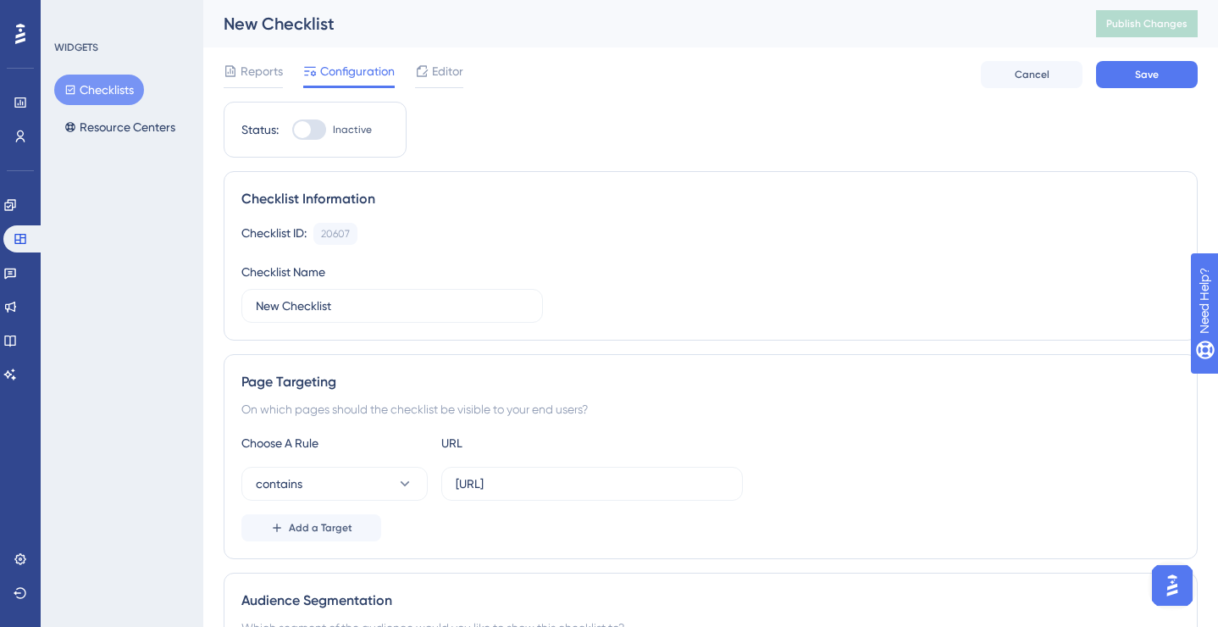
checkbox input "true"
click at [1145, 75] on span "Save" at bounding box center [1147, 75] width 24 height 14
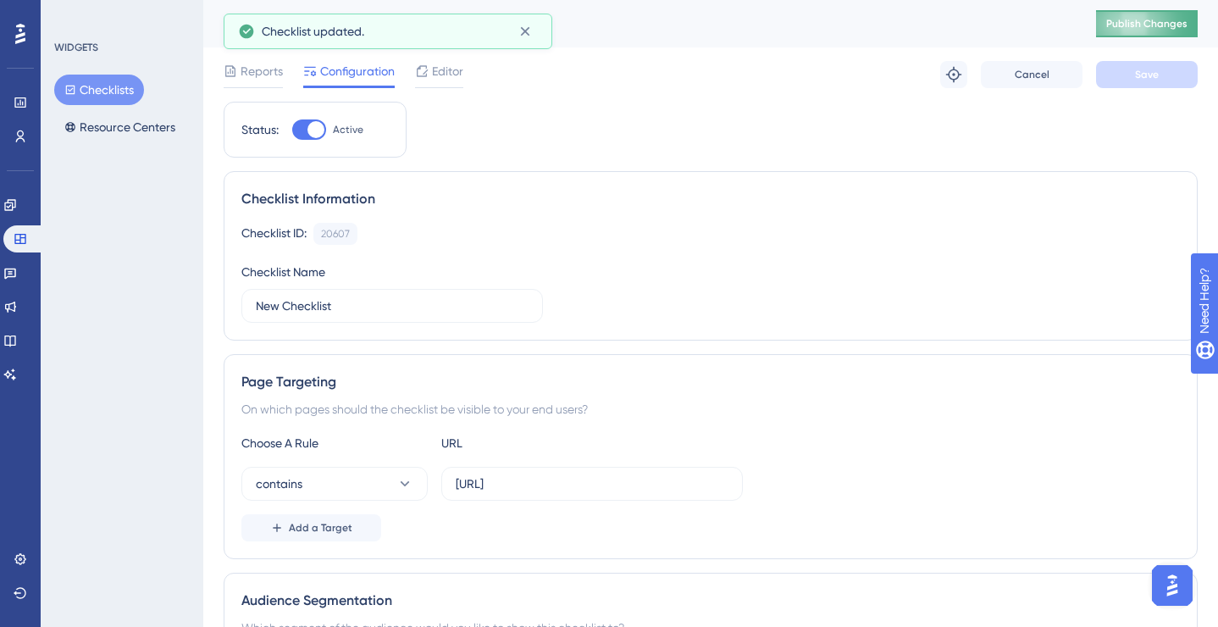
click at [1140, 23] on span "Publish Changes" at bounding box center [1146, 24] width 81 height 14
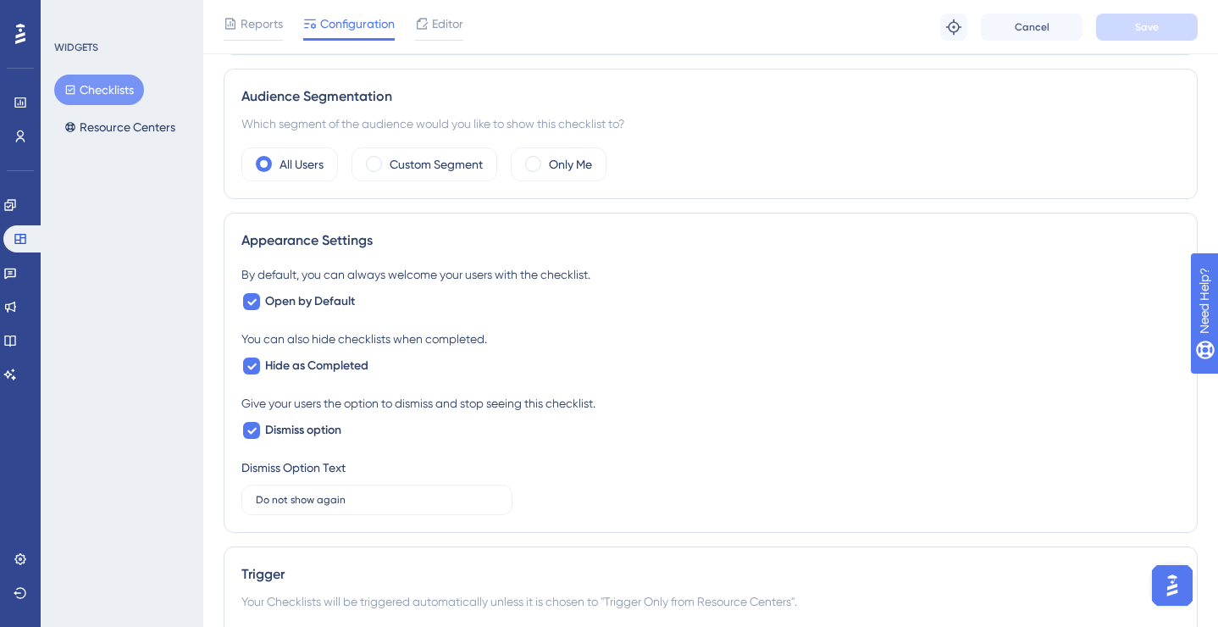
scroll to position [488, 0]
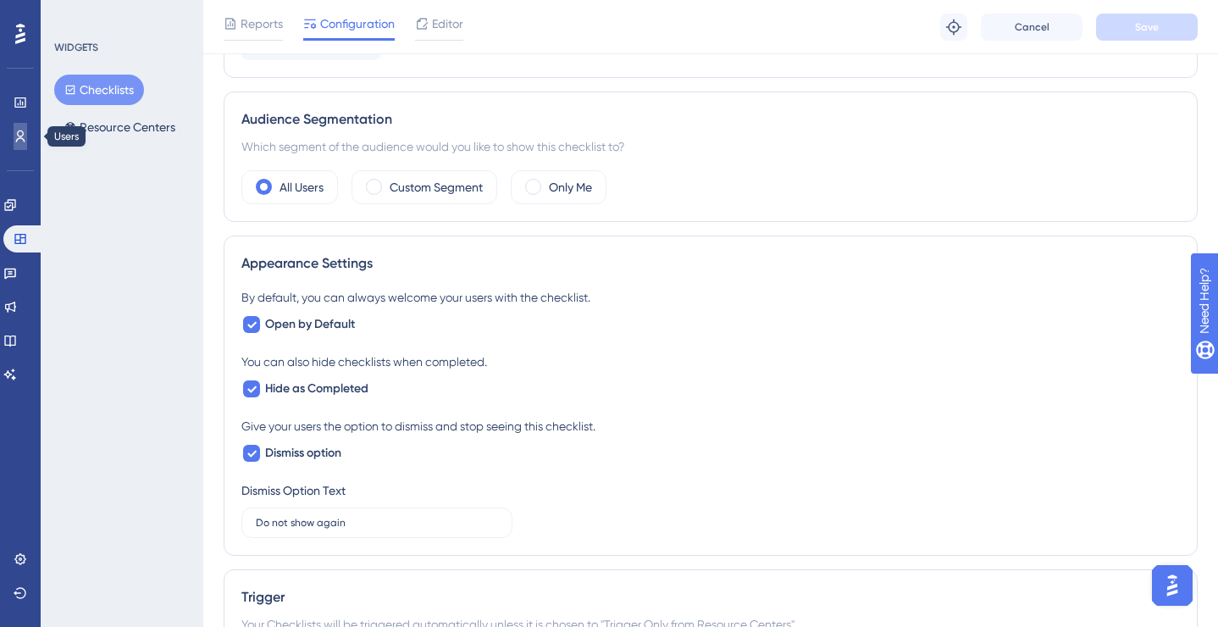
click at [27, 132] on link at bounding box center [21, 136] width 14 height 27
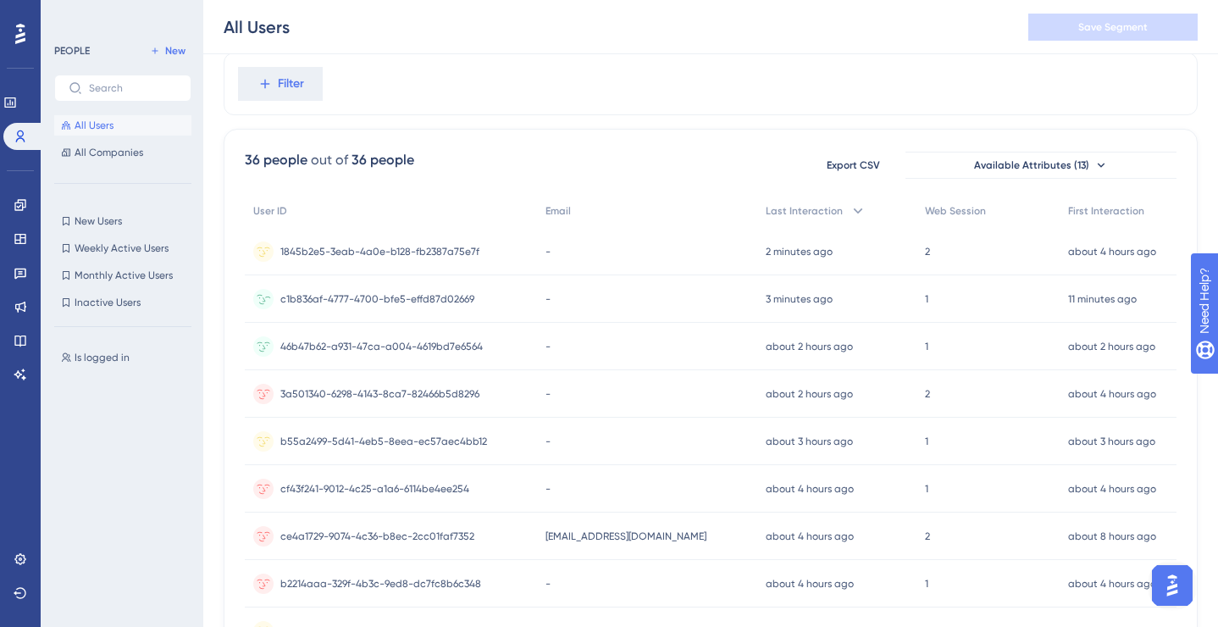
scroll to position [47, 0]
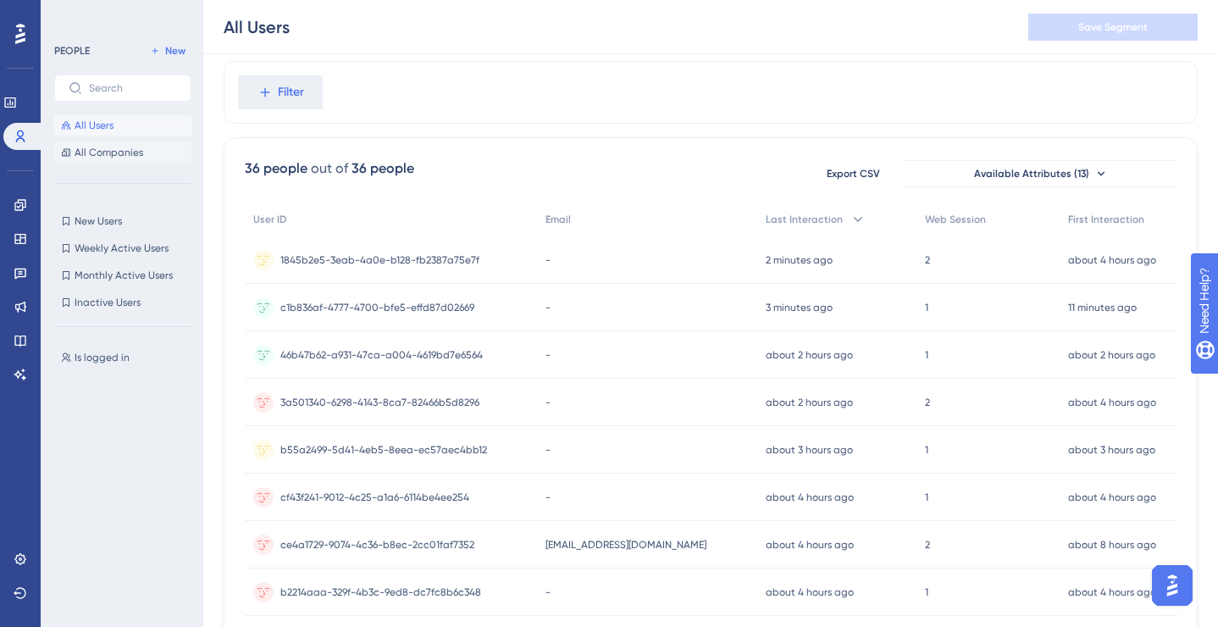
click at [117, 152] on span "All Companies" at bounding box center [109, 153] width 69 height 14
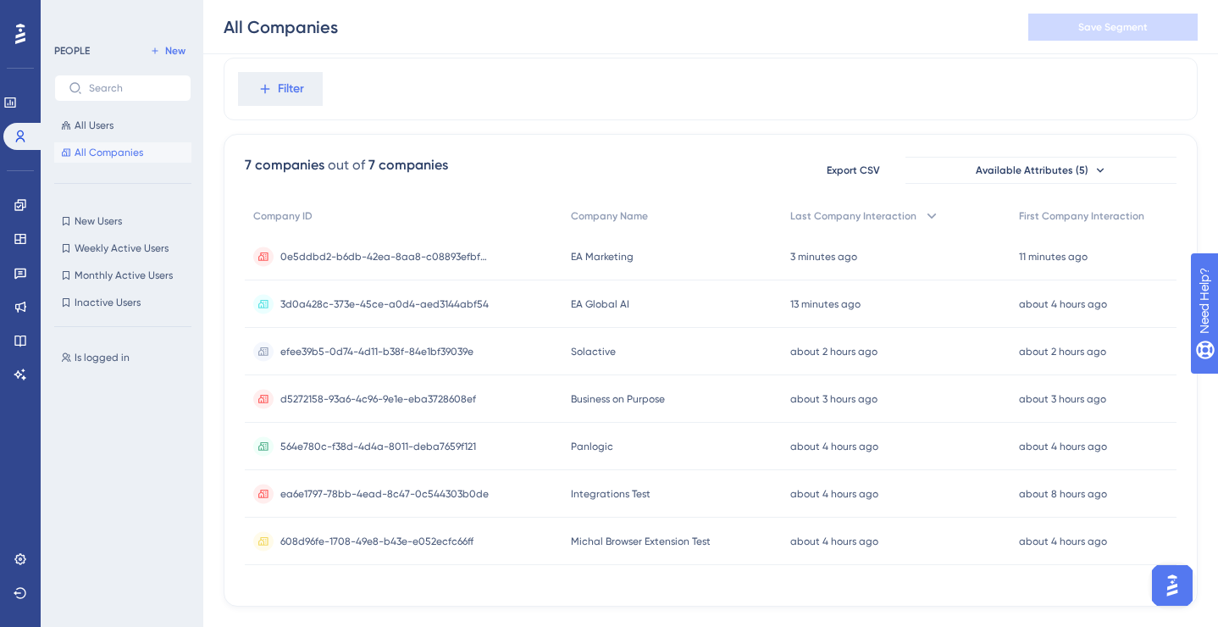
scroll to position [85, 0]
